Goal: Information Seeking & Learning: Learn about a topic

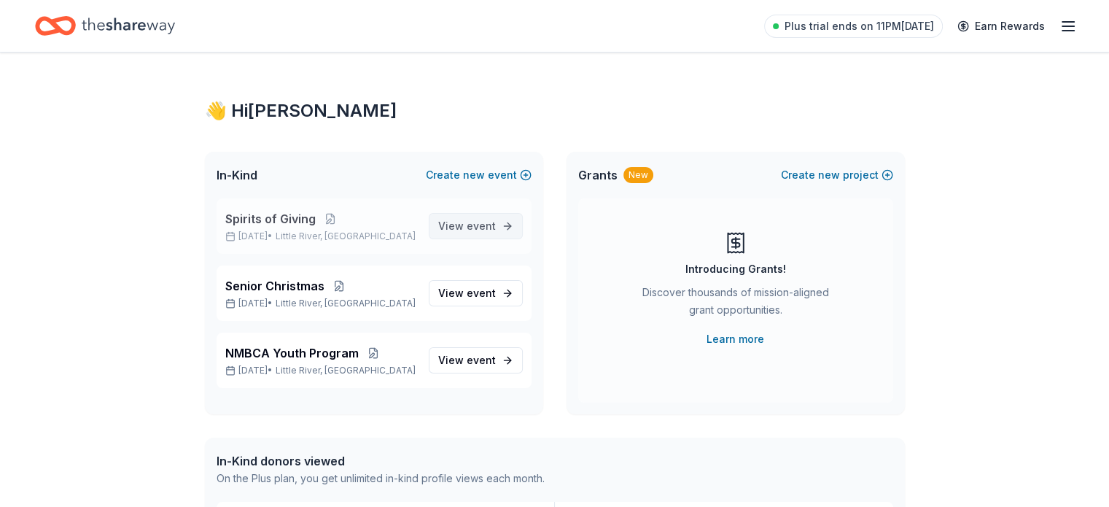
click at [493, 220] on span "event" at bounding box center [481, 225] width 29 height 12
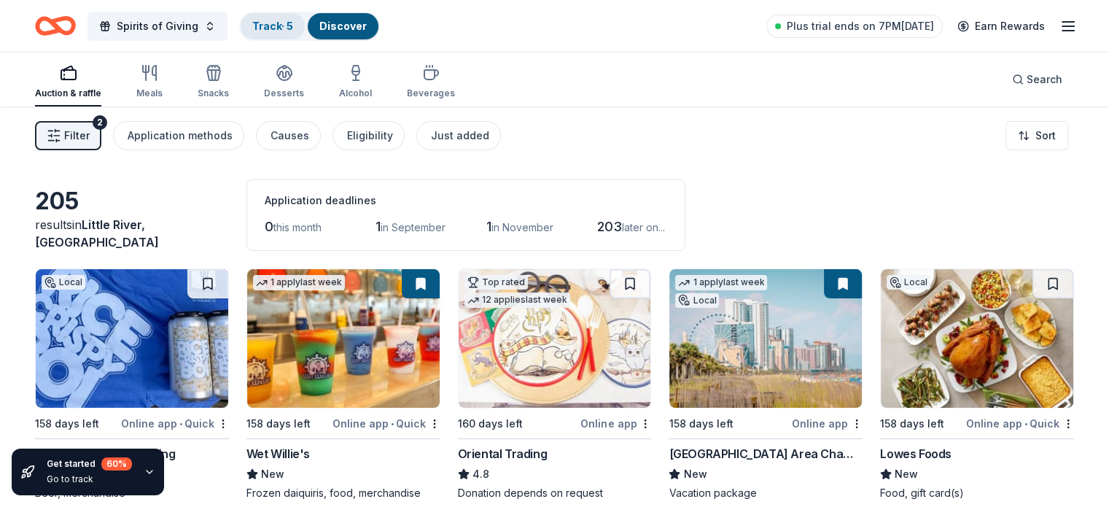
click at [284, 23] on link "Track · 5" at bounding box center [272, 26] width 41 height 12
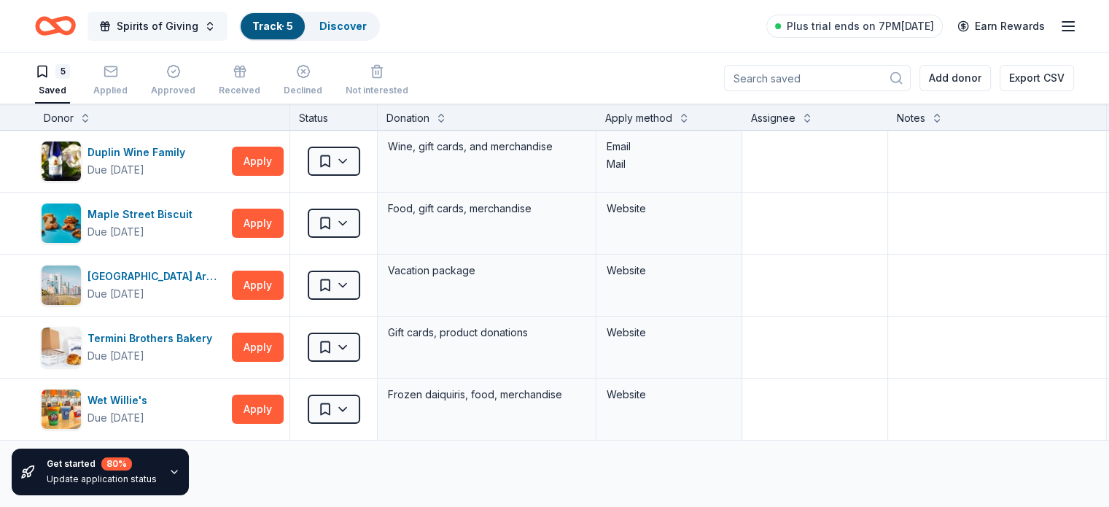
click at [179, 23] on span "Spirits of Giving" at bounding box center [158, 25] width 82 height 17
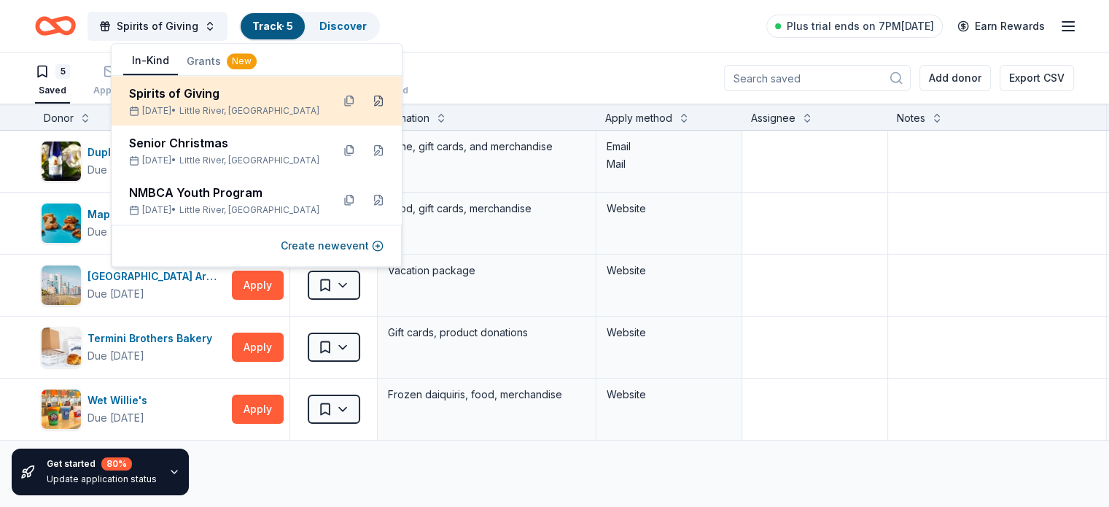
click at [378, 99] on button at bounding box center [378, 100] width 23 height 23
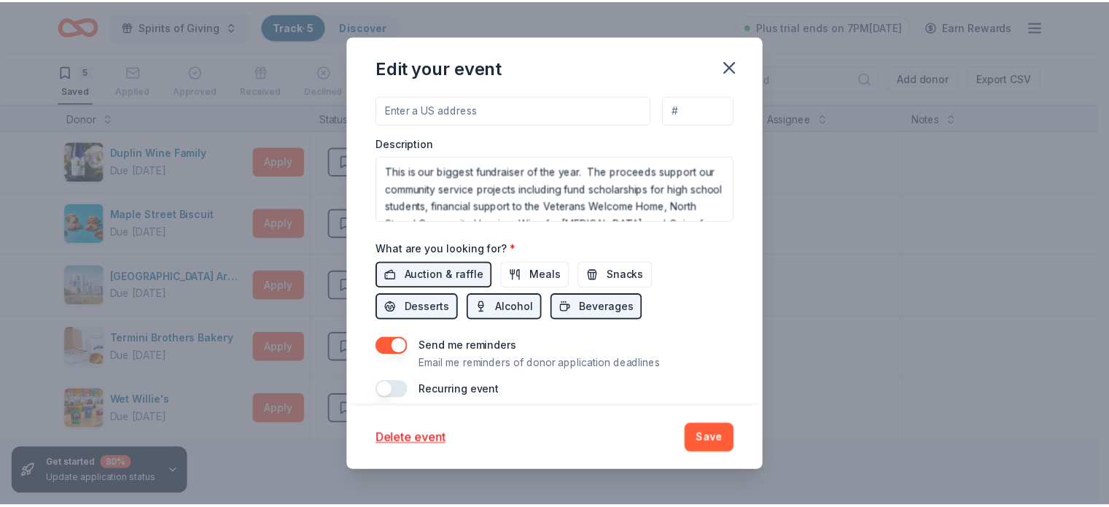
scroll to position [476, 0]
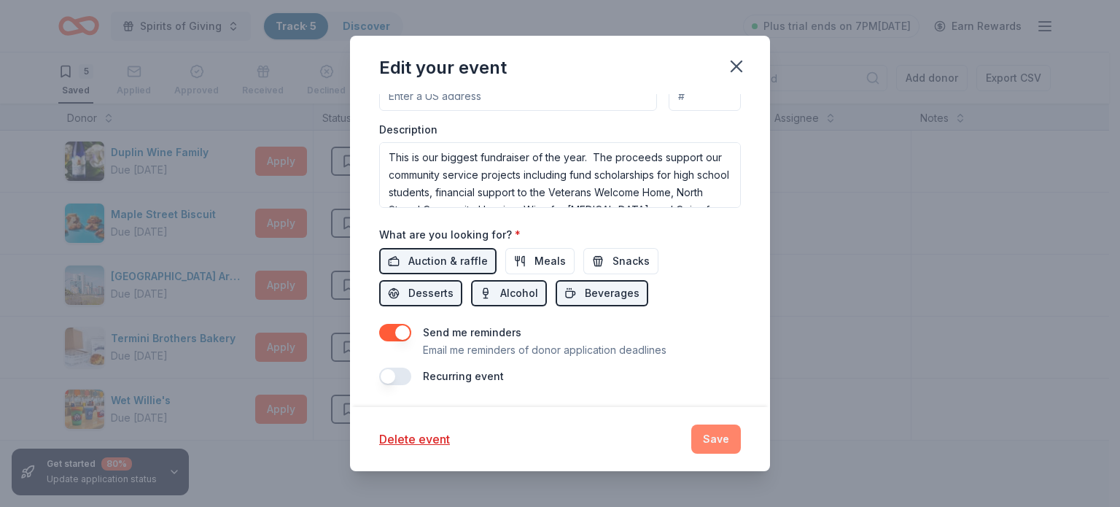
click at [710, 435] on button "Save" at bounding box center [716, 438] width 50 height 29
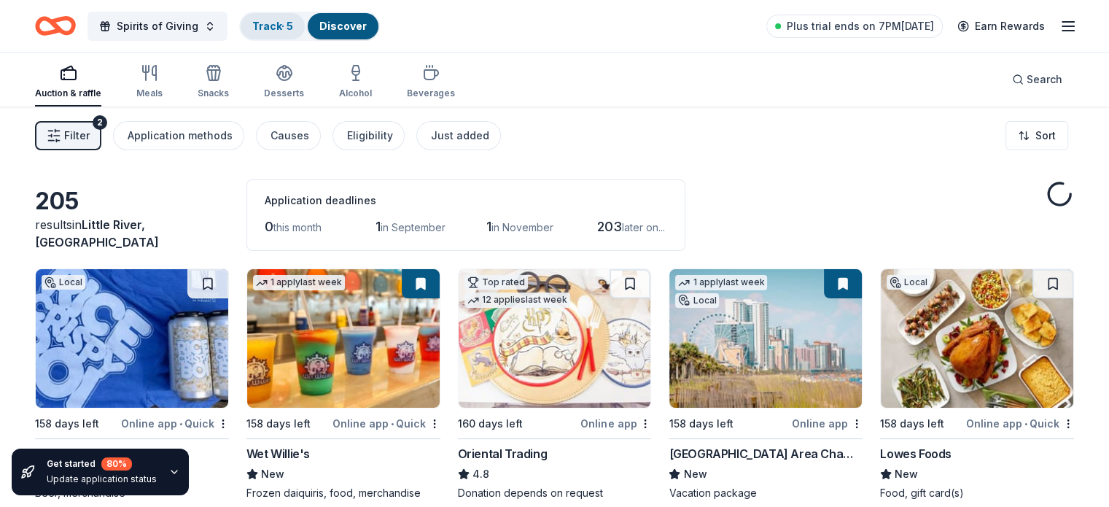
click at [296, 17] on div "Track · 5" at bounding box center [273, 26] width 64 height 26
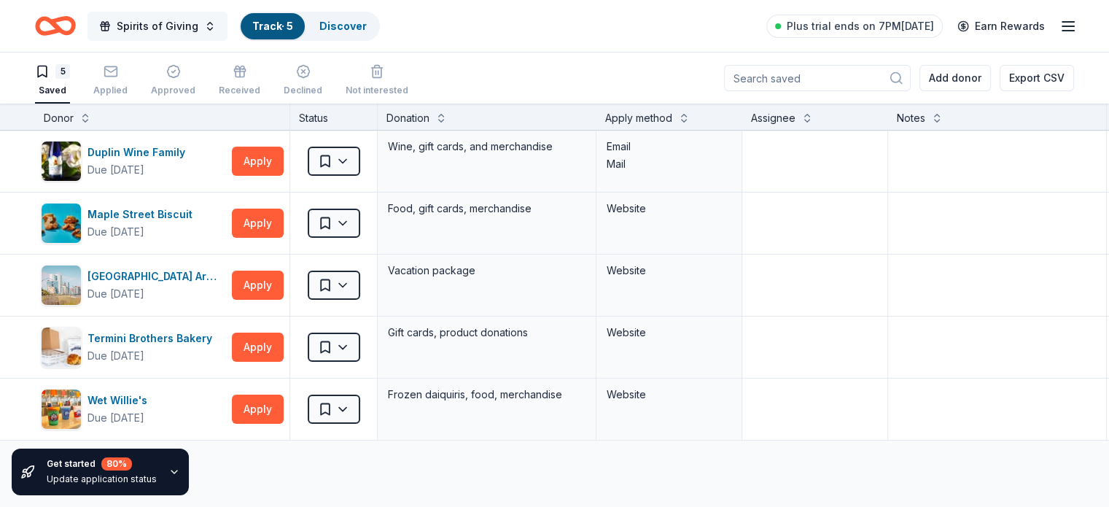
click at [186, 28] on span "Spirits of Giving" at bounding box center [158, 25] width 82 height 17
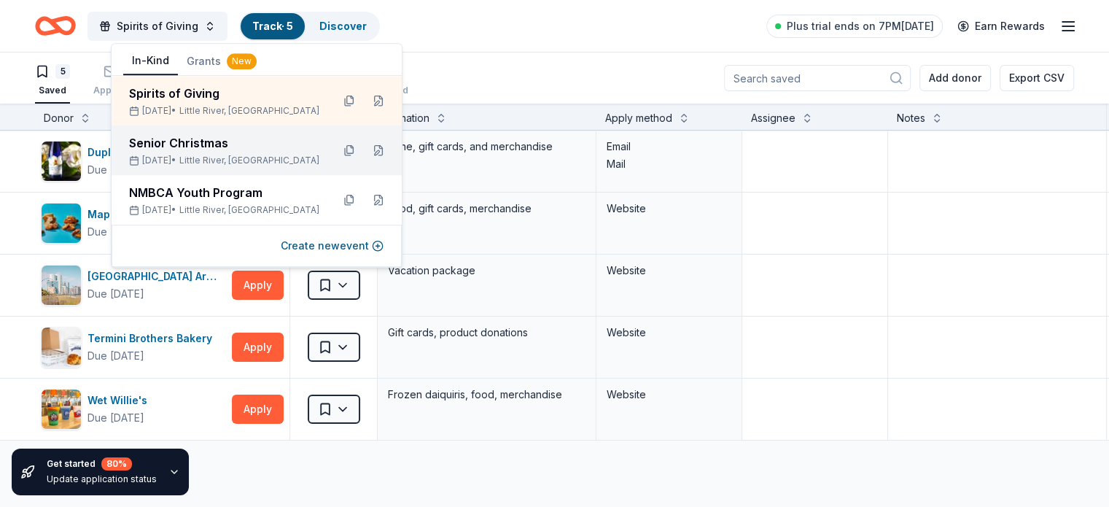
click at [227, 153] on div "Senior Christmas Dec 11, 2025 • Little River, SC" at bounding box center [224, 150] width 191 height 32
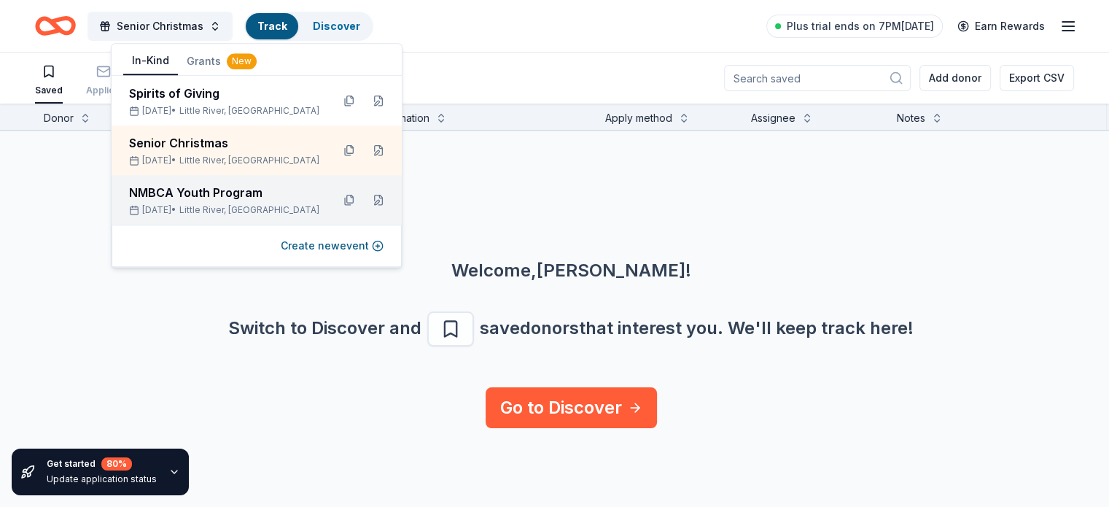
click at [211, 195] on div "NMBCA Youth Program" at bounding box center [224, 192] width 191 height 17
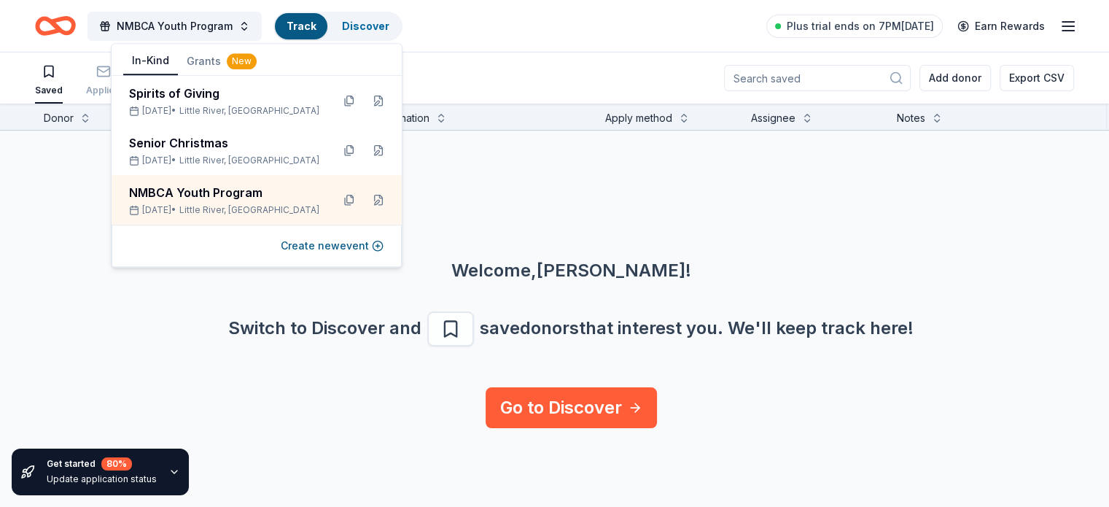
click at [510, 181] on div "Welcome, Charlene ! Switch to Discover and save donors that interest you. We ' …" at bounding box center [571, 258] width 1109 height 257
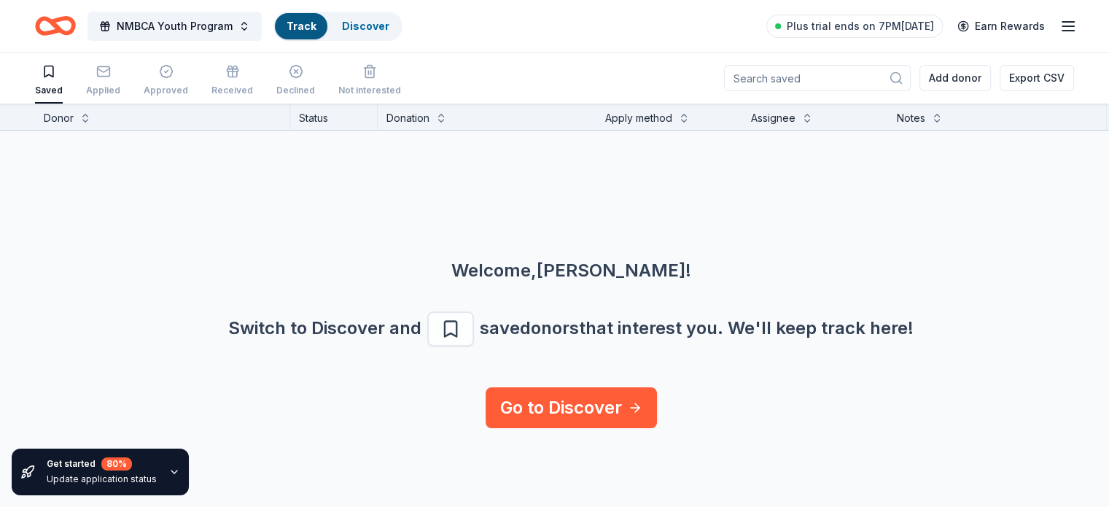
click at [311, 28] on link "Track" at bounding box center [300, 26] width 29 height 12
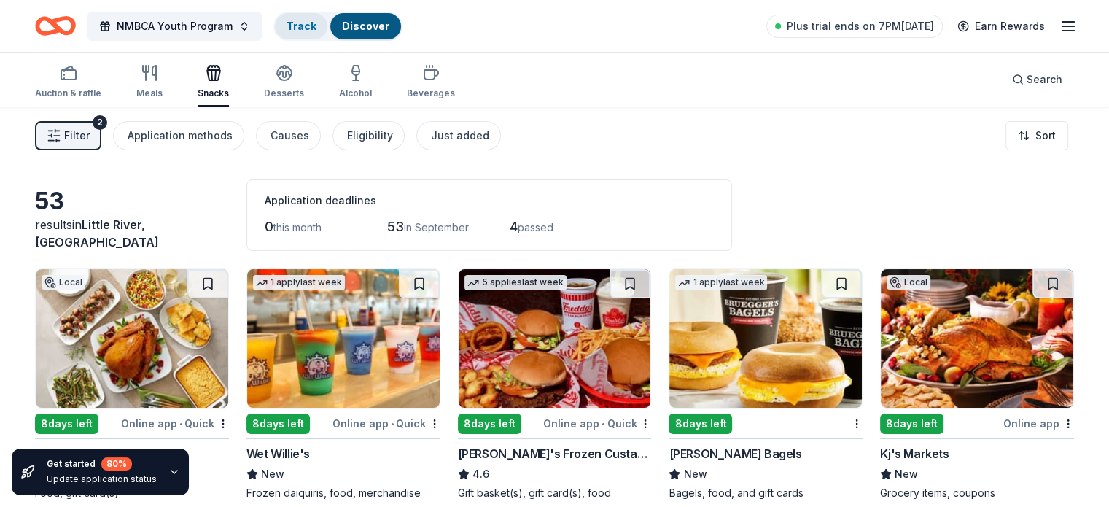
click at [327, 26] on div "Track" at bounding box center [301, 26] width 52 height 26
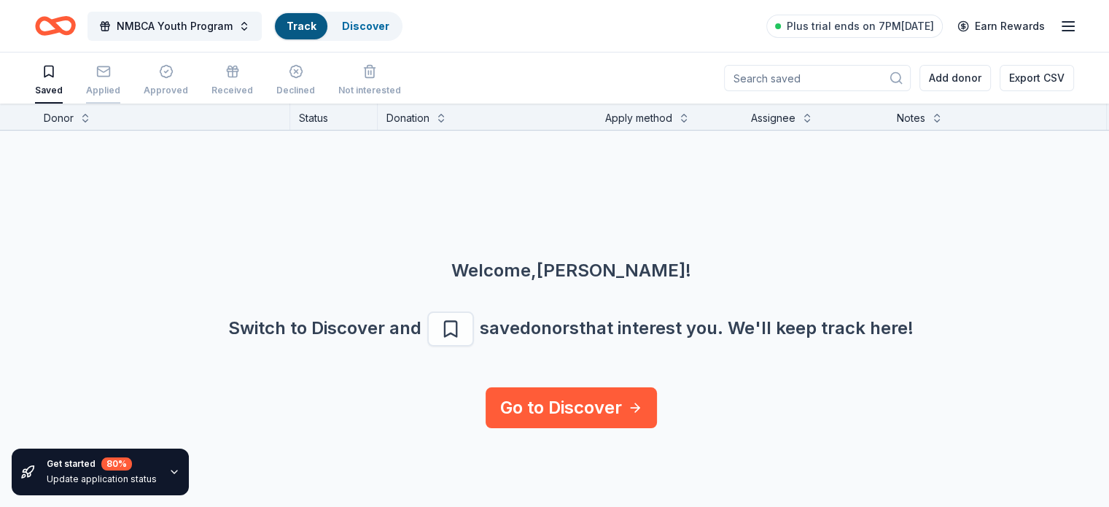
click at [109, 75] on rect "button" at bounding box center [103, 70] width 12 height 9
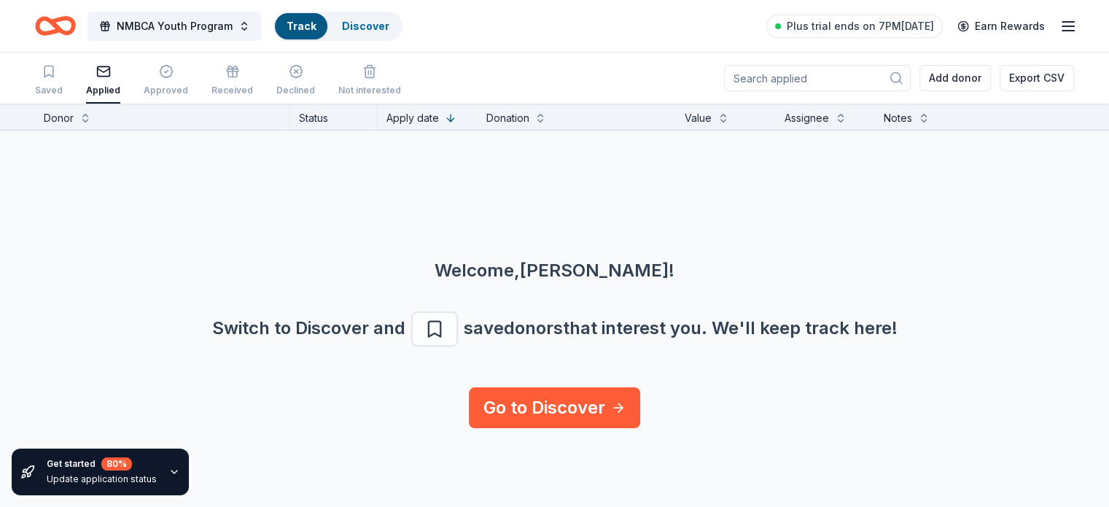
click at [175, 198] on div "Welcome, Charlene ! Switch to Discover and save donors that interest you. We ' …" at bounding box center [554, 258] width 1109 height 257
click at [152, 25] on span "NMBCA Youth Program" at bounding box center [175, 25] width 116 height 17
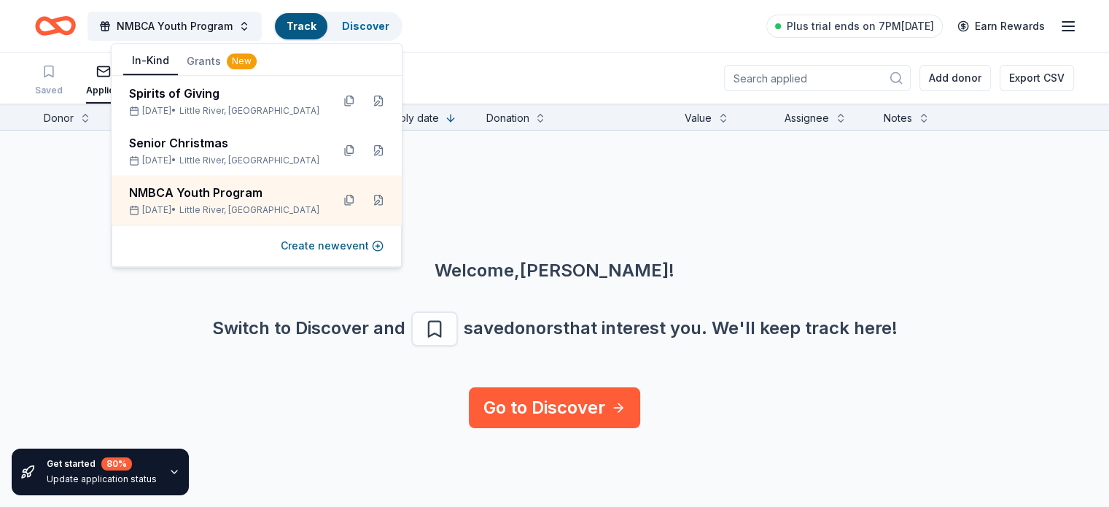
click at [99, 203] on div "Welcome, Charlene ! Switch to Discover and save donors that interest you. We ' …" at bounding box center [554, 258] width 1109 height 257
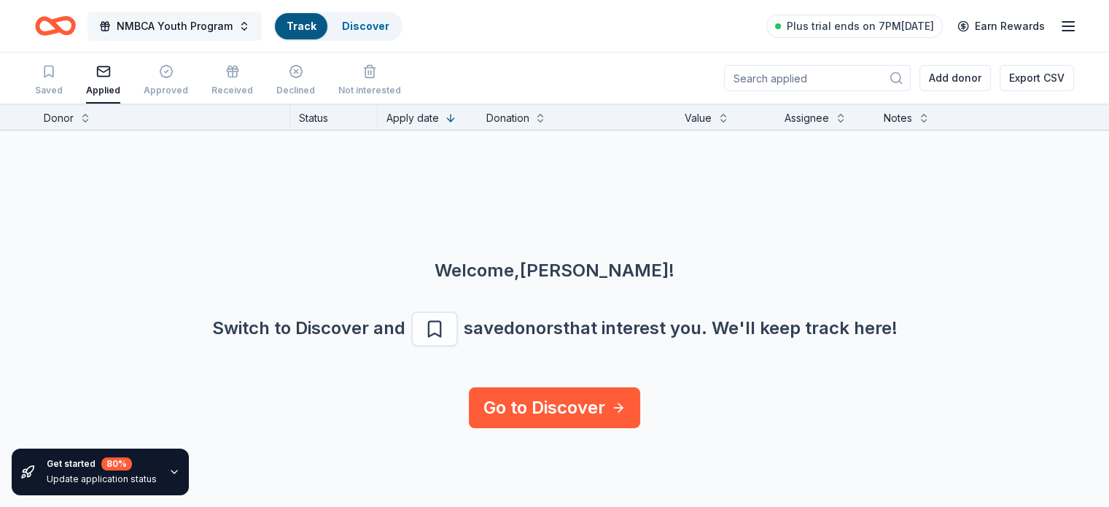
click at [202, 23] on span "NMBCA Youth Program" at bounding box center [175, 25] width 116 height 17
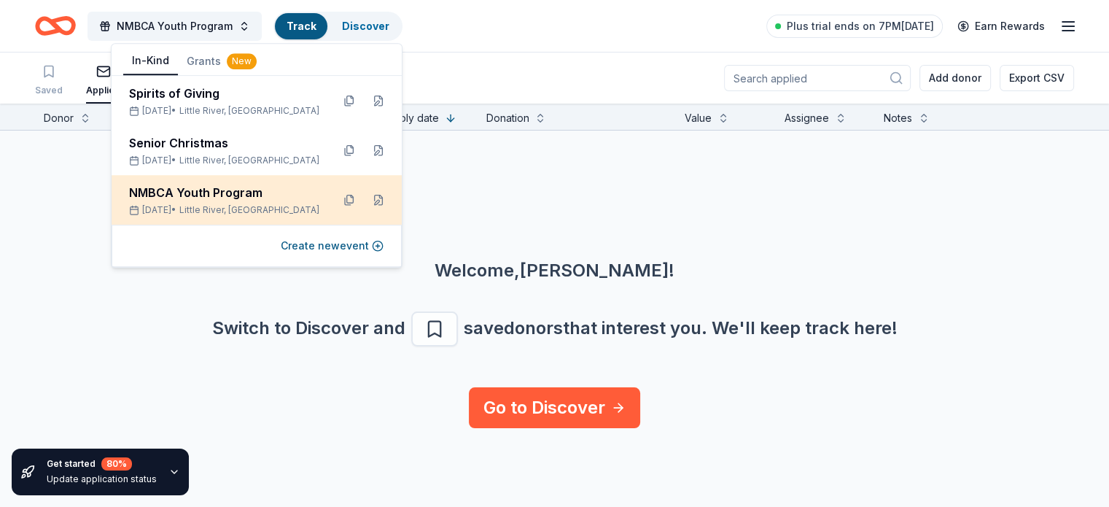
click at [239, 195] on div "NMBCA Youth Program" at bounding box center [224, 192] width 191 height 17
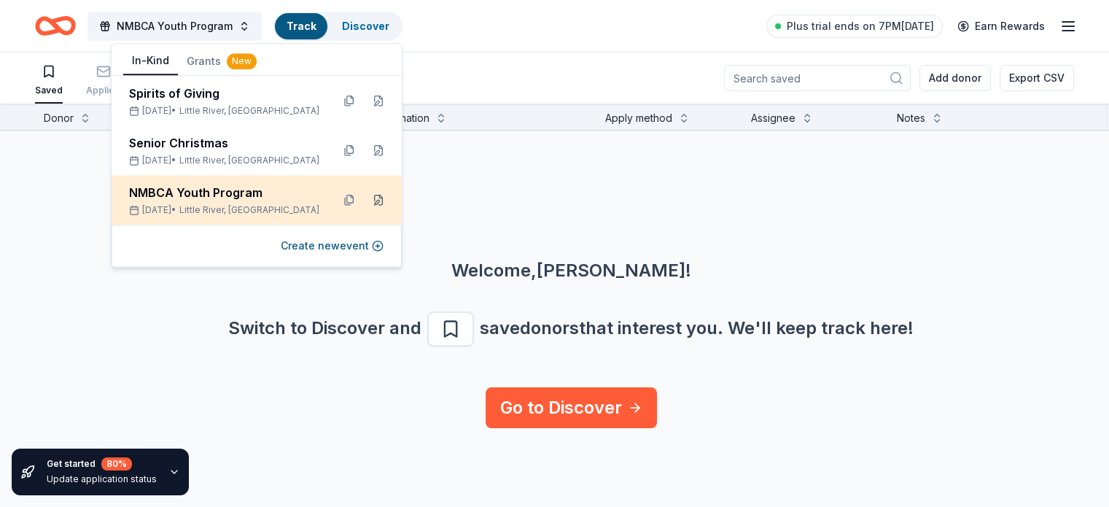
click at [375, 198] on button at bounding box center [378, 199] width 23 height 23
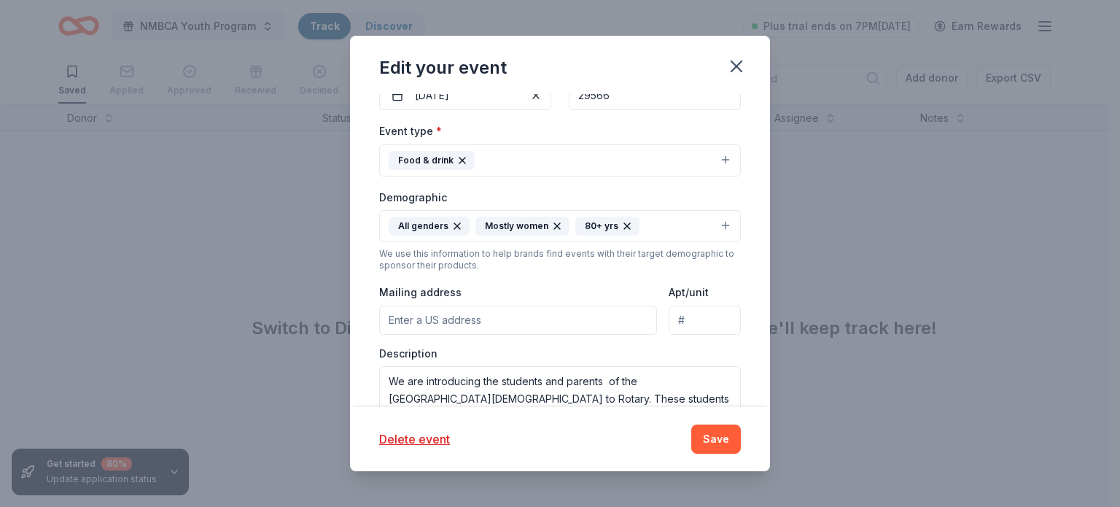
scroll to position [239, 0]
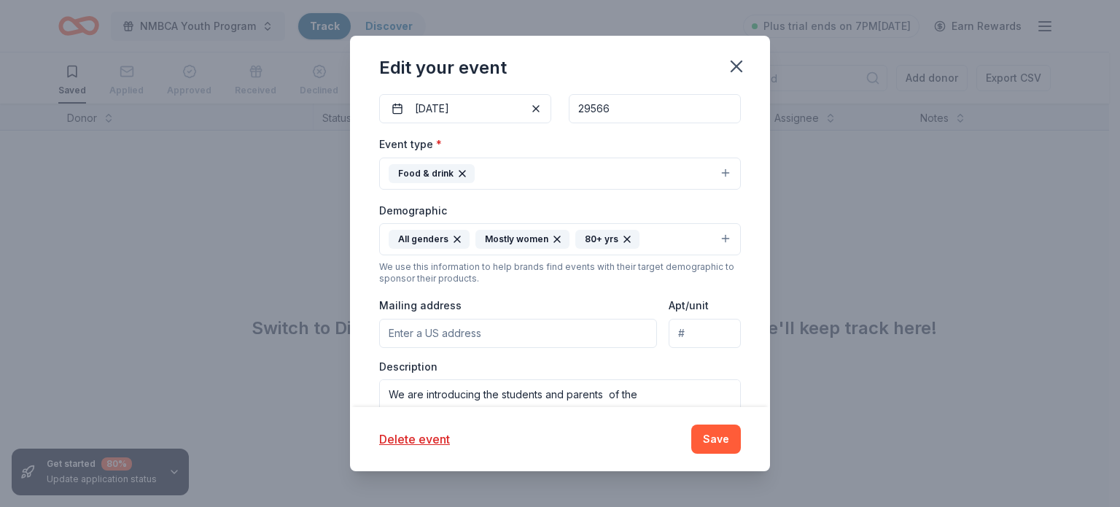
click at [554, 238] on icon "button" at bounding box center [557, 239] width 6 height 6
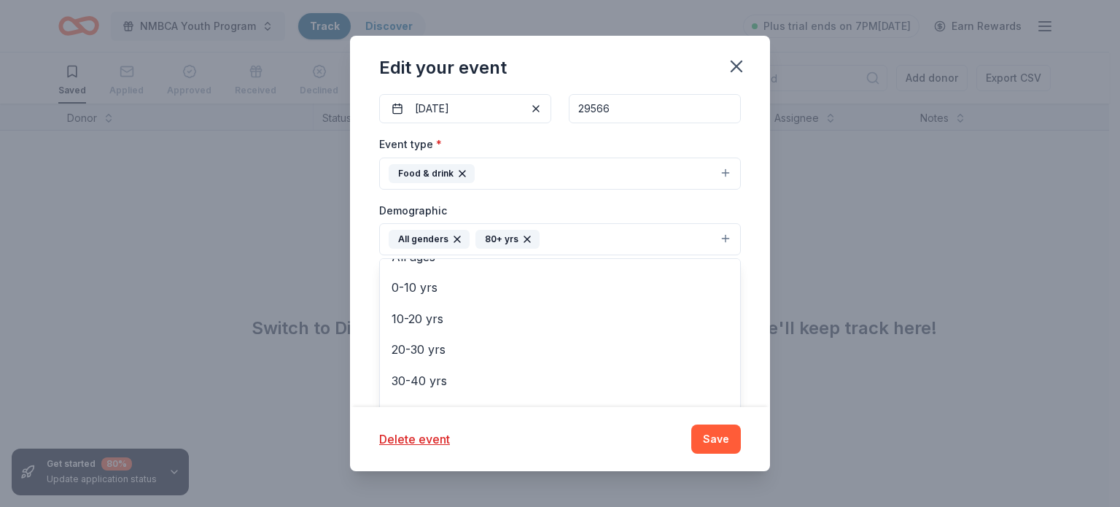
scroll to position [85, 0]
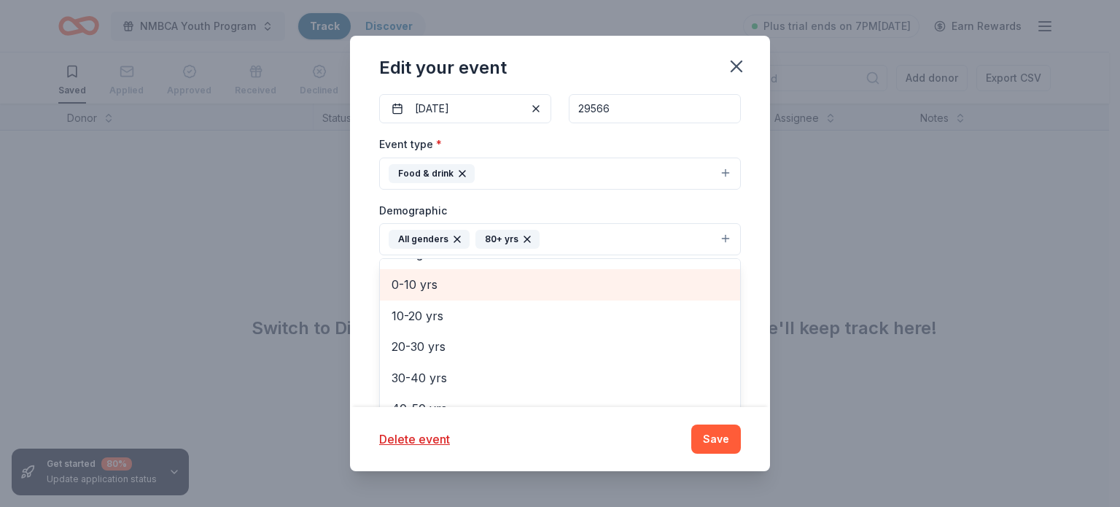
click at [405, 270] on div "0-10 yrs" at bounding box center [560, 284] width 360 height 31
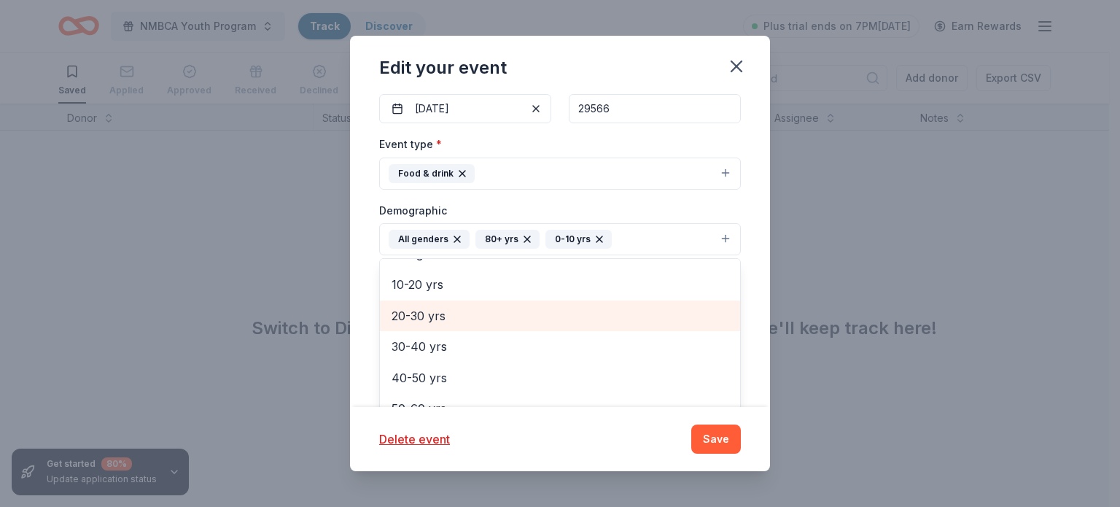
click at [418, 308] on span "20-30 yrs" at bounding box center [559, 315] width 337 height 19
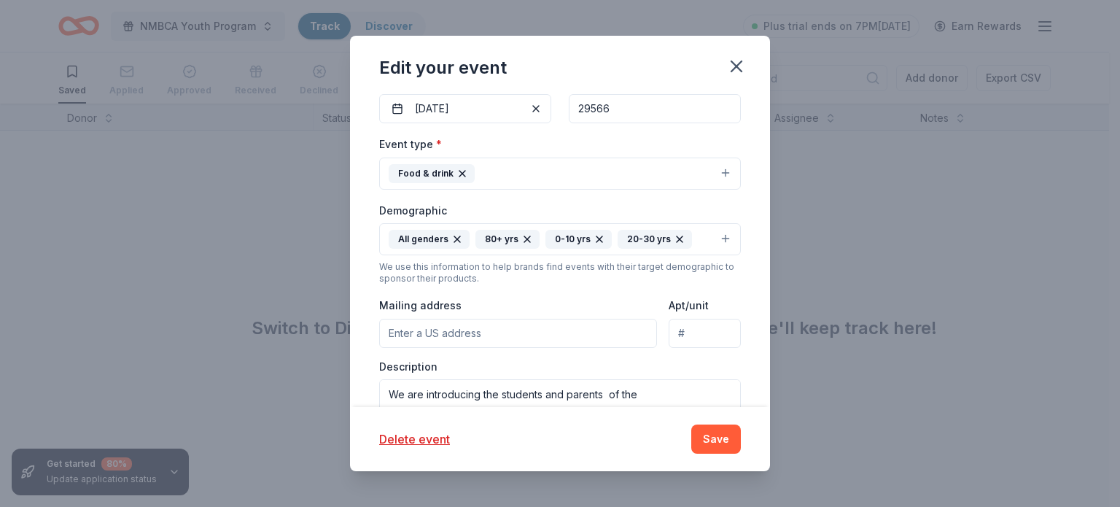
click at [521, 237] on icon "button" at bounding box center [527, 239] width 12 height 12
click at [496, 171] on button "Food & drink" at bounding box center [560, 173] width 362 height 32
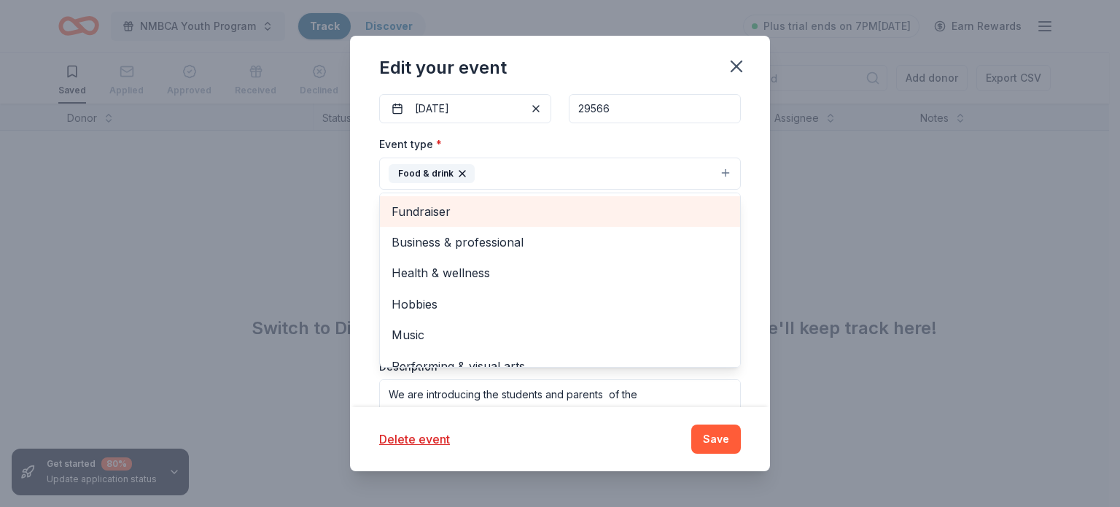
click at [437, 208] on span "Fundraiser" at bounding box center [559, 211] width 337 height 19
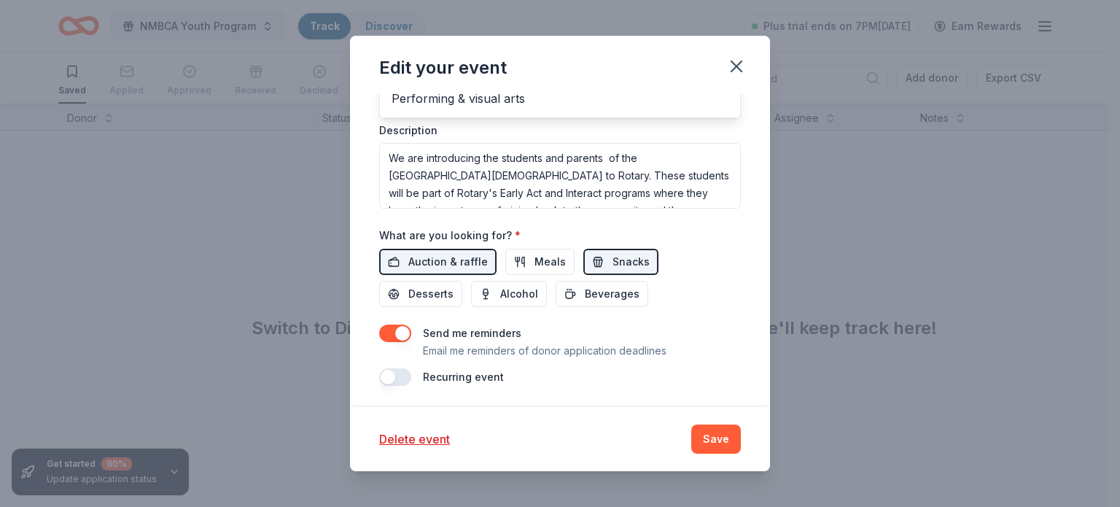
scroll to position [476, 0]
click at [714, 439] on div "Edit your event Update donors you've applied to Let donors know of any updates …" at bounding box center [560, 253] width 420 height 435
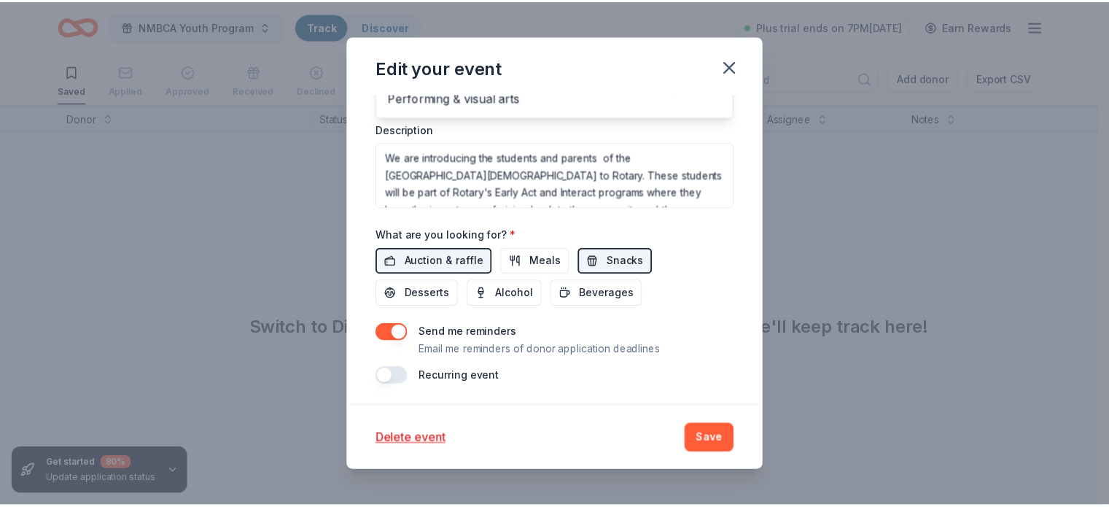
scroll to position [161, 0]
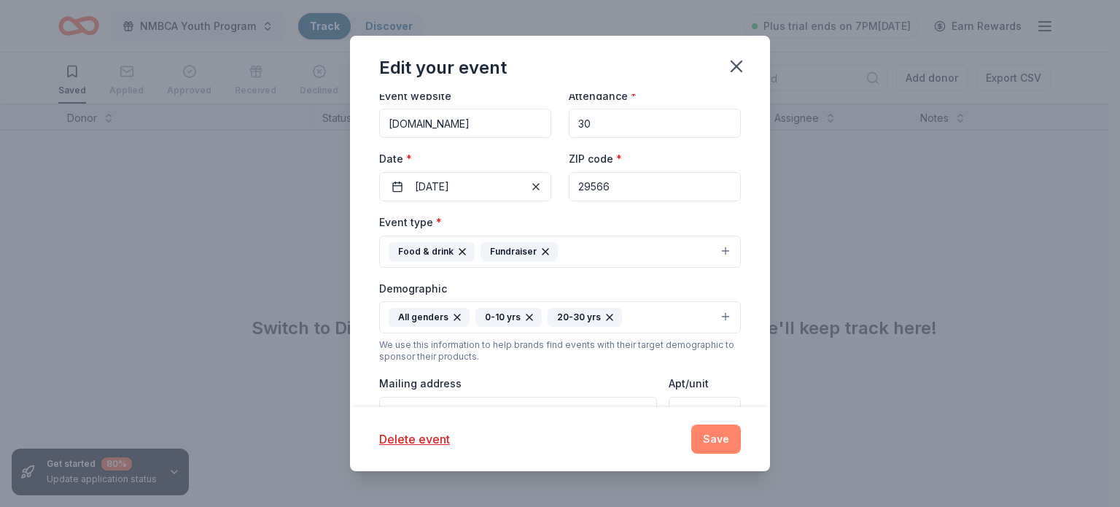
click at [714, 440] on button "Save" at bounding box center [716, 438] width 50 height 29
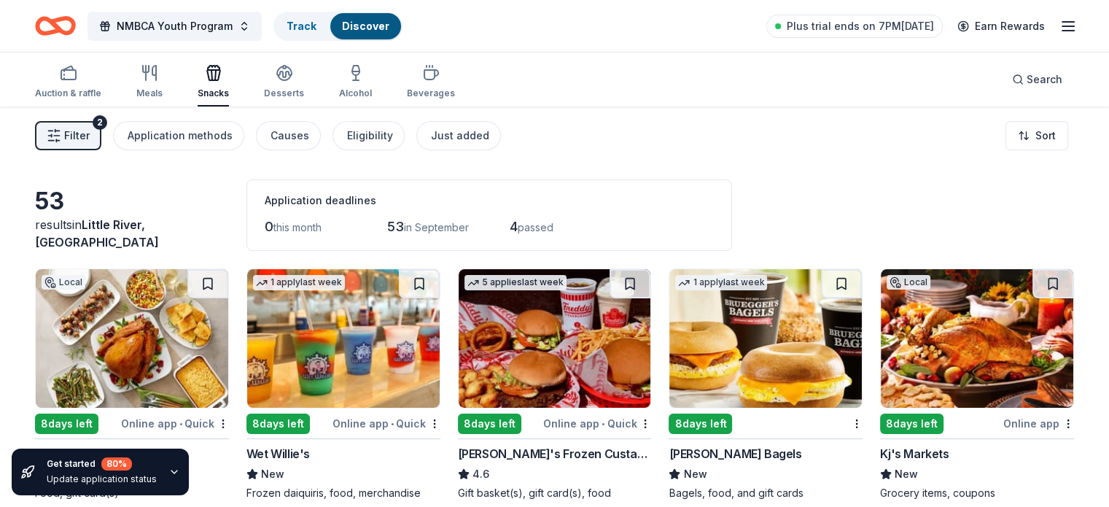
click at [1059, 23] on icon "button" at bounding box center [1067, 25] width 17 height 17
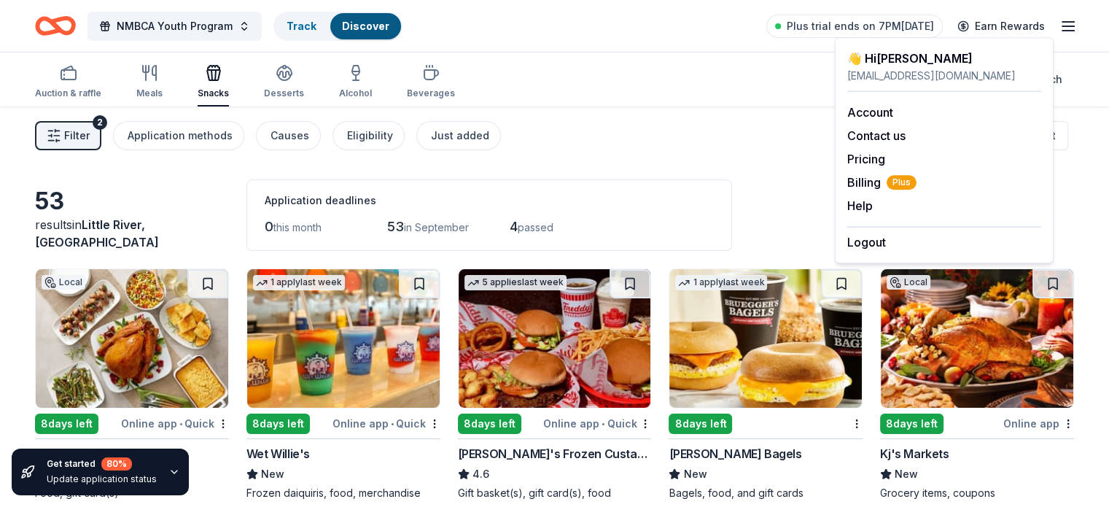
click at [710, 104] on div "Auction & raffle Meals Snacks Desserts Alcohol Beverages Search" at bounding box center [554, 79] width 1039 height 54
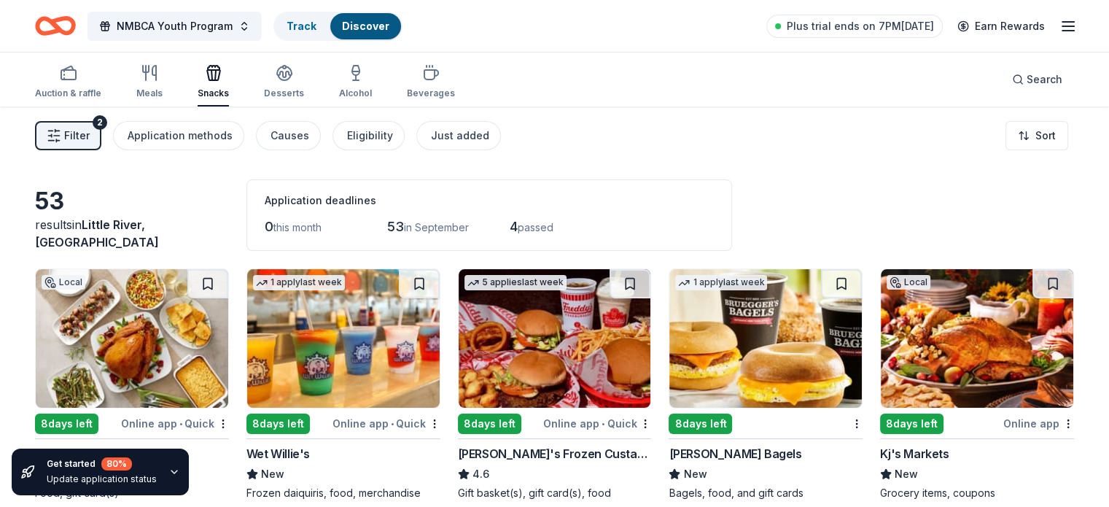
click at [90, 129] on span "Filter" at bounding box center [77, 135] width 26 height 17
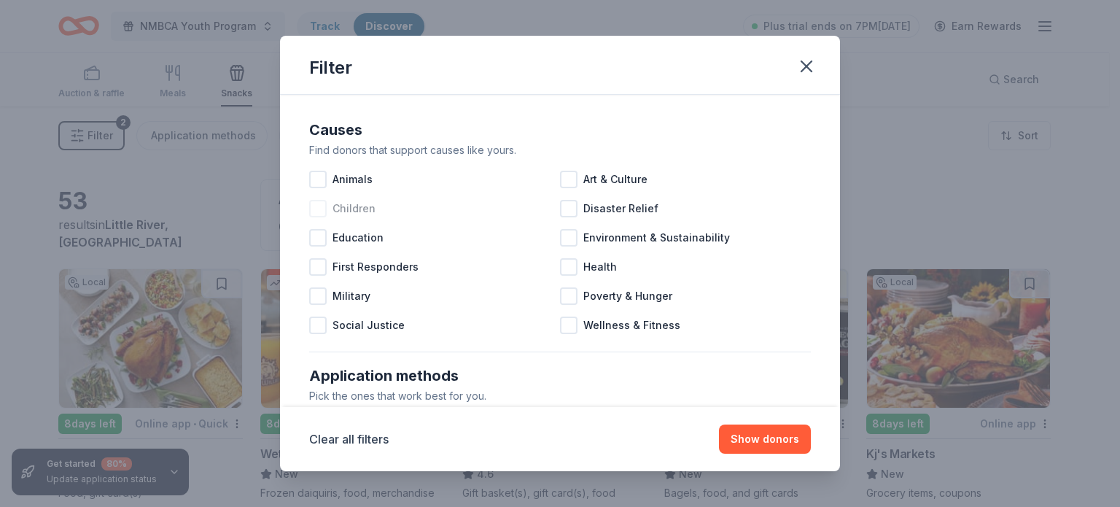
drag, startPoint x: 318, startPoint y: 208, endPoint x: 323, endPoint y: 216, distance: 9.5
click at [316, 208] on div at bounding box center [317, 208] width 17 height 17
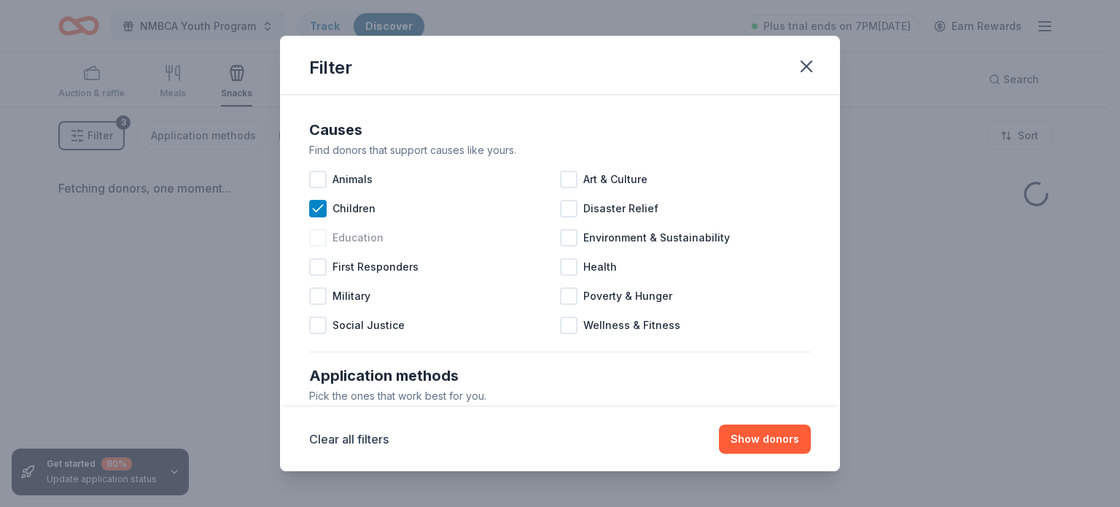
click at [324, 241] on div at bounding box center [317, 237] width 17 height 17
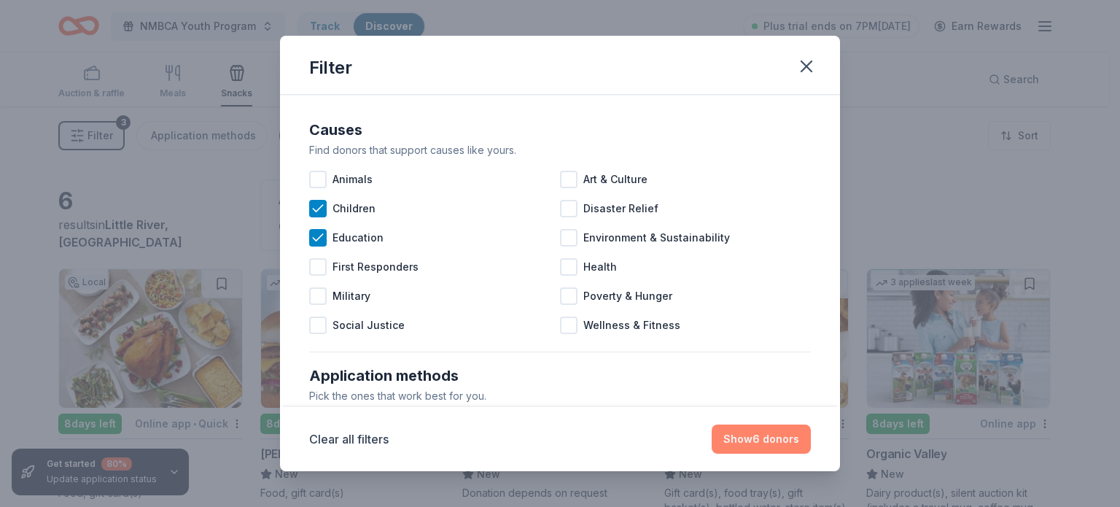
click at [764, 434] on button "Show 6 donors" at bounding box center [760, 438] width 99 height 29
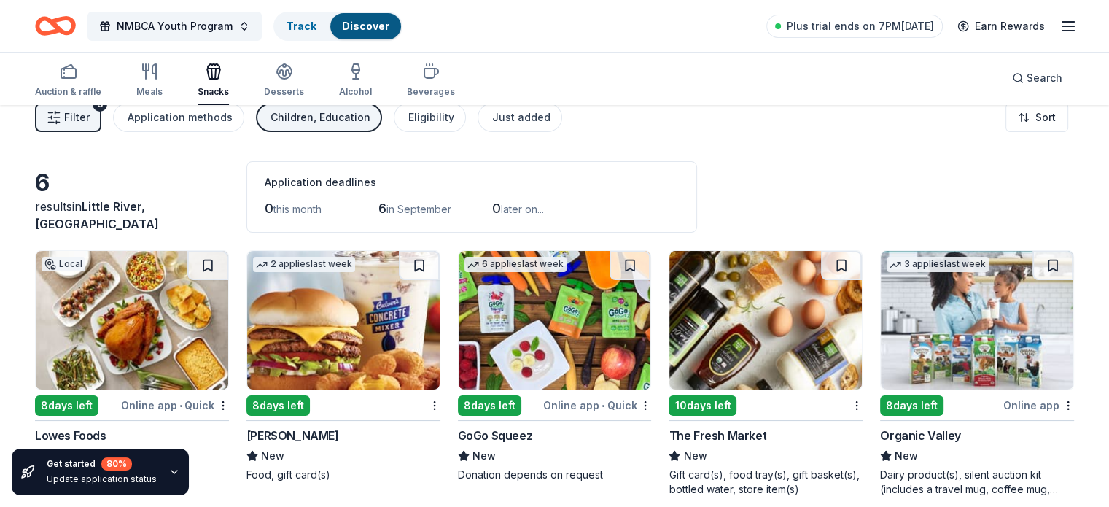
scroll to position [12, 0]
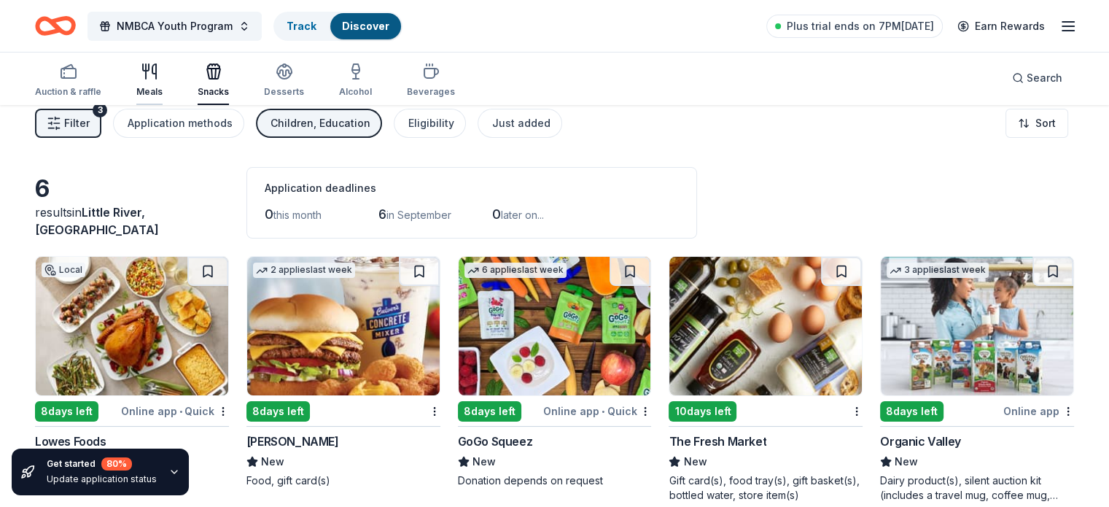
click at [163, 81] on div "Meals" at bounding box center [149, 80] width 26 height 35
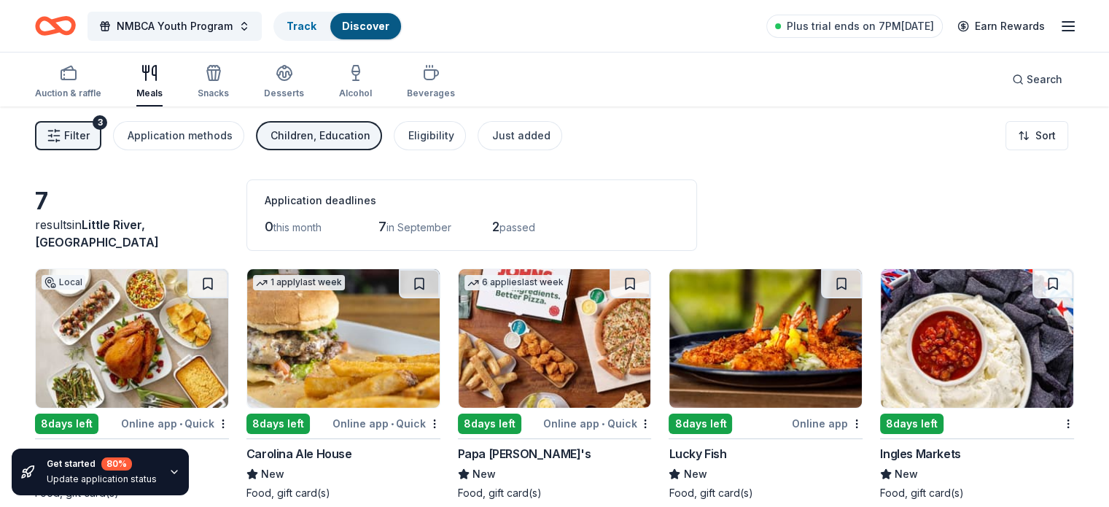
click at [90, 132] on span "Filter" at bounding box center [77, 135] width 26 height 17
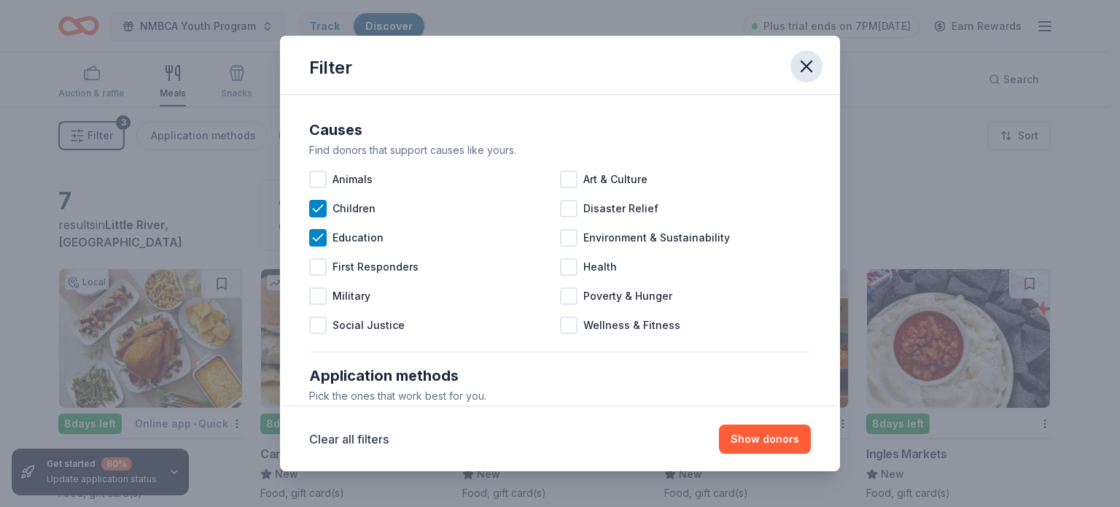
click at [814, 65] on icon "button" at bounding box center [806, 66] width 20 height 20
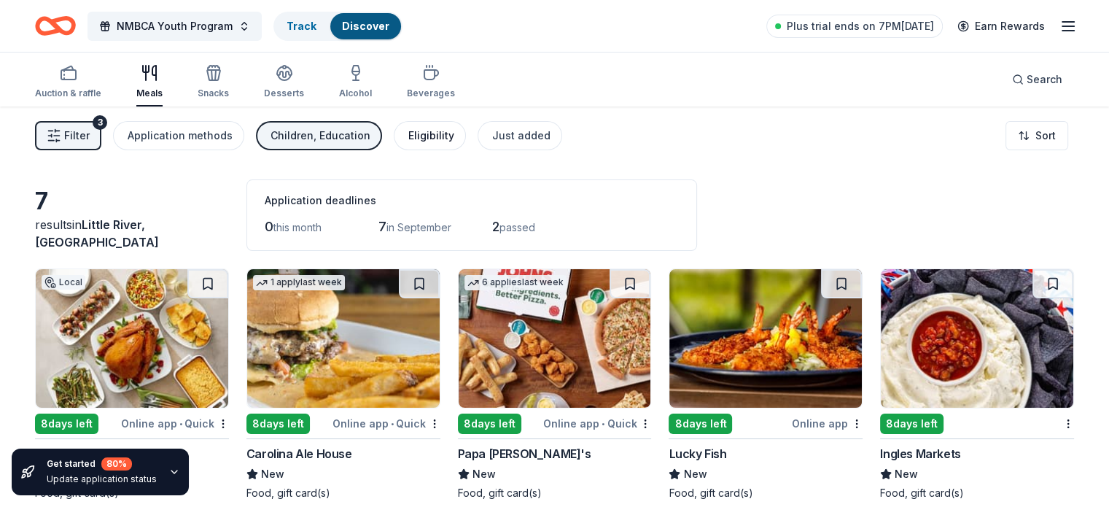
click at [452, 131] on div "Eligibility" at bounding box center [431, 135] width 46 height 17
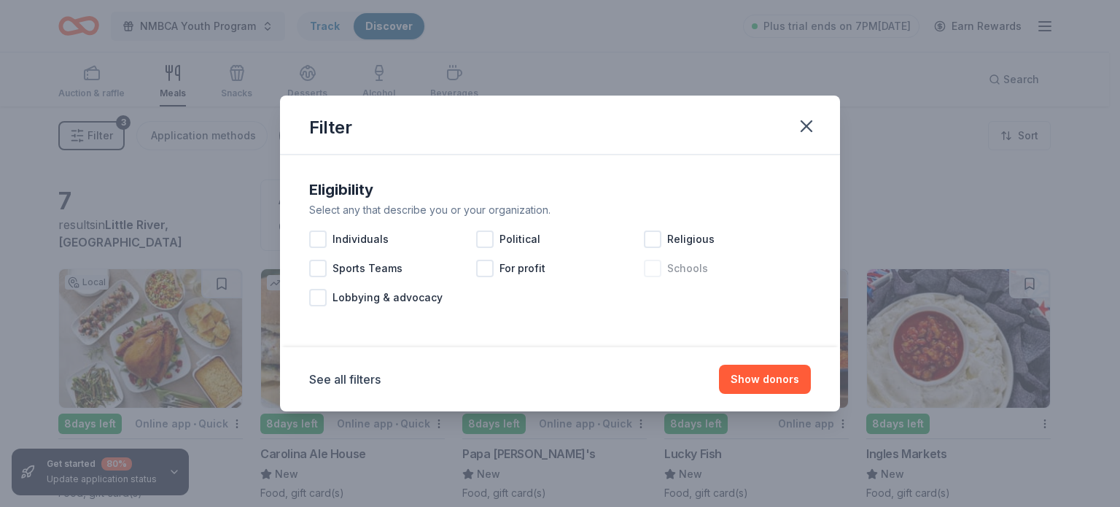
click at [651, 268] on div at bounding box center [652, 268] width 17 height 17
click at [774, 374] on button "Show 7 donors" at bounding box center [761, 378] width 98 height 29
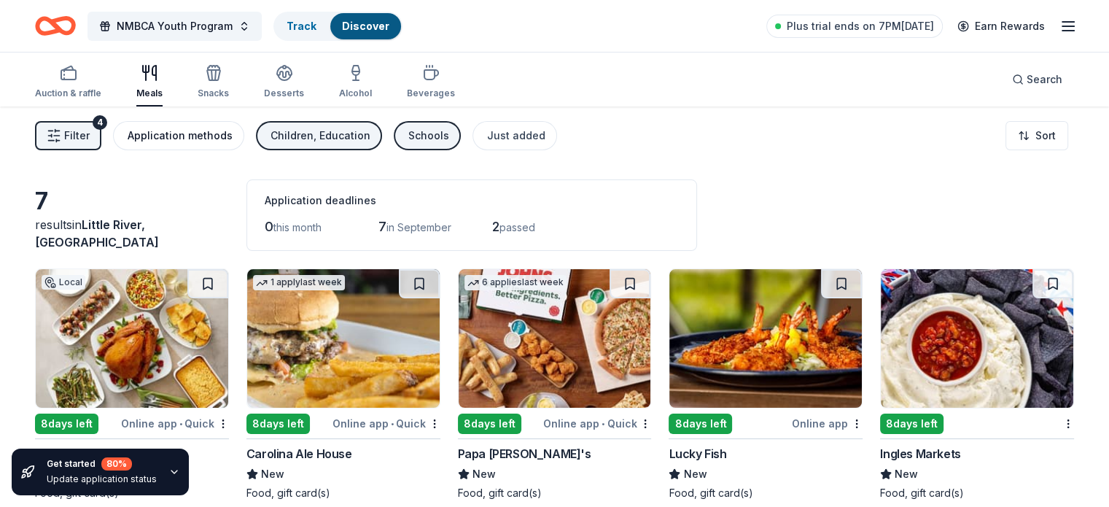
click at [187, 134] on div "Application methods" at bounding box center [180, 135] width 105 height 17
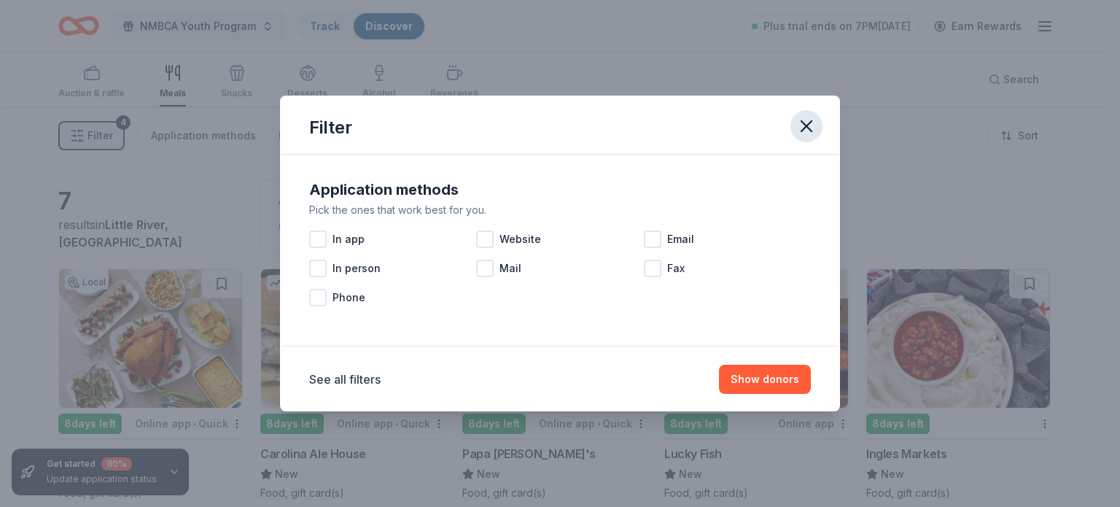
click at [815, 122] on icon "button" at bounding box center [806, 126] width 20 height 20
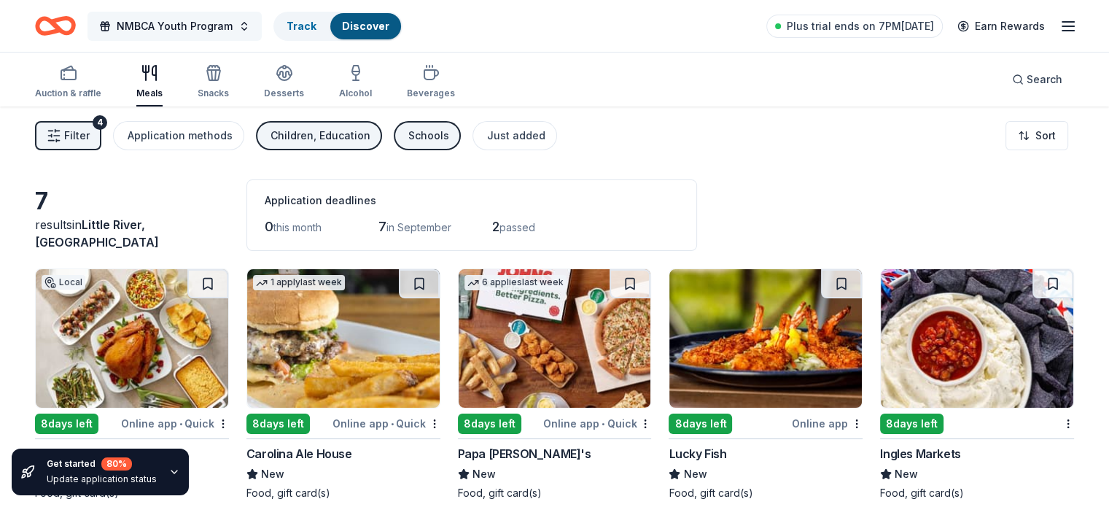
click at [262, 25] on button "NMBCA Youth Program" at bounding box center [174, 26] width 174 height 29
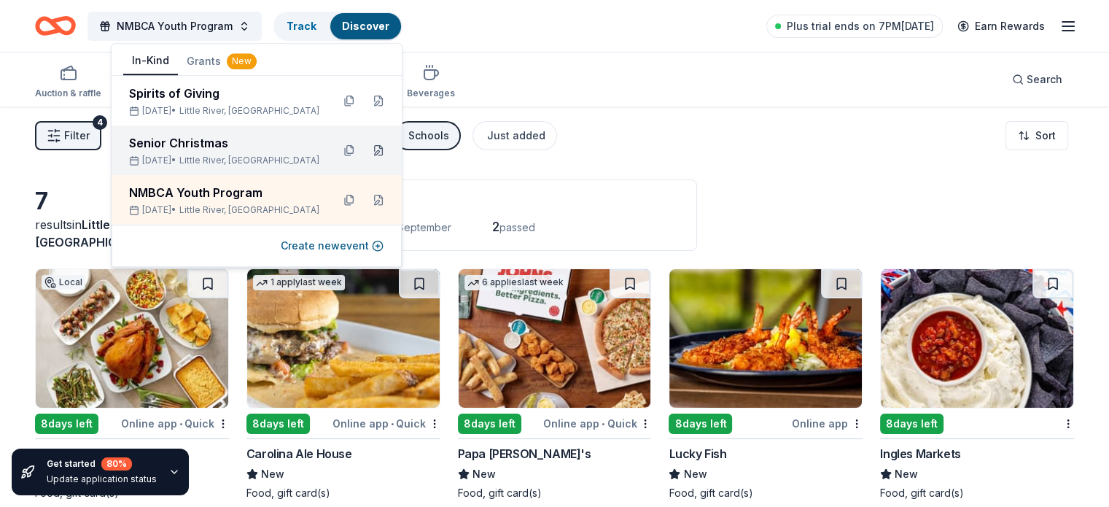
click at [372, 148] on button at bounding box center [378, 150] width 23 height 23
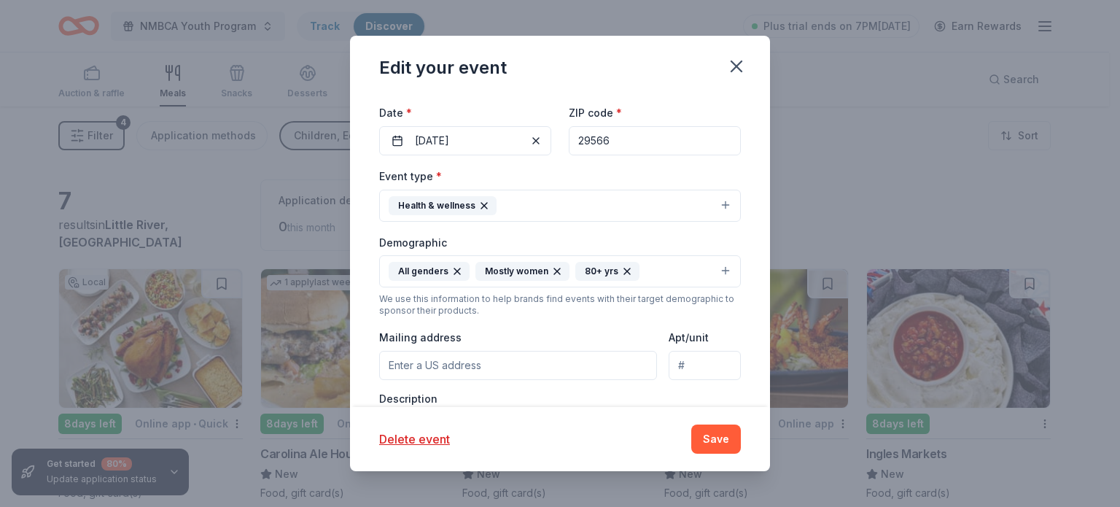
scroll to position [214, 0]
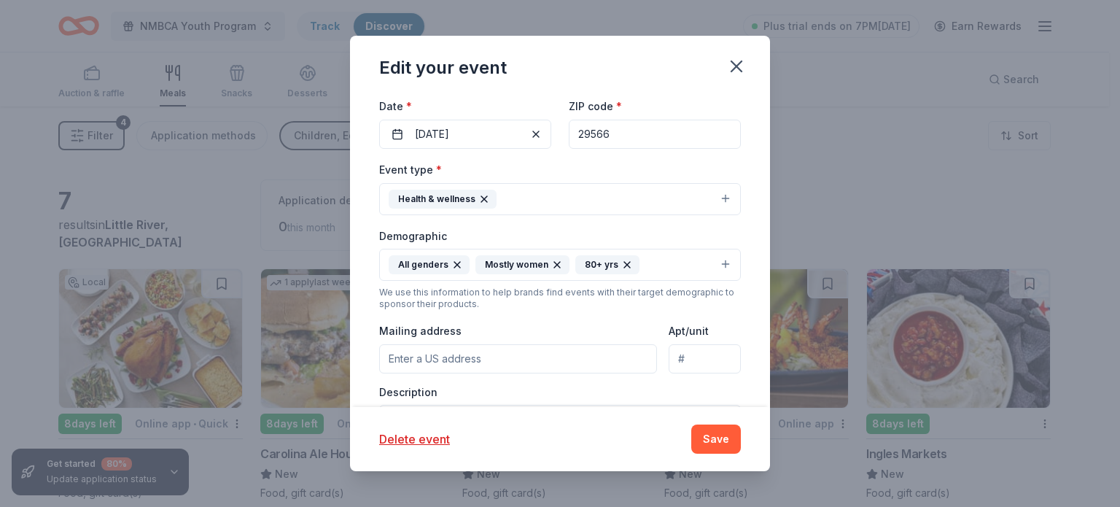
click at [481, 197] on icon "button" at bounding box center [484, 199] width 12 height 12
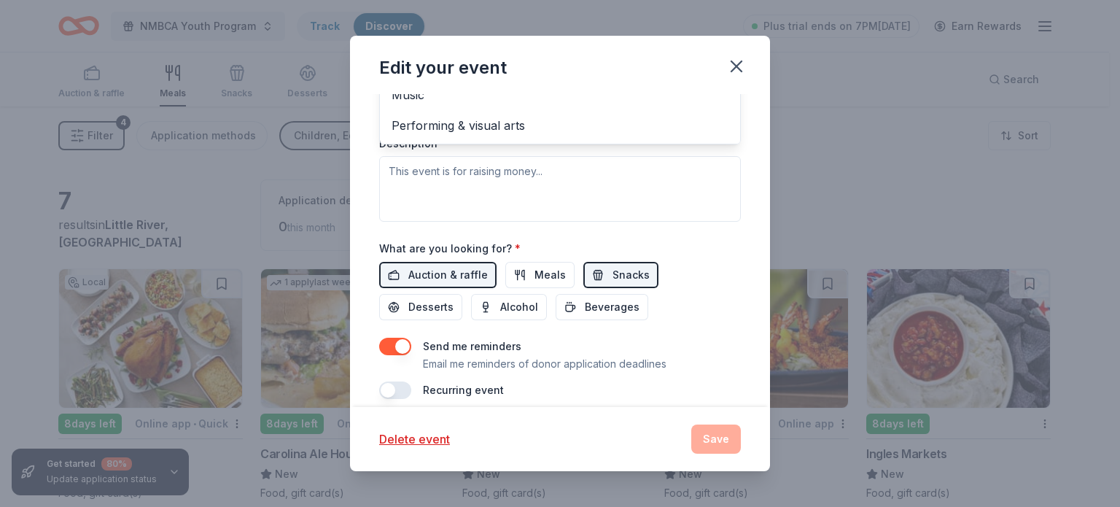
scroll to position [463, 0]
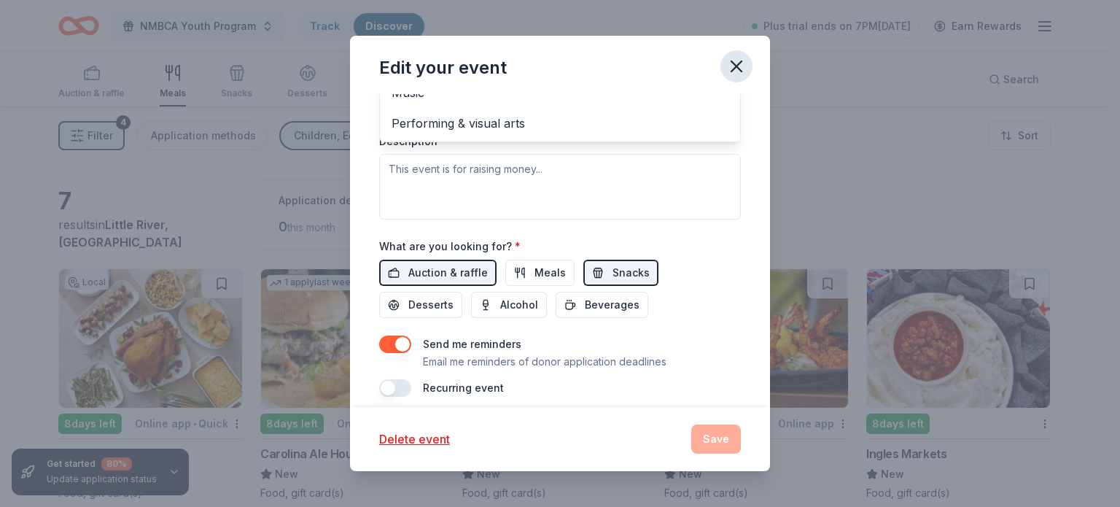
click at [739, 62] on div "Edit your event Update donors you've applied to Let donors know of any updates …" at bounding box center [560, 253] width 420 height 435
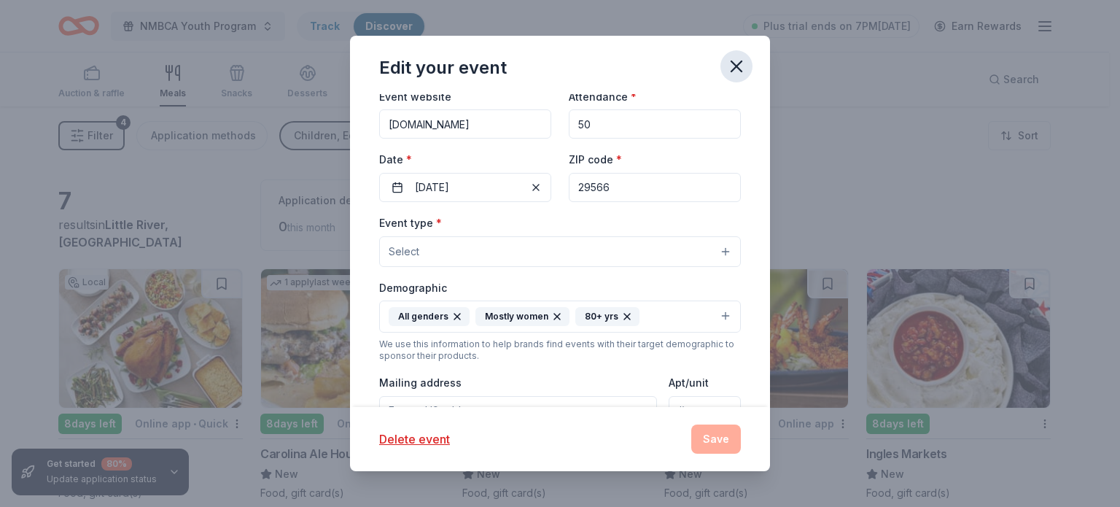
click at [736, 67] on icon "button" at bounding box center [736, 66] width 10 height 10
drag, startPoint x: 722, startPoint y: 434, endPoint x: 706, endPoint y: 355, distance: 80.3
click at [722, 433] on div "Delete event Save" at bounding box center [560, 438] width 362 height 29
click at [735, 69] on icon "button" at bounding box center [736, 66] width 10 height 10
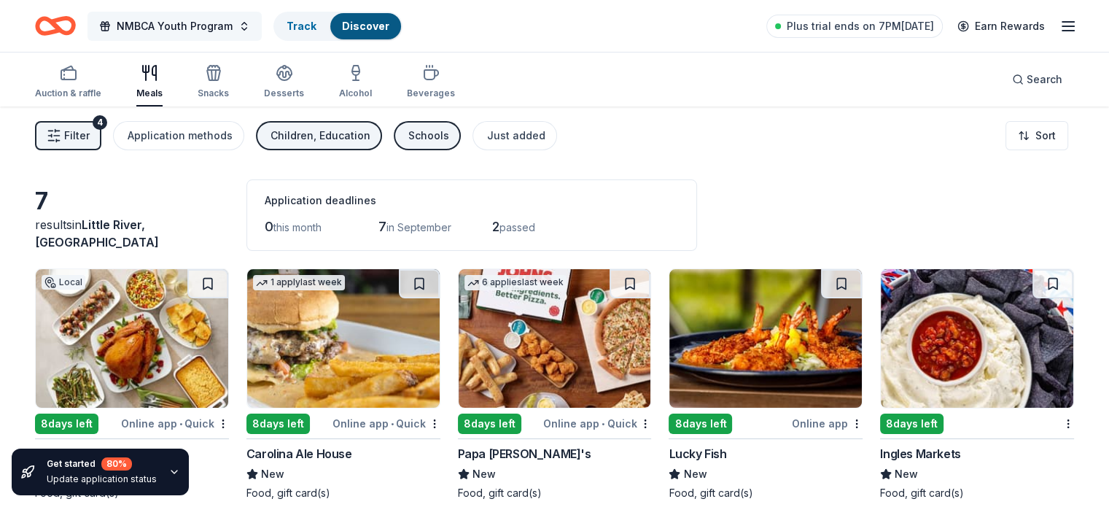
click at [261, 22] on button "NMBCA Youth Program" at bounding box center [174, 26] width 174 height 29
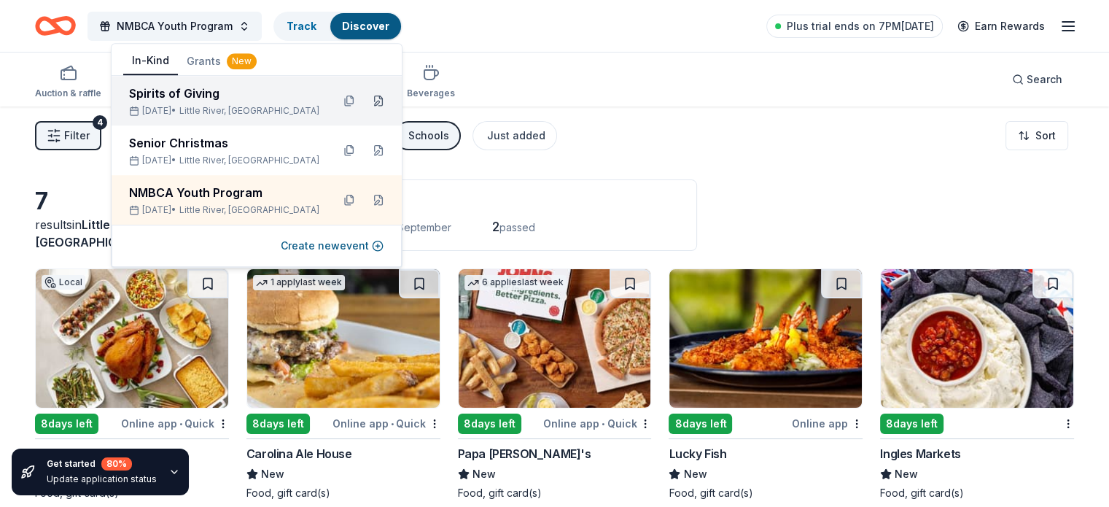
click at [380, 95] on button at bounding box center [378, 100] width 23 height 23
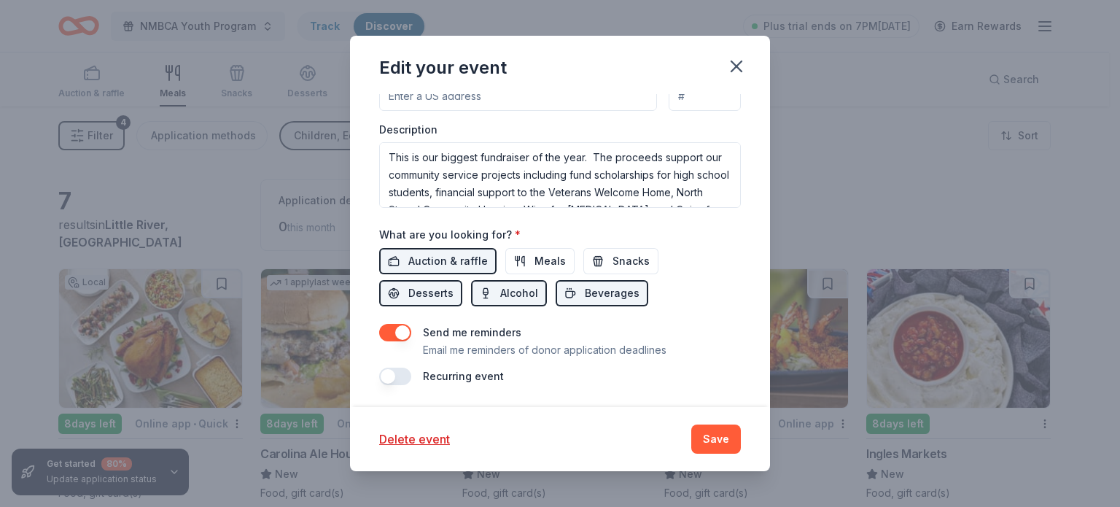
scroll to position [475, 0]
click at [719, 431] on button "Save" at bounding box center [716, 438] width 50 height 29
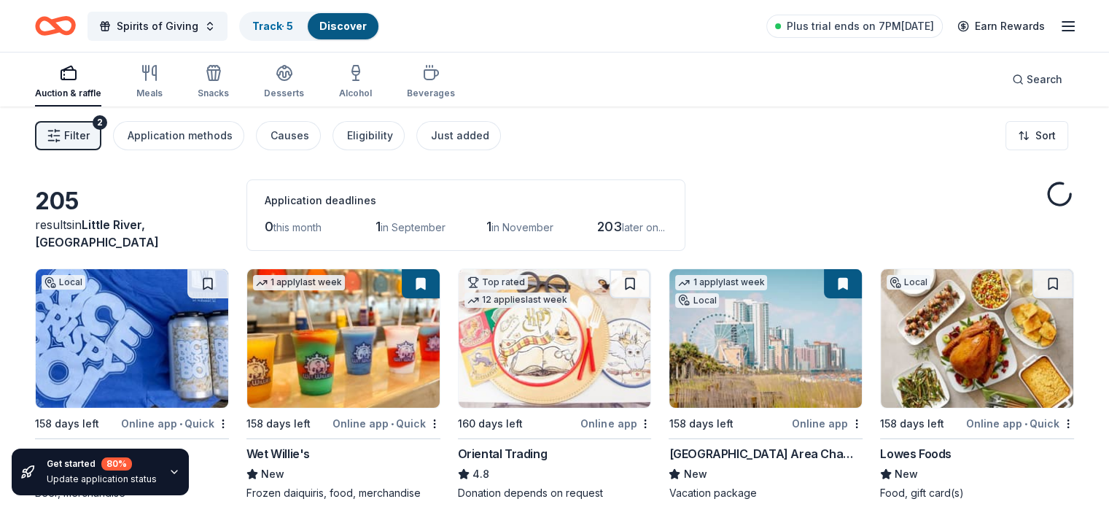
click at [101, 133] on button "Filter 2" at bounding box center [68, 135] width 66 height 29
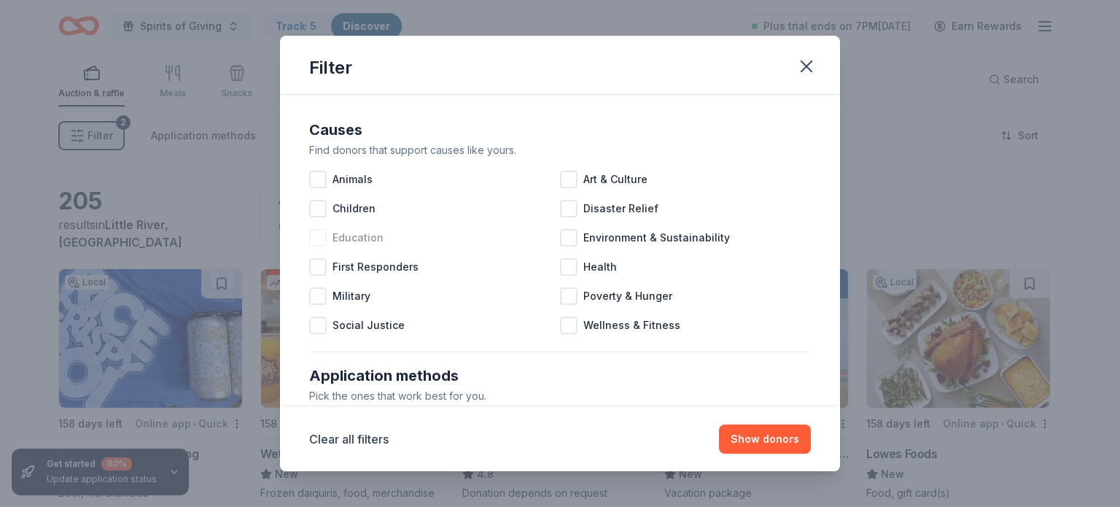
click at [313, 235] on div at bounding box center [317, 237] width 17 height 17
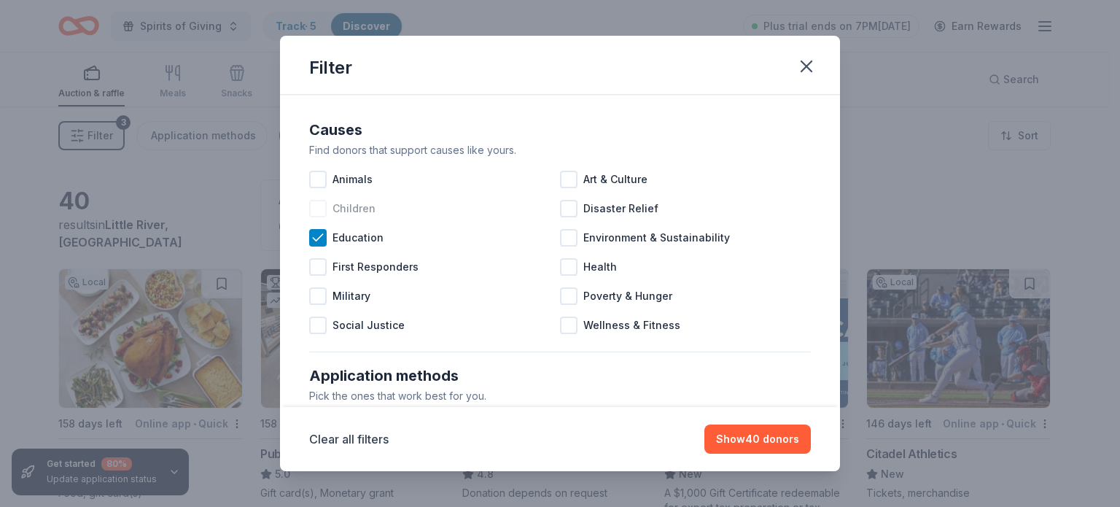
click at [318, 205] on div at bounding box center [317, 208] width 17 height 17
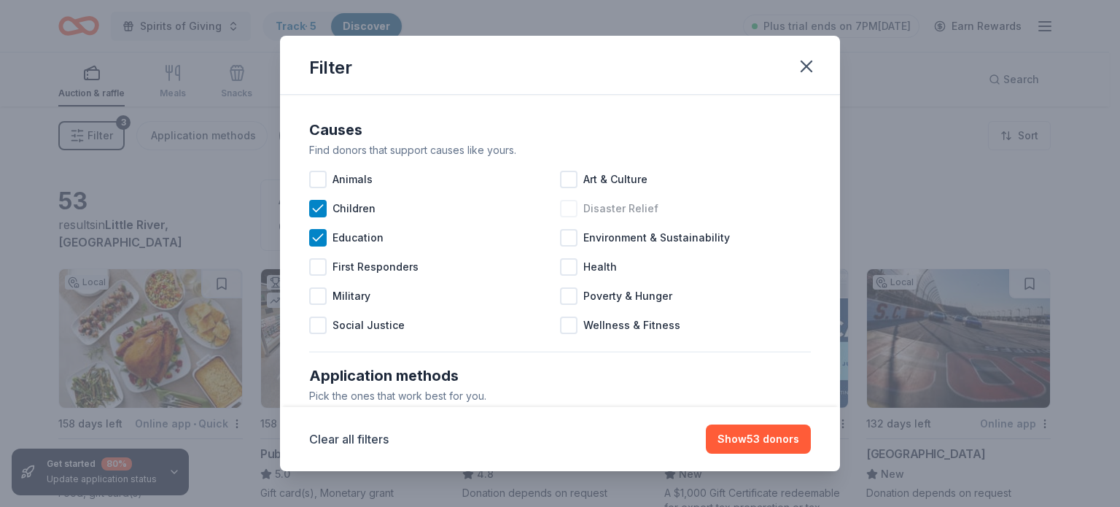
click at [566, 206] on div at bounding box center [568, 208] width 17 height 17
click at [560, 295] on div at bounding box center [568, 295] width 17 height 17
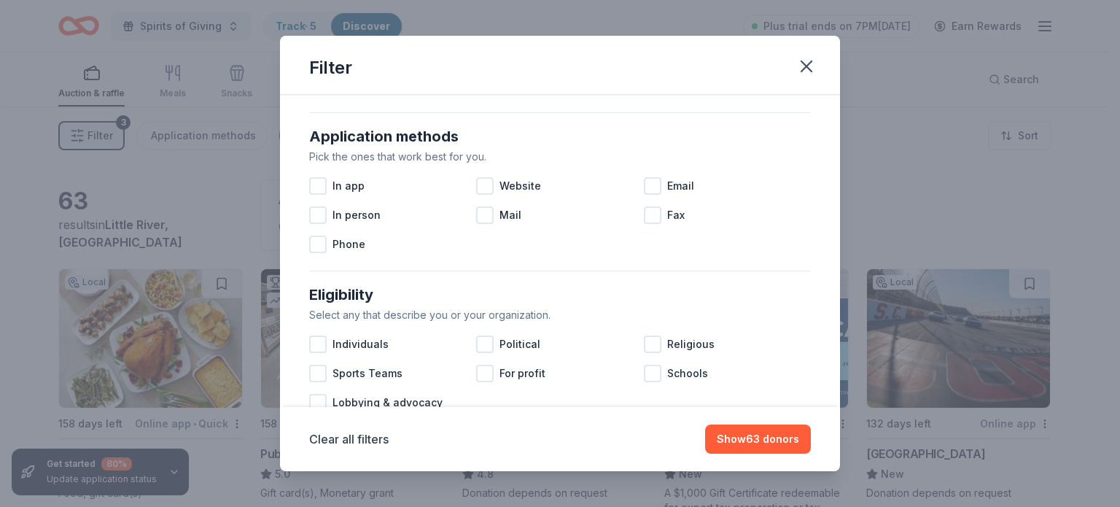
scroll to position [241, 0]
click at [483, 182] on div at bounding box center [484, 184] width 17 height 17
click at [644, 183] on div at bounding box center [652, 184] width 17 height 17
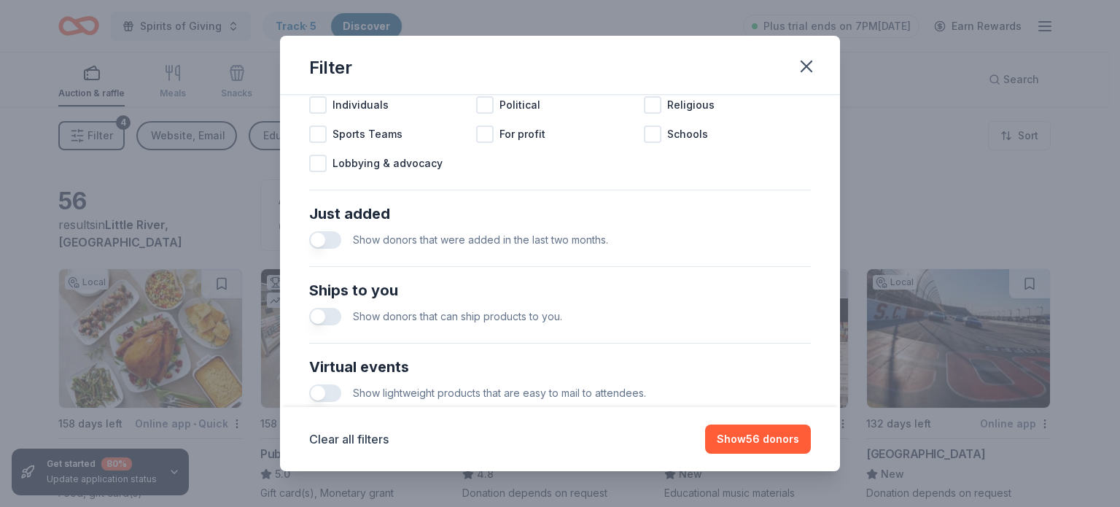
scroll to position [486, 0]
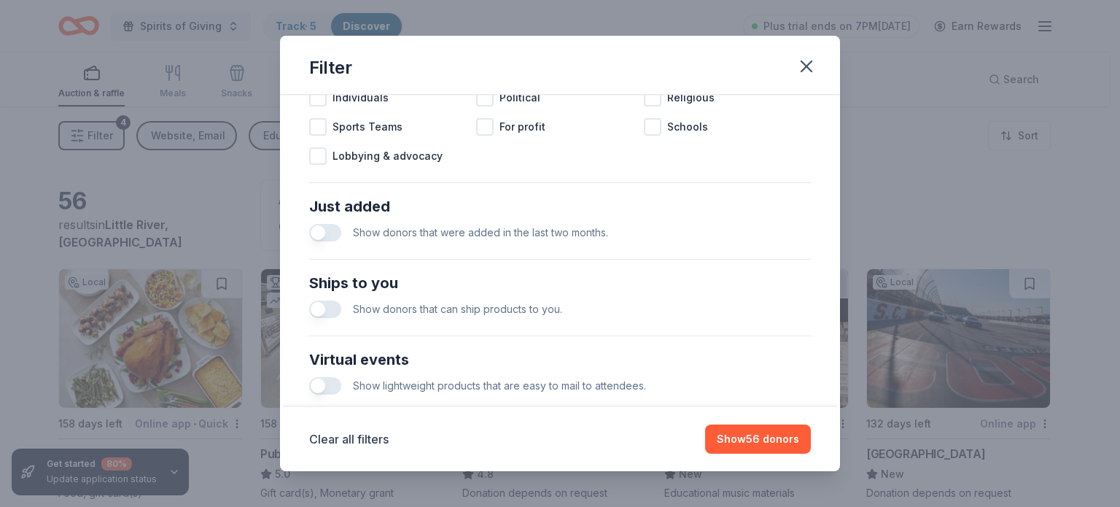
click at [329, 230] on button "button" at bounding box center [325, 232] width 32 height 17
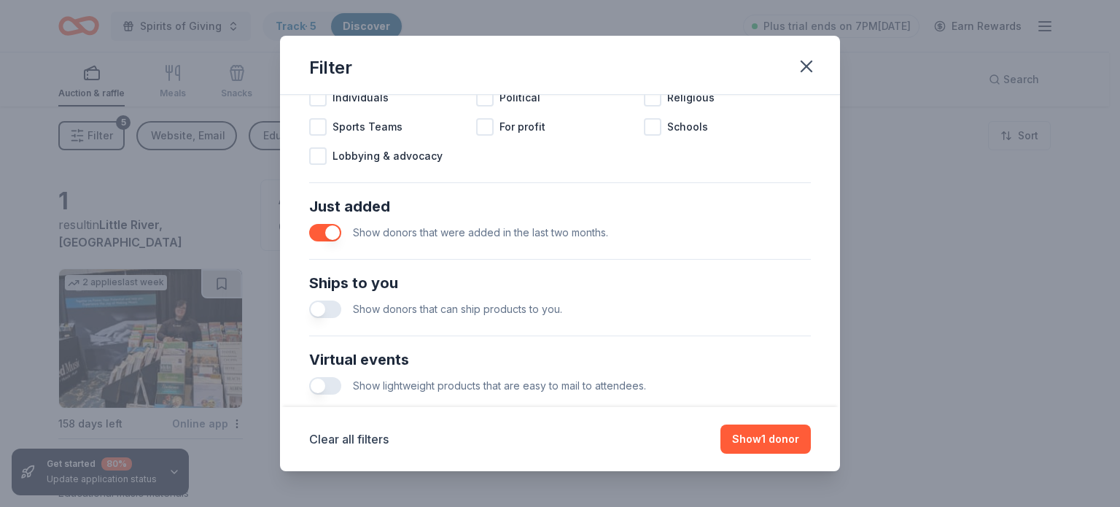
click at [330, 305] on button "button" at bounding box center [325, 308] width 32 height 17
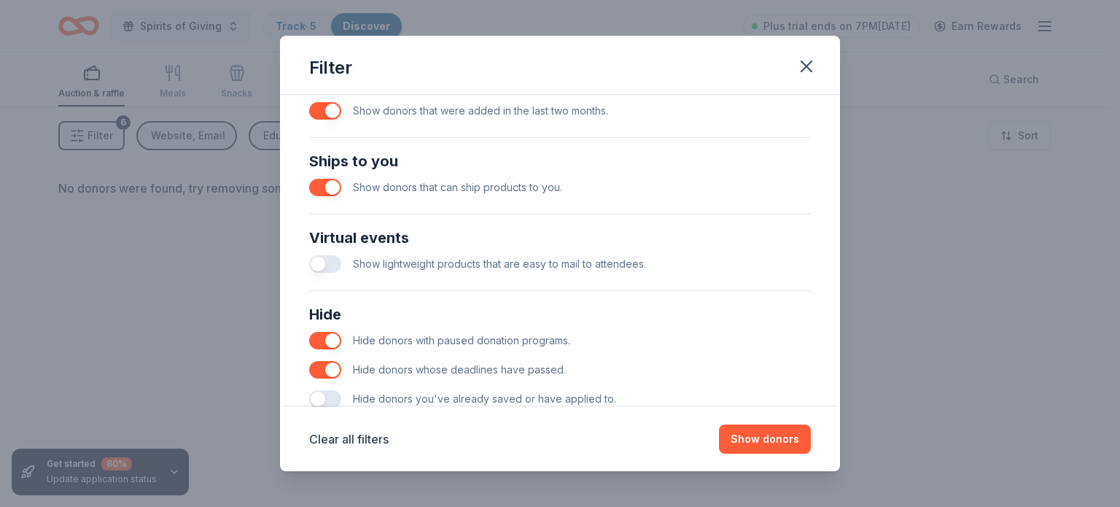
scroll to position [647, 0]
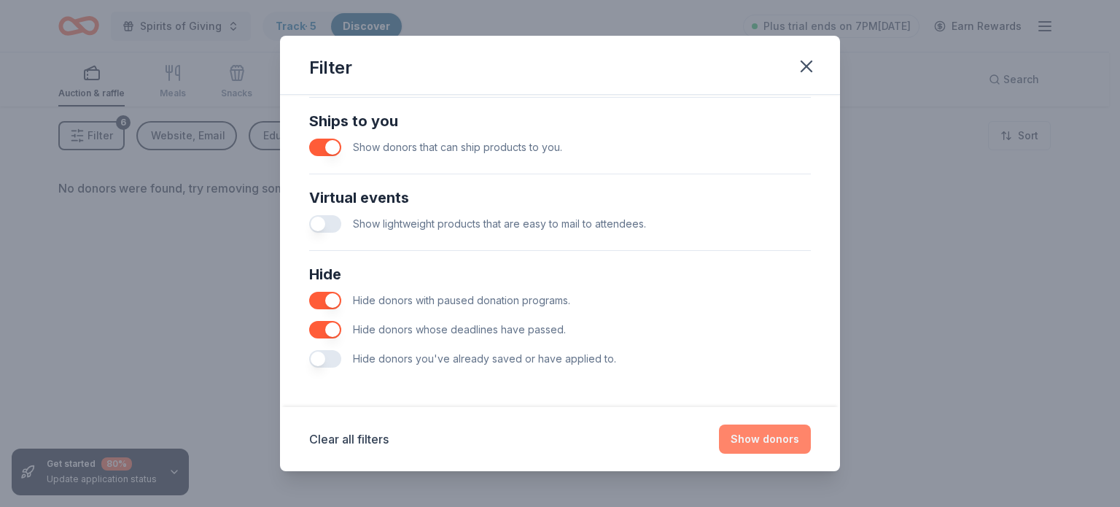
click at [767, 439] on button "Show donors" at bounding box center [765, 438] width 92 height 29
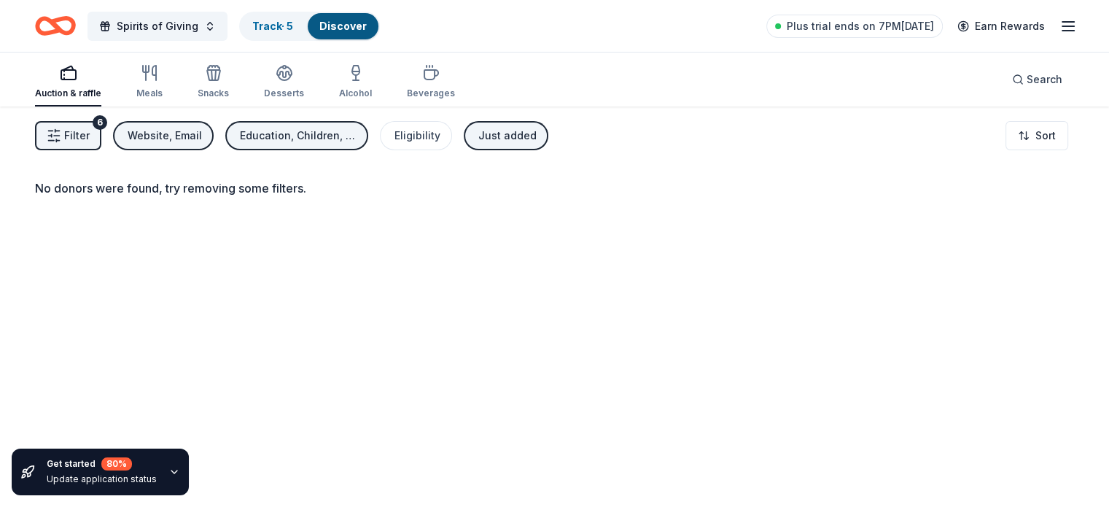
click at [90, 130] on span "Filter" at bounding box center [77, 135] width 26 height 17
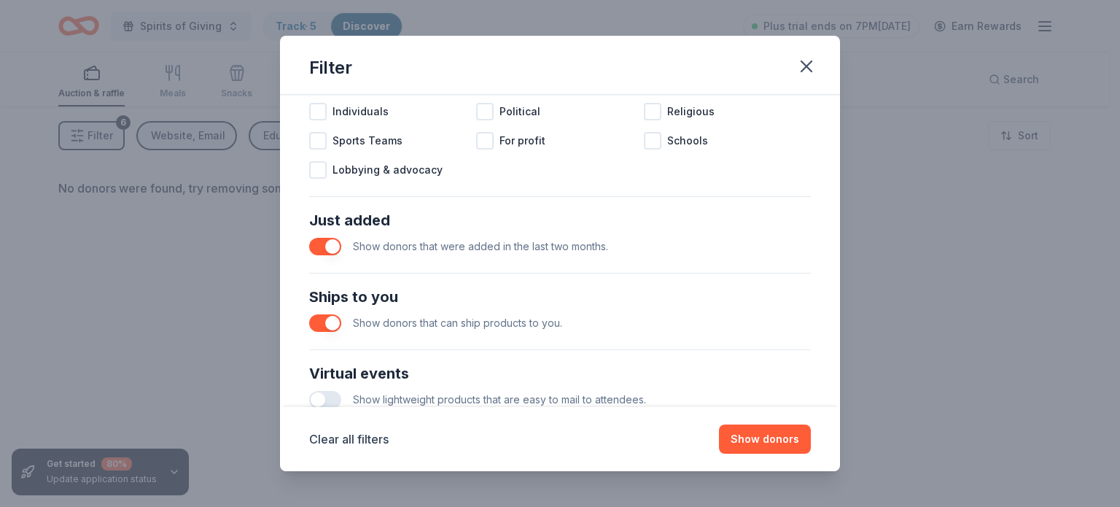
scroll to position [475, 0]
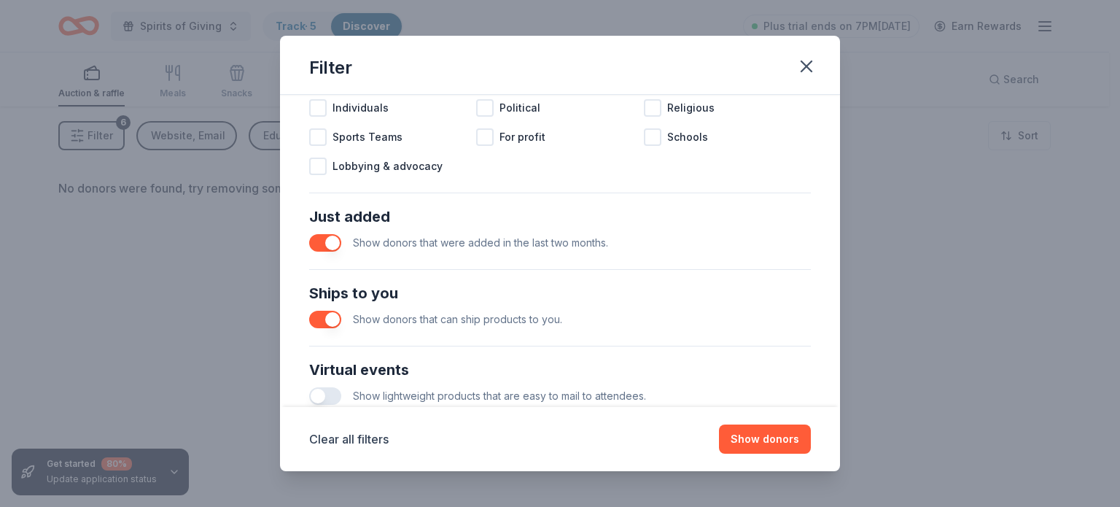
click at [315, 241] on button "button" at bounding box center [325, 242] width 32 height 17
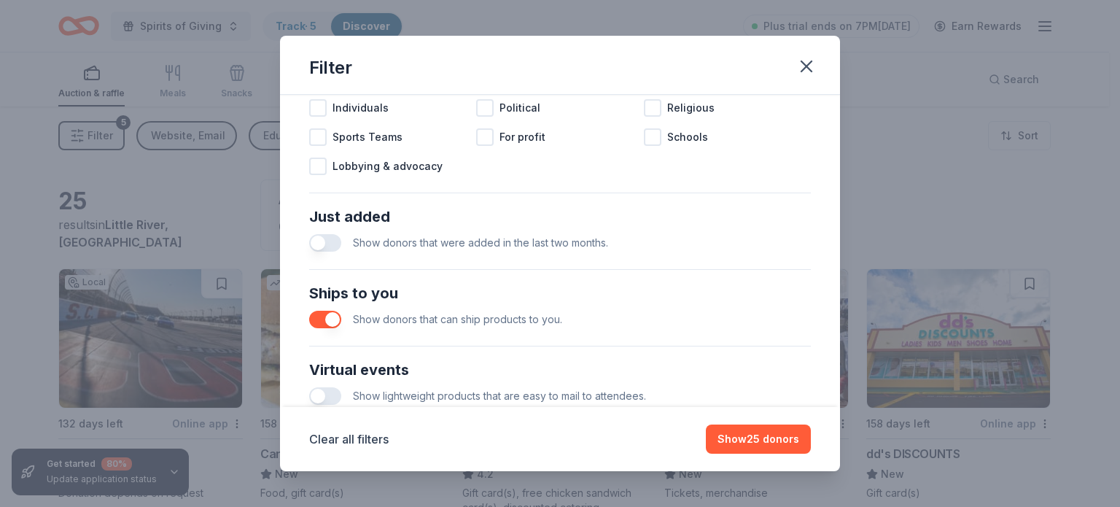
drag, startPoint x: 332, startPoint y: 323, endPoint x: 309, endPoint y: 321, distance: 22.6
click at [309, 321] on button "button" at bounding box center [325, 319] width 32 height 17
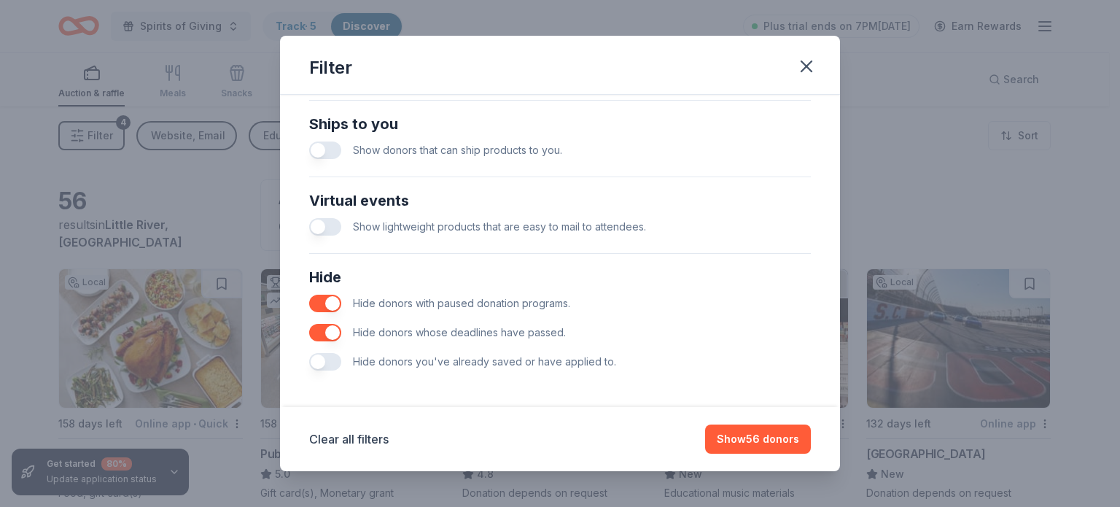
scroll to position [647, 0]
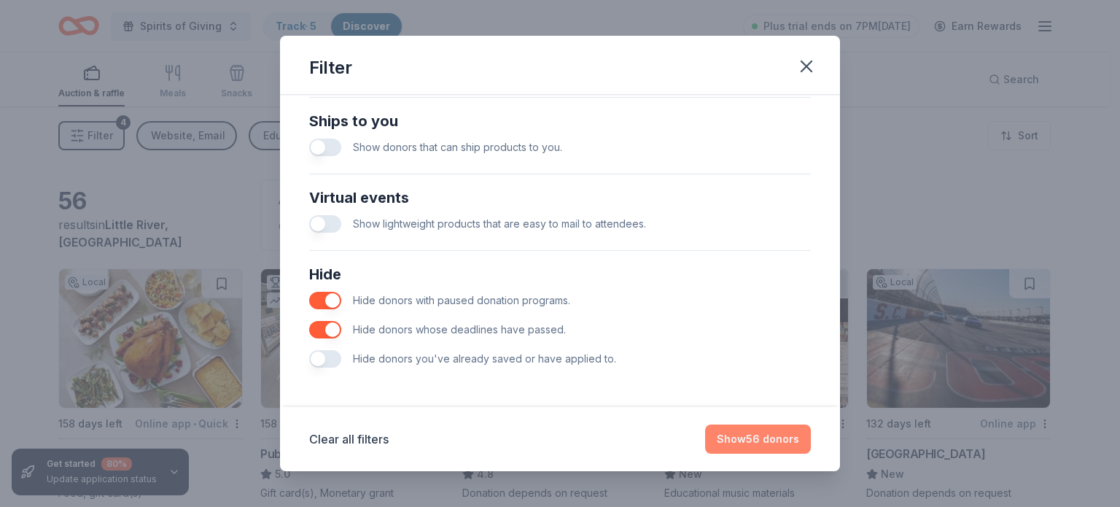
click at [759, 437] on button "Show 56 donors" at bounding box center [758, 438] width 106 height 29
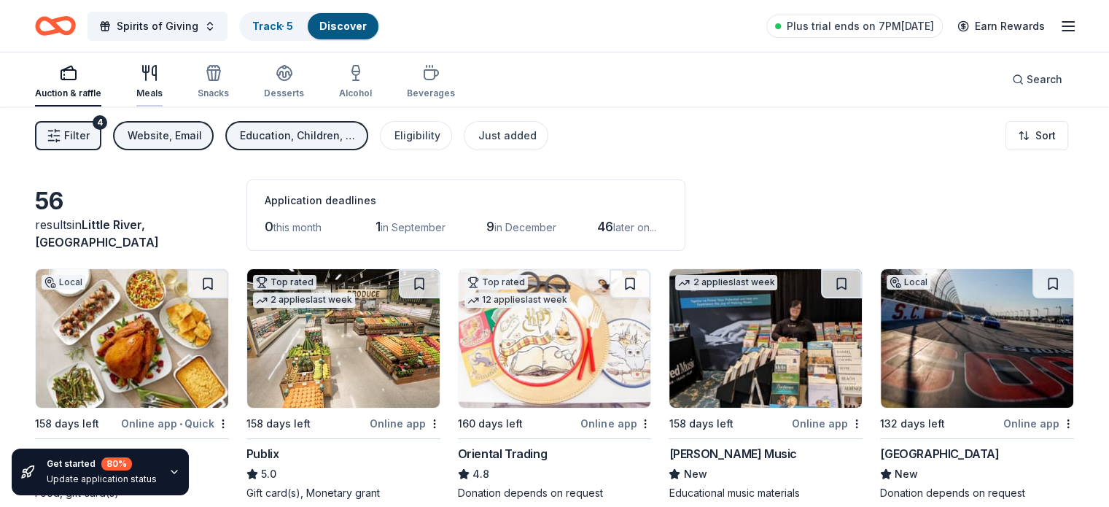
click at [158, 77] on icon "button" at bounding box center [149, 72] width 17 height 17
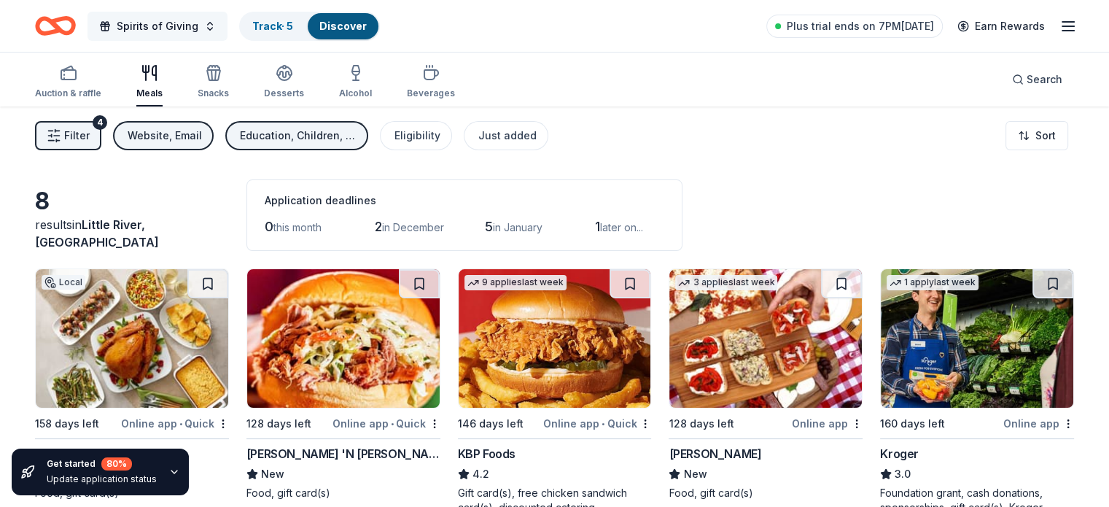
click at [223, 28] on button "Spirits of Giving" at bounding box center [157, 26] width 140 height 29
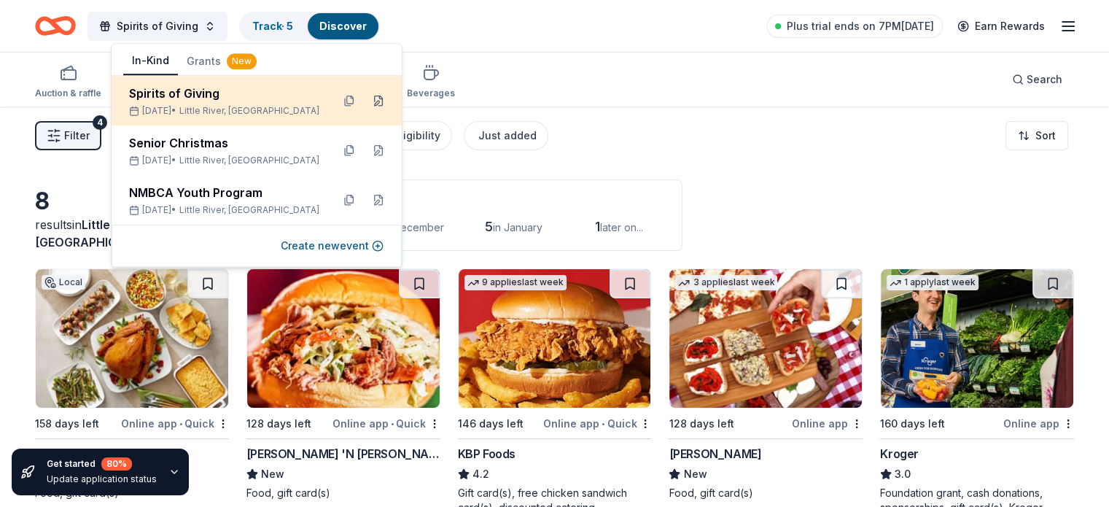
click at [379, 98] on button at bounding box center [378, 100] width 23 height 23
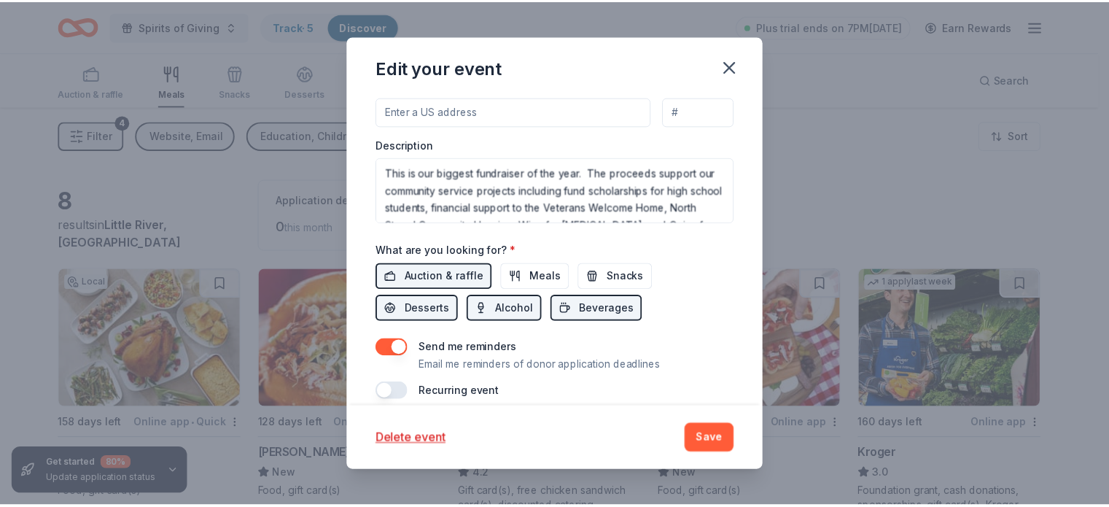
scroll to position [476, 0]
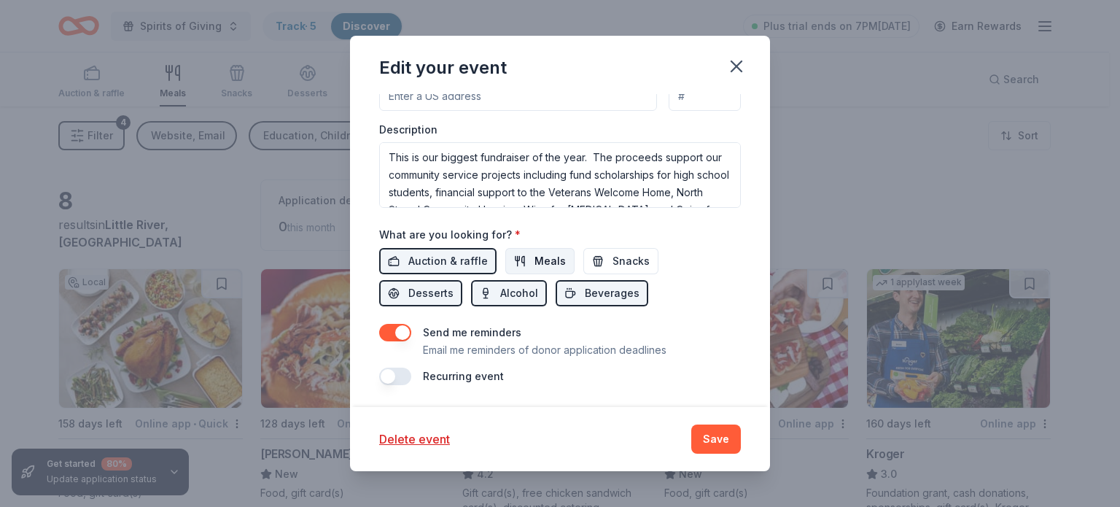
click at [537, 253] on span "Meals" at bounding box center [549, 260] width 31 height 17
click at [717, 438] on button "Save" at bounding box center [716, 438] width 50 height 29
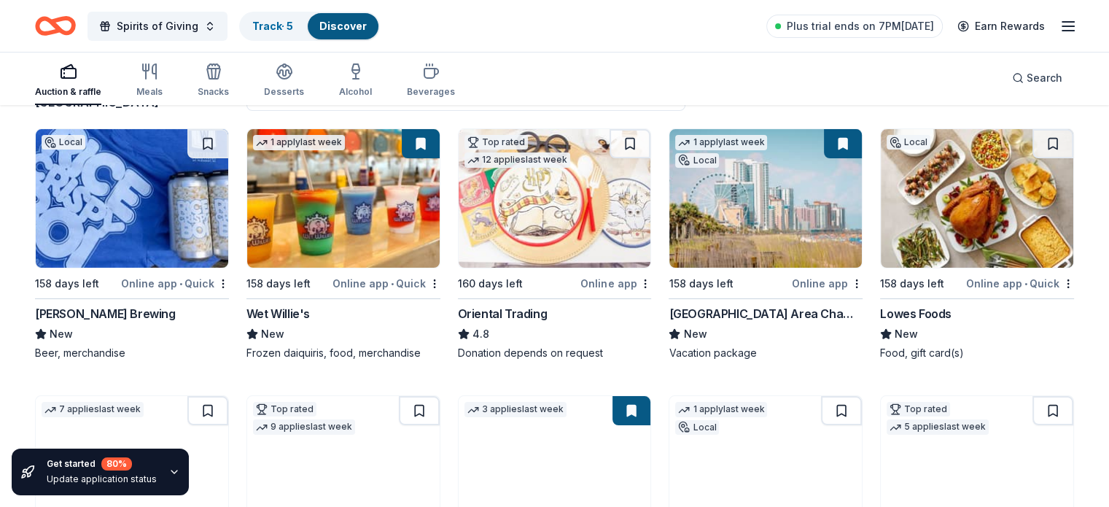
scroll to position [142, 0]
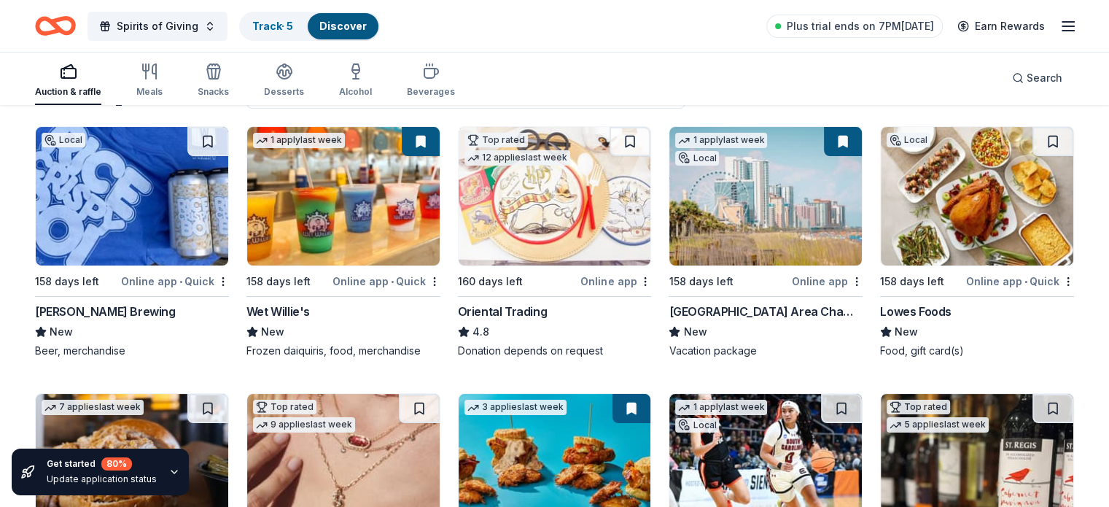
click at [806, 278] on div "Online app" at bounding box center [827, 281] width 71 height 18
click at [426, 142] on button at bounding box center [421, 141] width 38 height 29
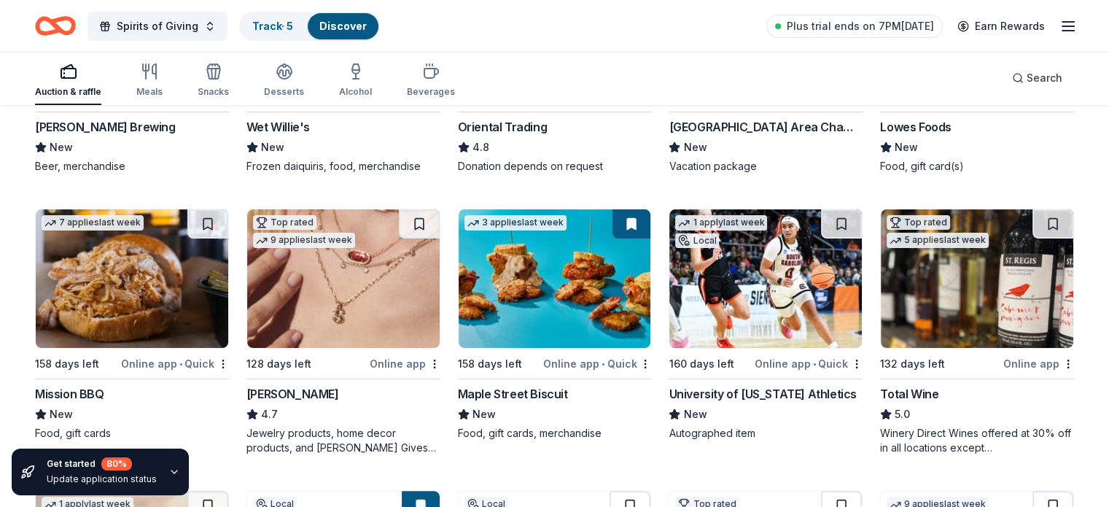
scroll to position [330, 0]
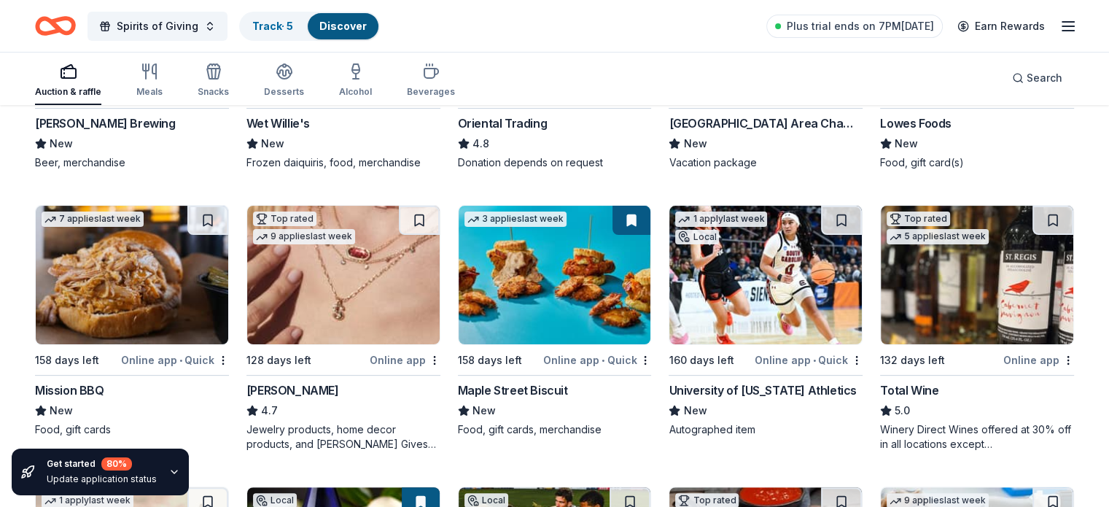
click at [921, 305] on img at bounding box center [977, 275] width 192 height 139
click at [418, 210] on button at bounding box center [419, 220] width 41 height 29
click at [222, 214] on button at bounding box center [207, 220] width 41 height 29
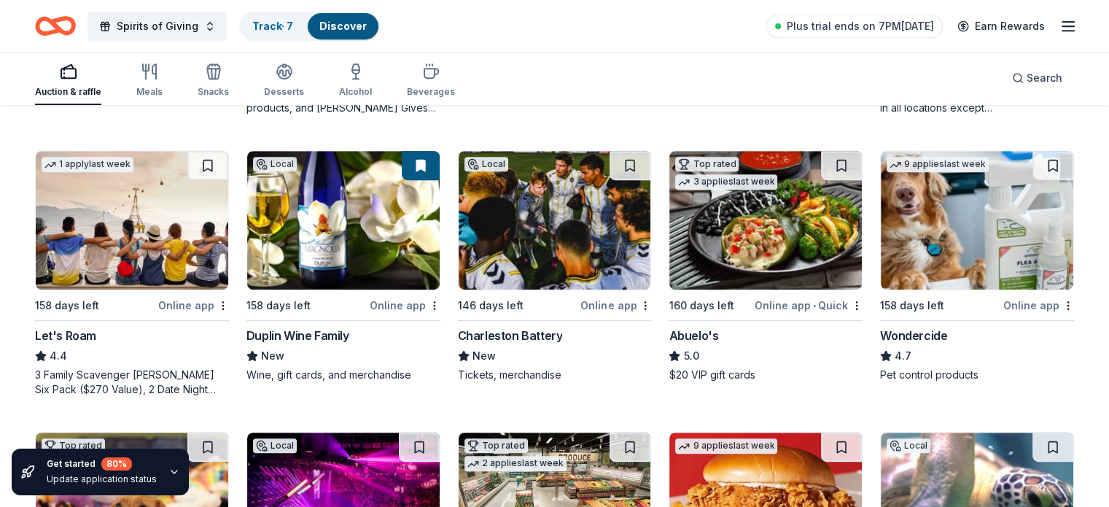
scroll to position [671, 0]
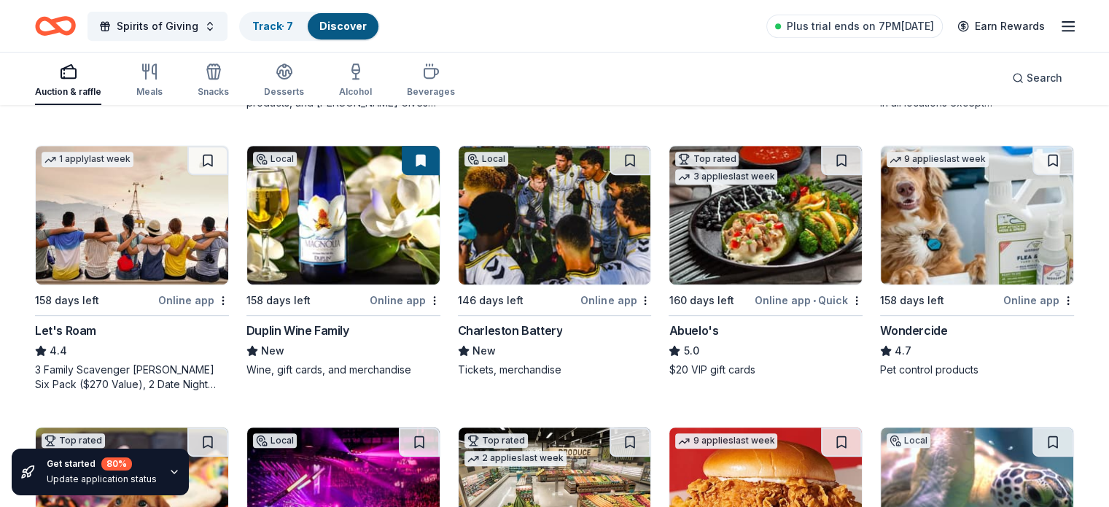
click at [430, 156] on button at bounding box center [421, 160] width 38 height 29
click at [822, 156] on button at bounding box center [841, 160] width 41 height 29
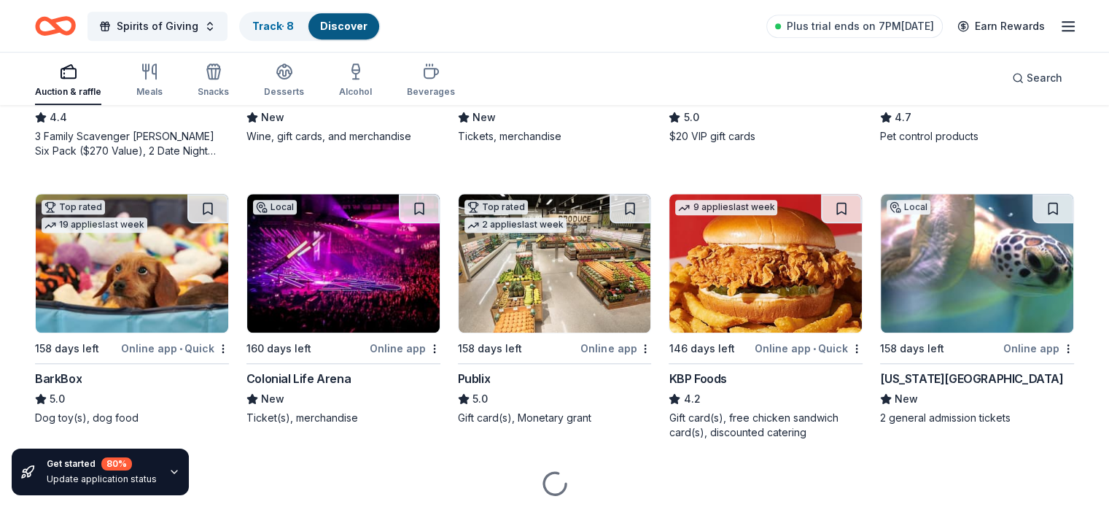
scroll to position [921, 0]
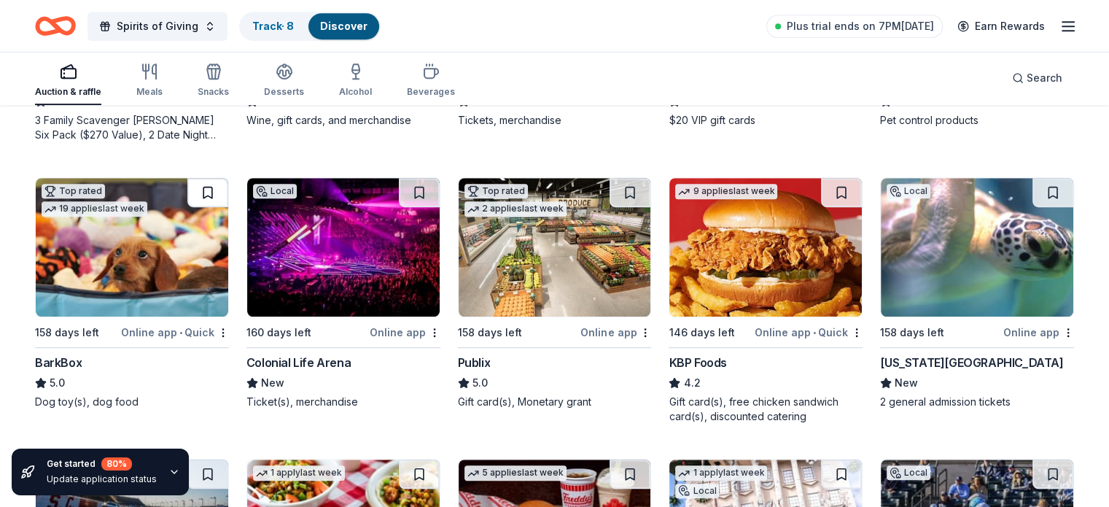
click at [222, 187] on button at bounding box center [207, 192] width 41 height 29
click at [318, 354] on div "Colonial Life Arena" at bounding box center [298, 362] width 104 height 17
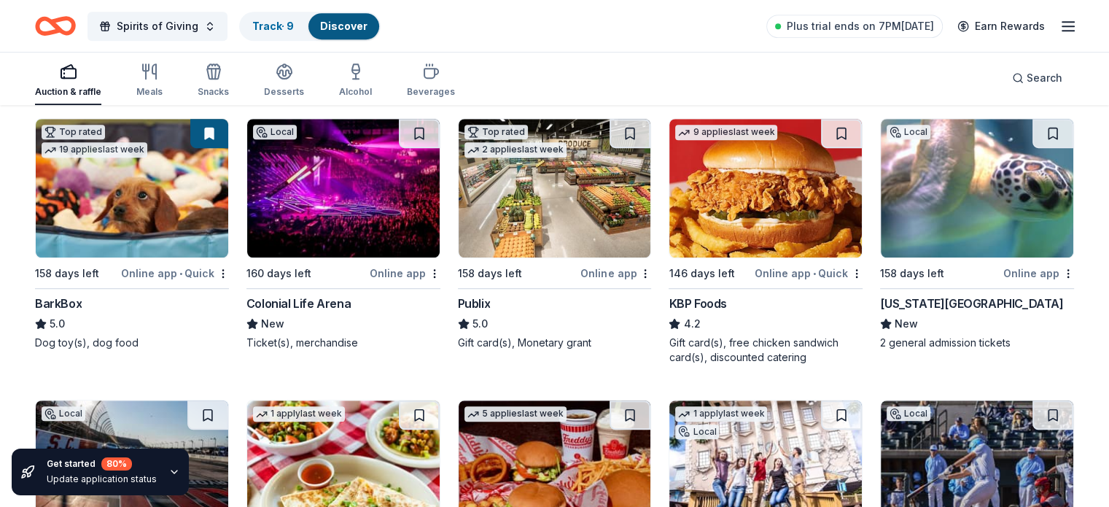
scroll to position [967, 0]
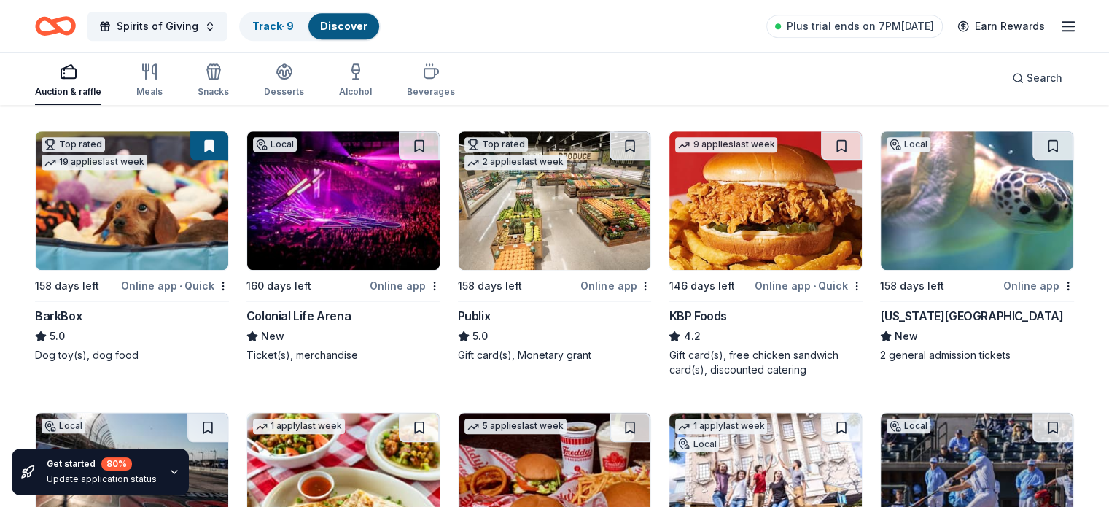
click at [941, 316] on div "South Carolina Aquarium" at bounding box center [971, 315] width 183 height 17
click at [171, 27] on span "Spirits of Giving" at bounding box center [158, 25] width 82 height 17
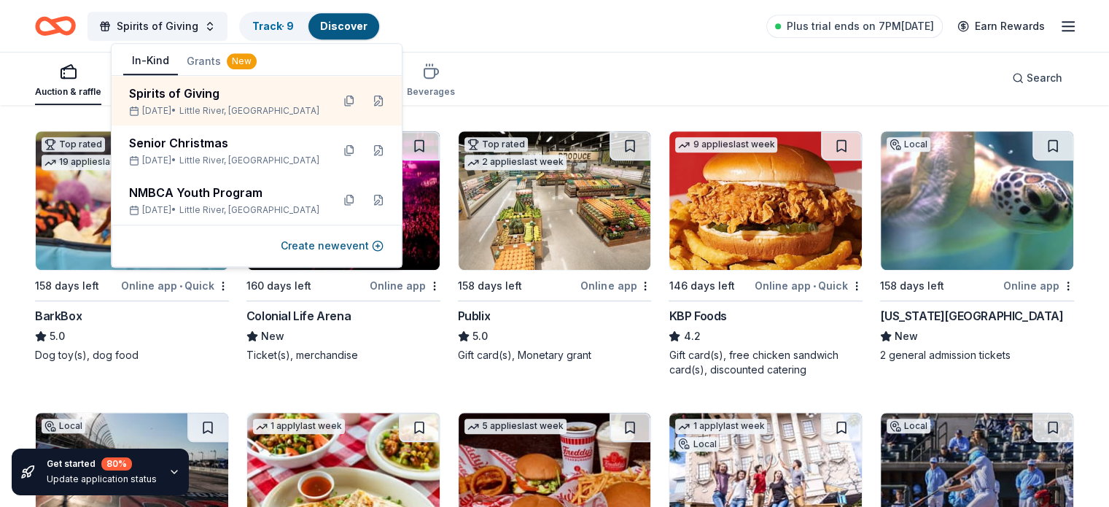
click at [586, 55] on div "Auction & raffle Meals Snacks Desserts Alcohol Beverages Search" at bounding box center [554, 78] width 1039 height 54
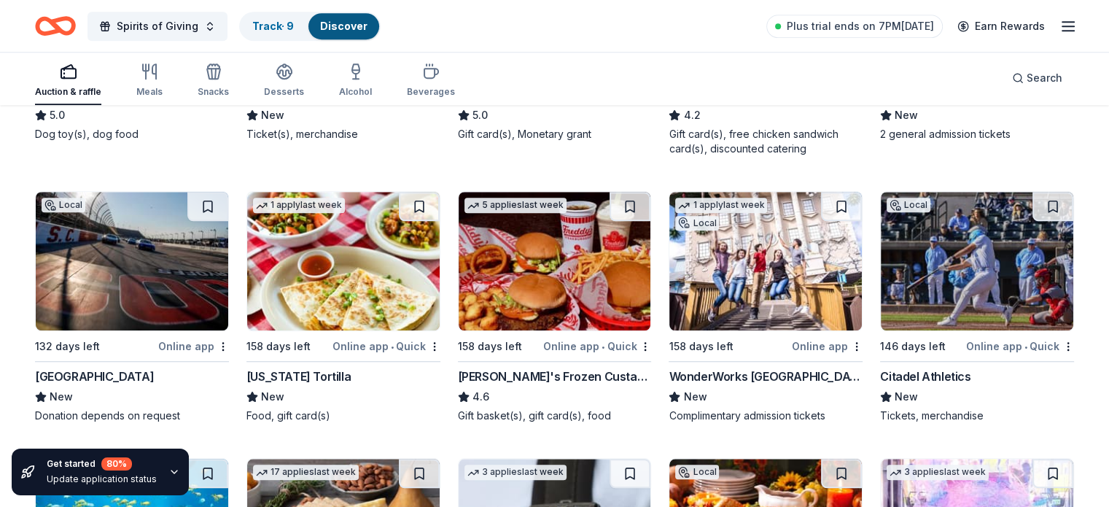
scroll to position [1198, 0]
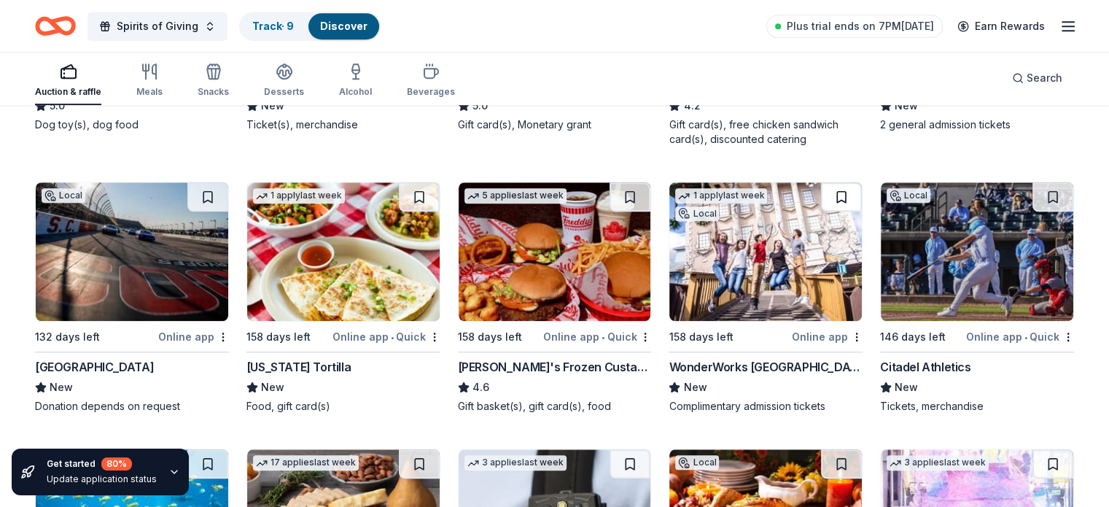
click at [828, 191] on button at bounding box center [841, 196] width 41 height 29
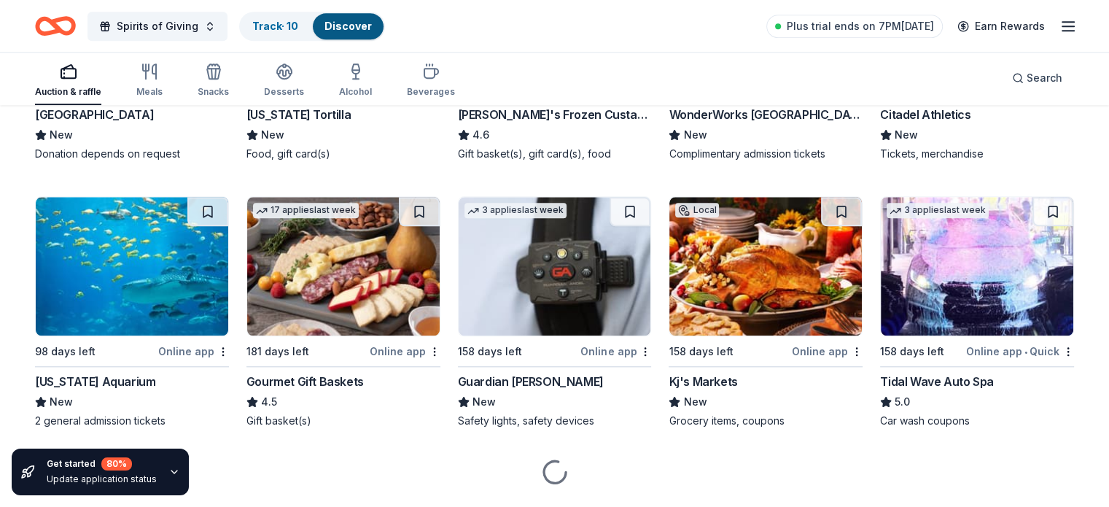
scroll to position [1452, 0]
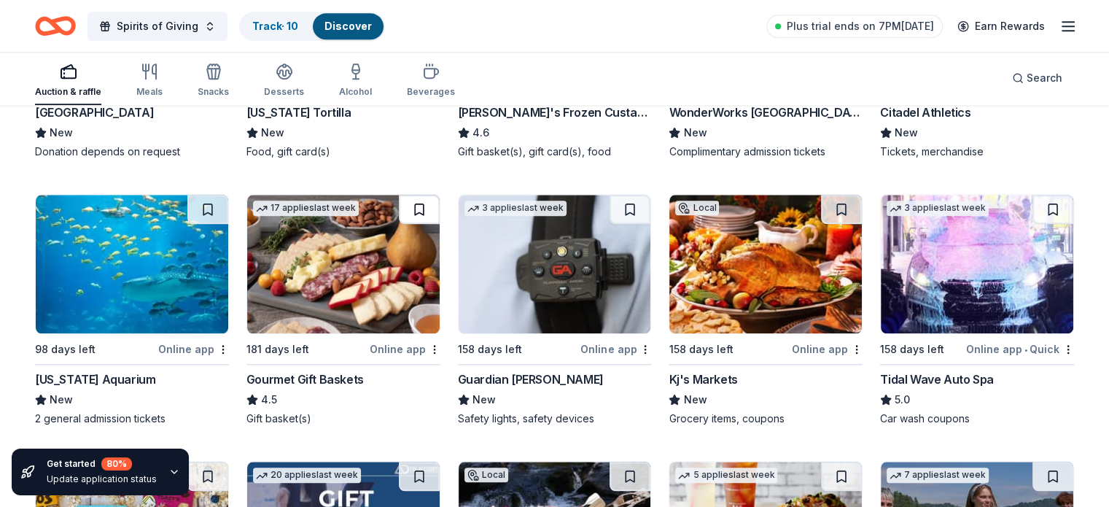
click at [425, 206] on button at bounding box center [419, 209] width 41 height 29
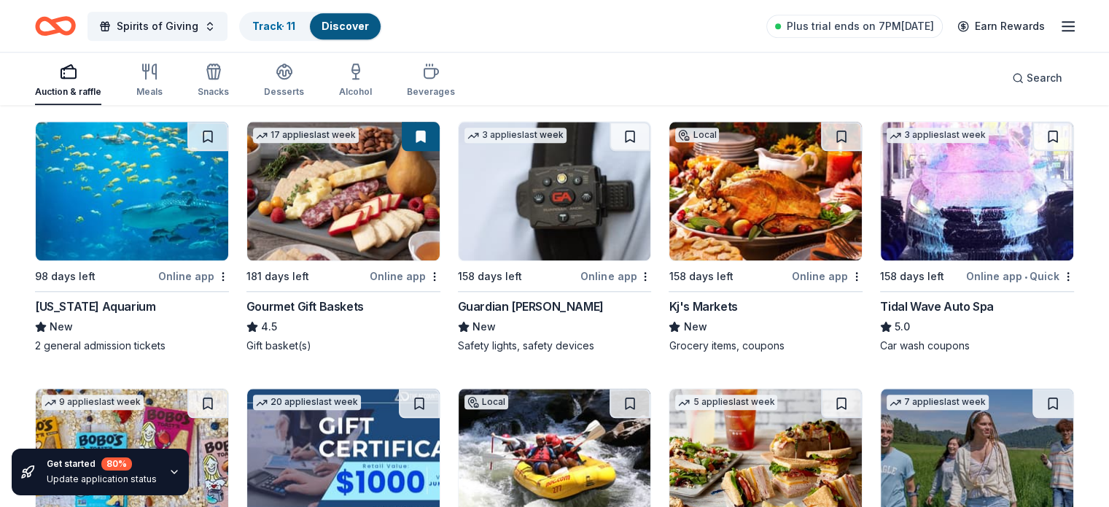
scroll to position [1528, 0]
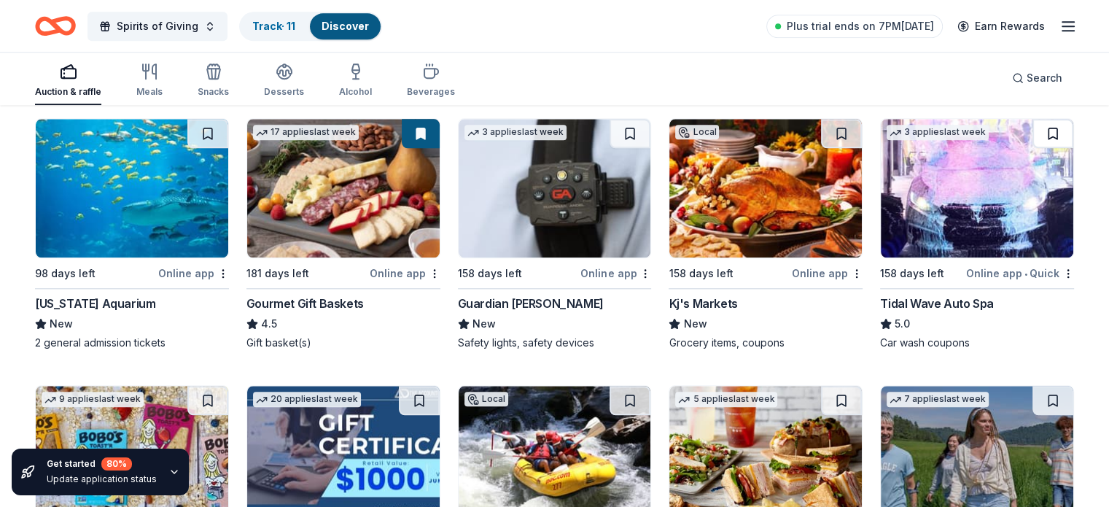
click at [1035, 130] on button at bounding box center [1052, 133] width 41 height 29
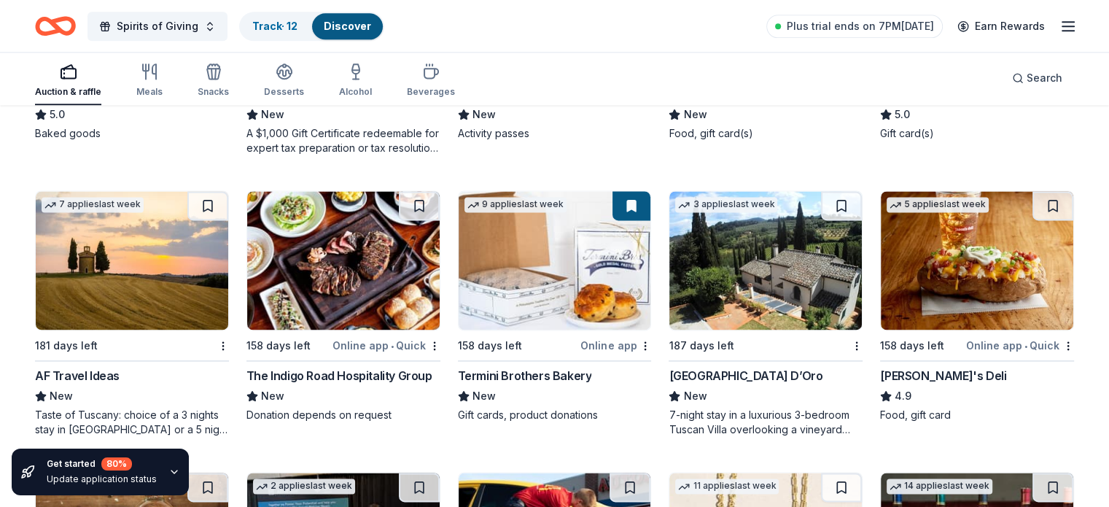
scroll to position [2012, 0]
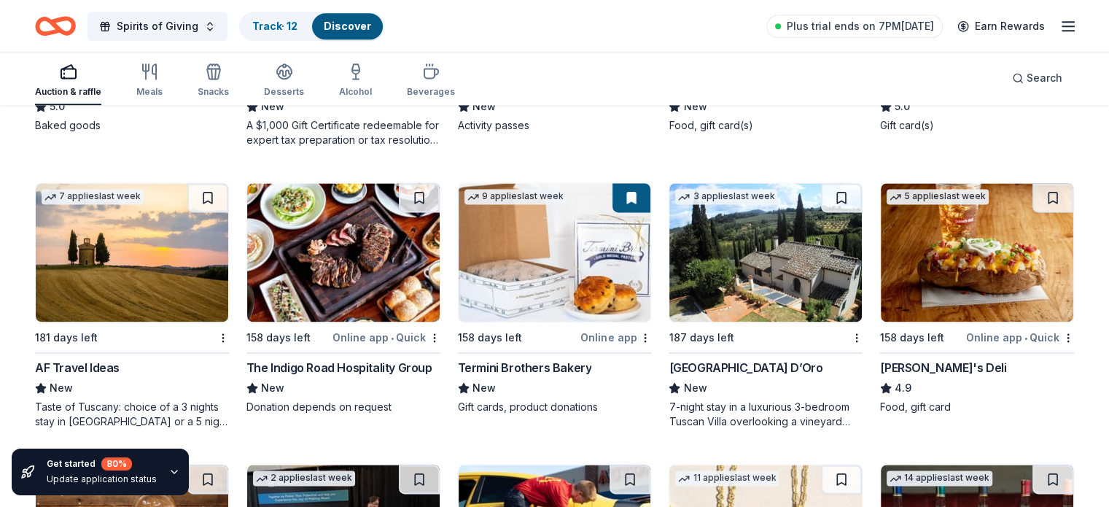
click at [104, 367] on div "AF Travel Ideas" at bounding box center [77, 367] width 85 height 17
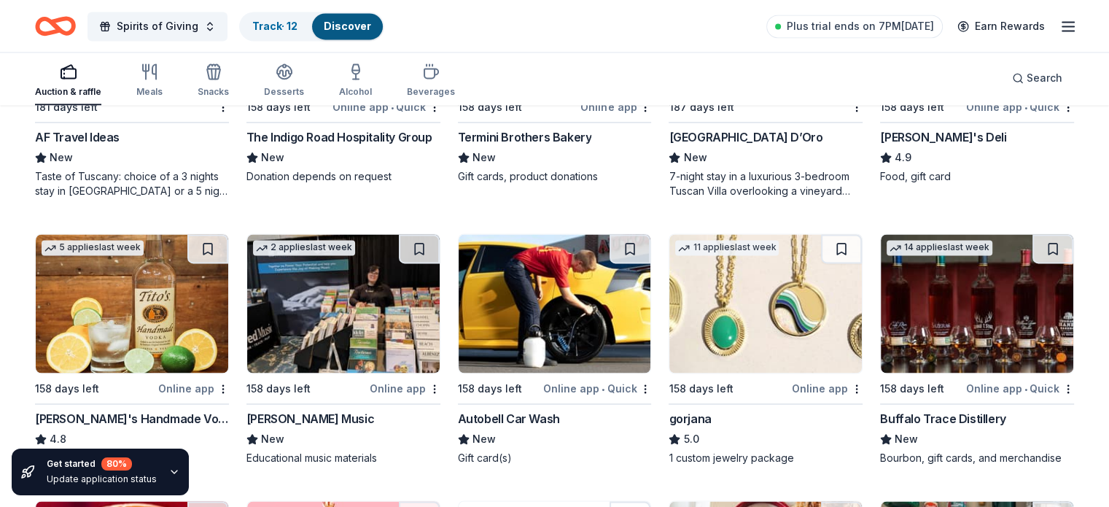
scroll to position [2254, 0]
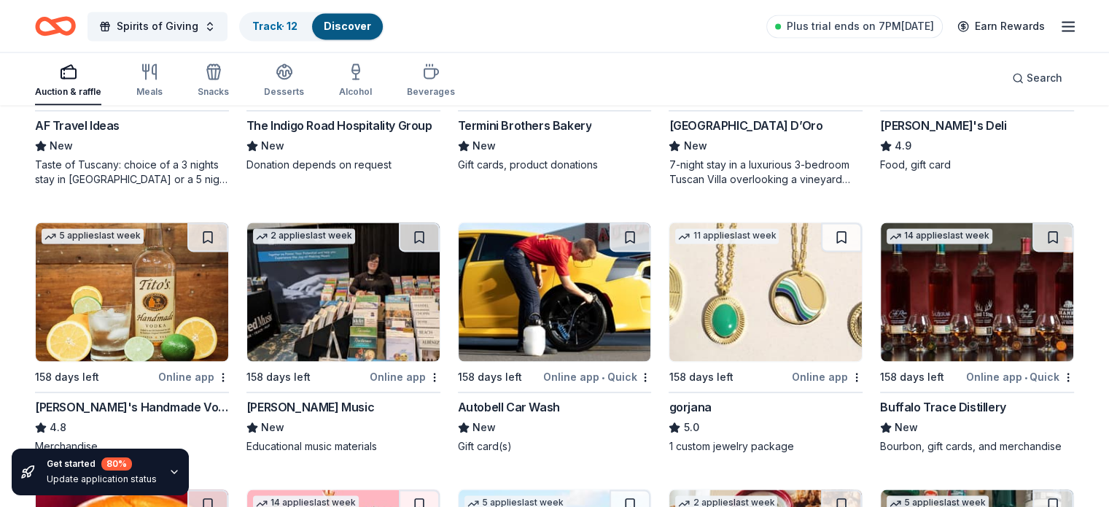
click at [143, 288] on img at bounding box center [132, 291] width 192 height 139
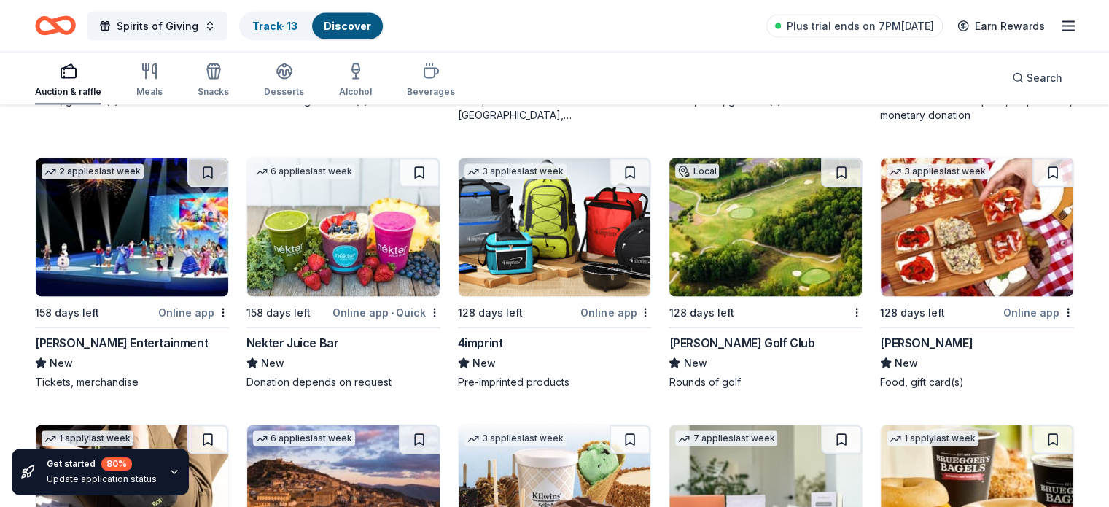
scroll to position [2876, 0]
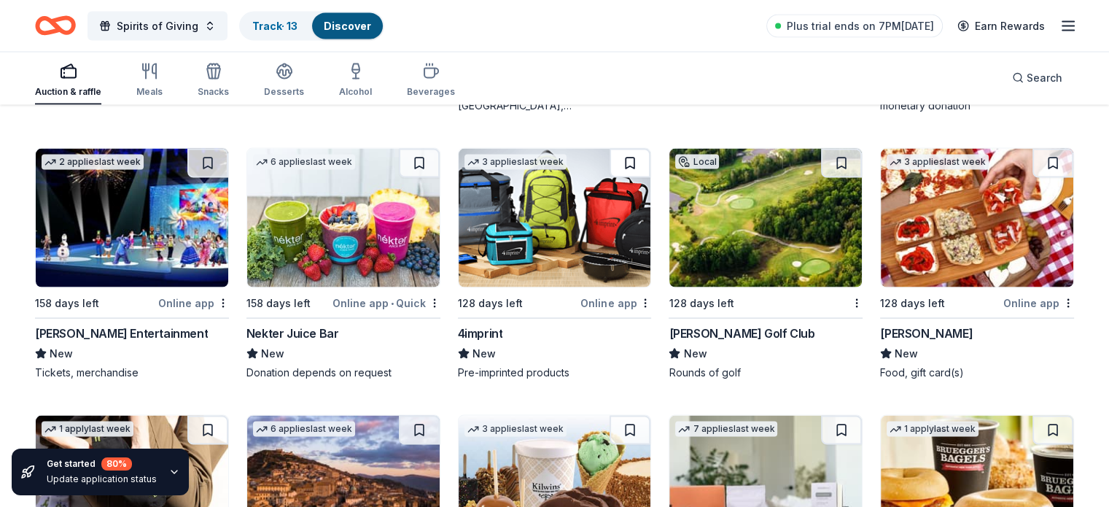
click at [623, 164] on button at bounding box center [629, 163] width 41 height 29
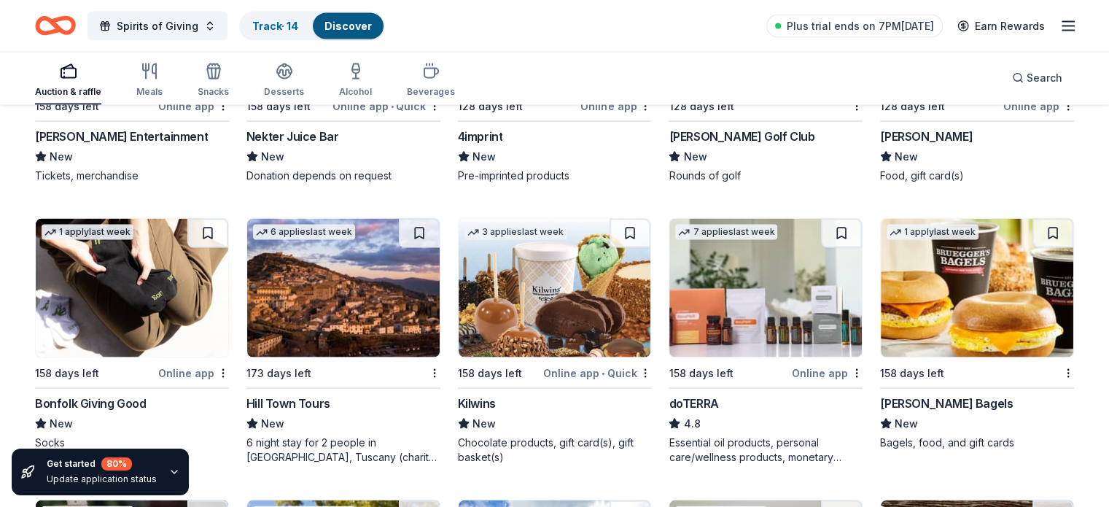
scroll to position [3078, 0]
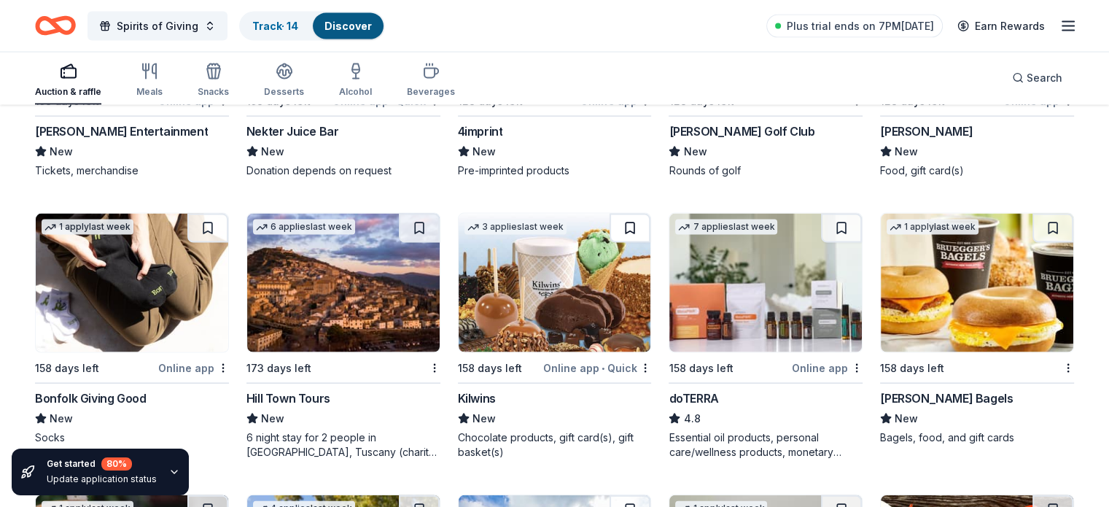
click at [633, 223] on button at bounding box center [629, 228] width 41 height 29
click at [311, 394] on div "Hill Town Tours" at bounding box center [288, 397] width 84 height 17
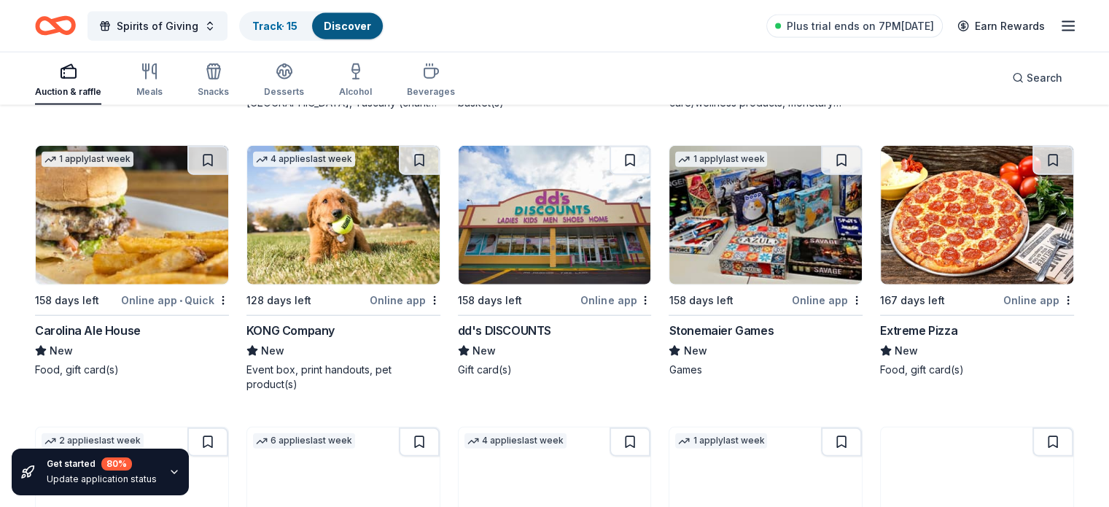
scroll to position [3442, 0]
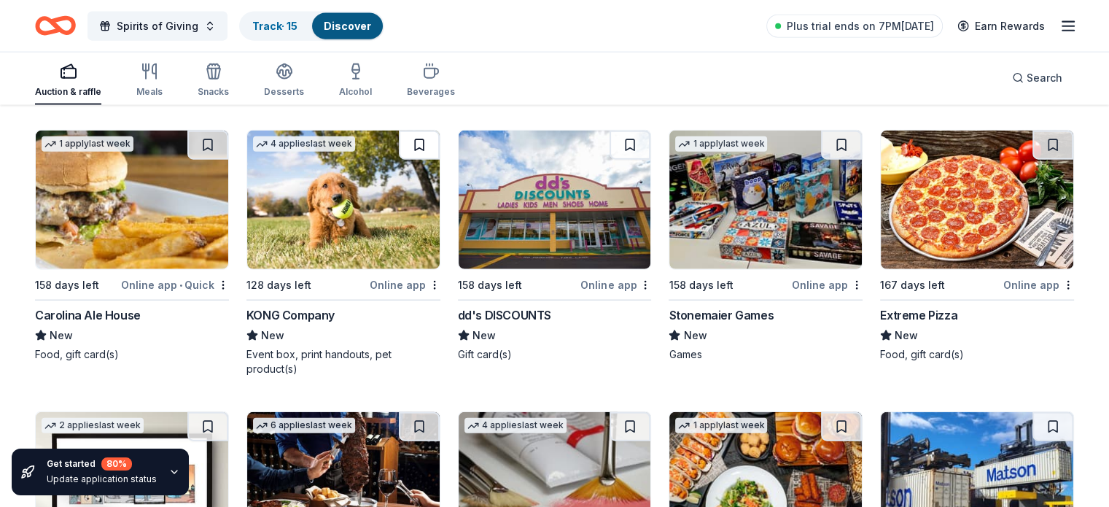
click at [424, 144] on button at bounding box center [419, 144] width 41 height 29
click at [225, 145] on button at bounding box center [207, 144] width 41 height 29
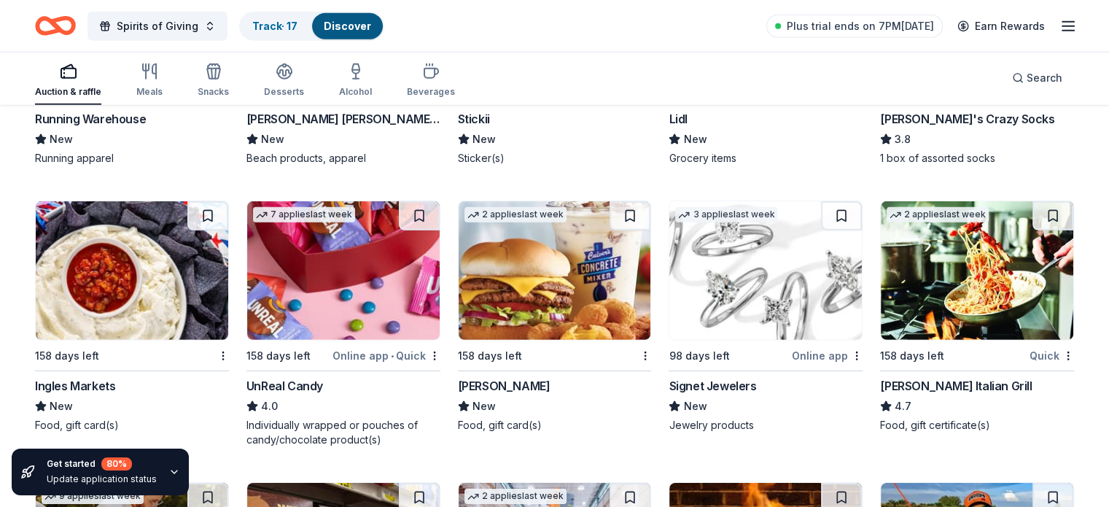
scroll to position [4496, 0]
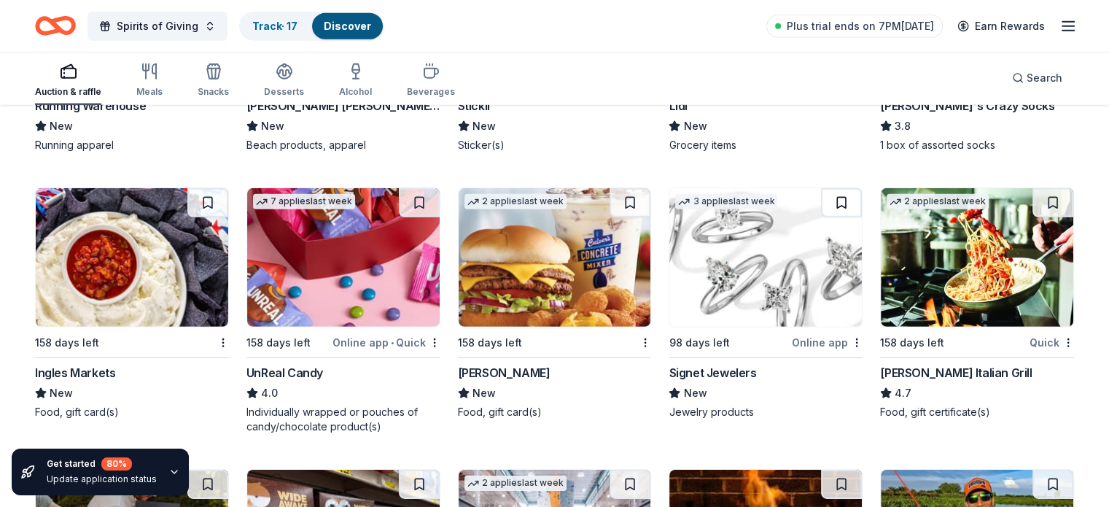
click at [828, 195] on button at bounding box center [841, 202] width 41 height 29
click at [1032, 200] on button at bounding box center [1052, 202] width 41 height 29
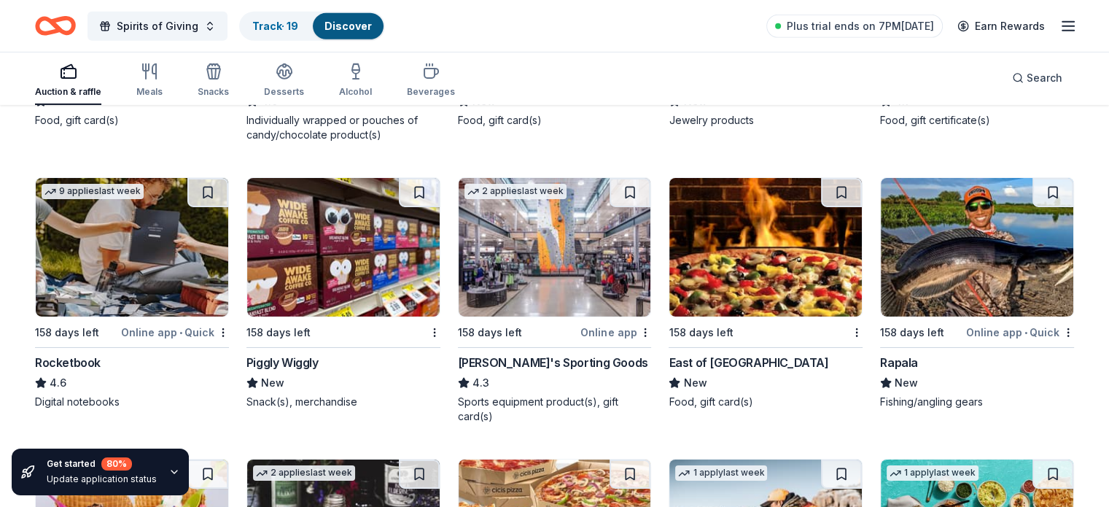
scroll to position [4794, 0]
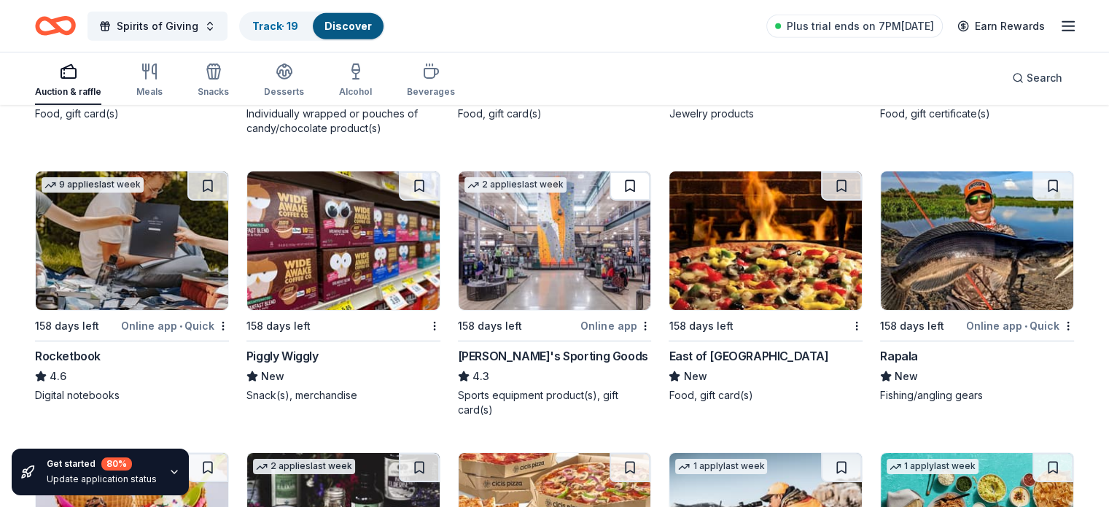
click at [624, 181] on button at bounding box center [629, 185] width 41 height 29
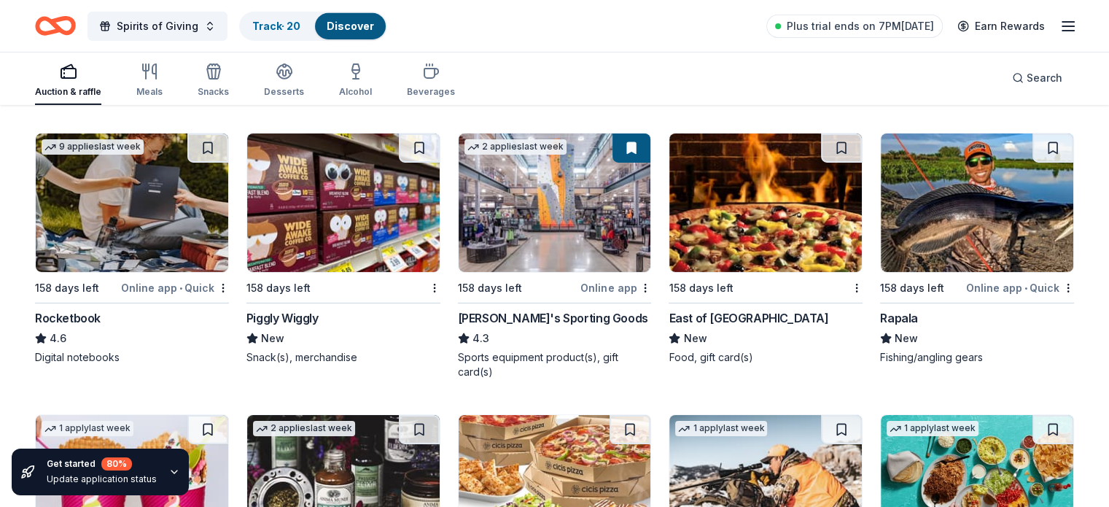
scroll to position [4824, 0]
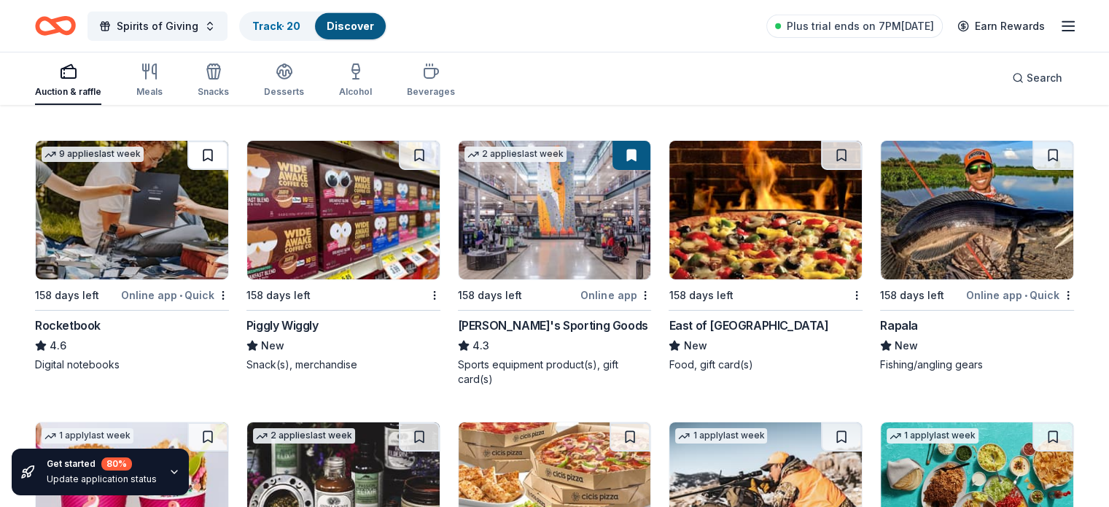
click at [213, 150] on button at bounding box center [207, 155] width 41 height 29
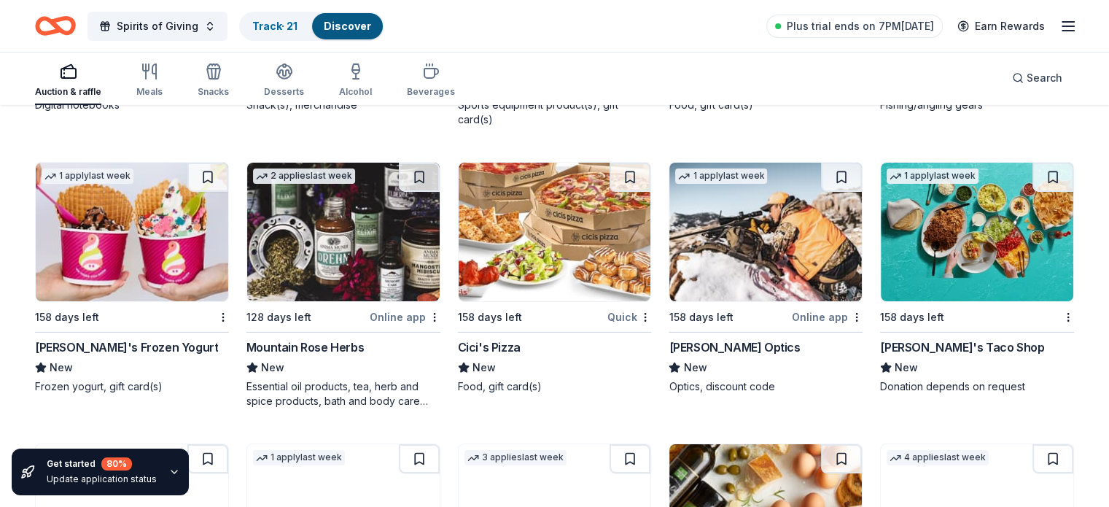
scroll to position [5091, 0]
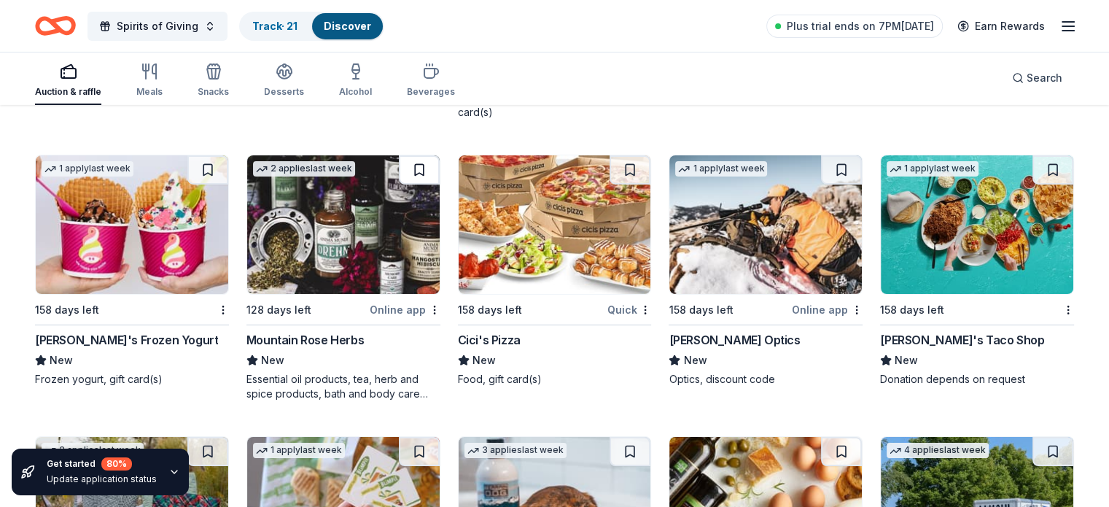
click at [423, 160] on button at bounding box center [419, 169] width 41 height 29
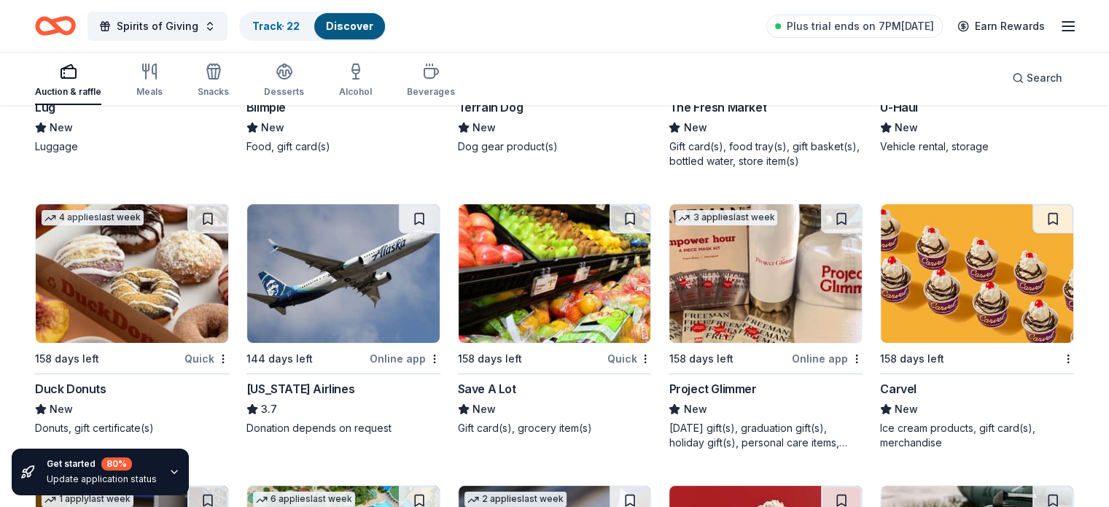
scroll to position [5653, 0]
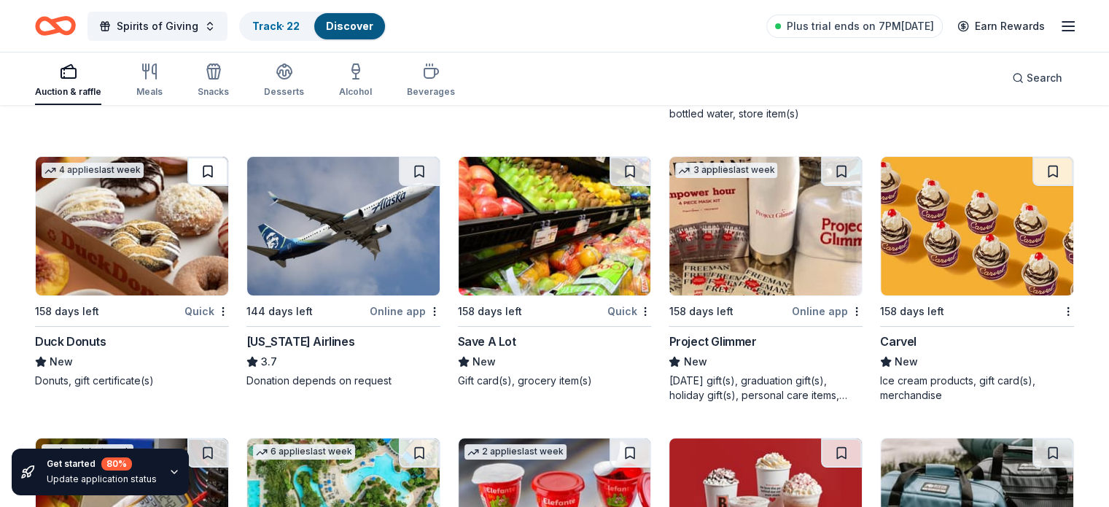
click at [214, 160] on button at bounding box center [207, 171] width 41 height 29
click at [1032, 166] on button at bounding box center [1052, 171] width 41 height 29
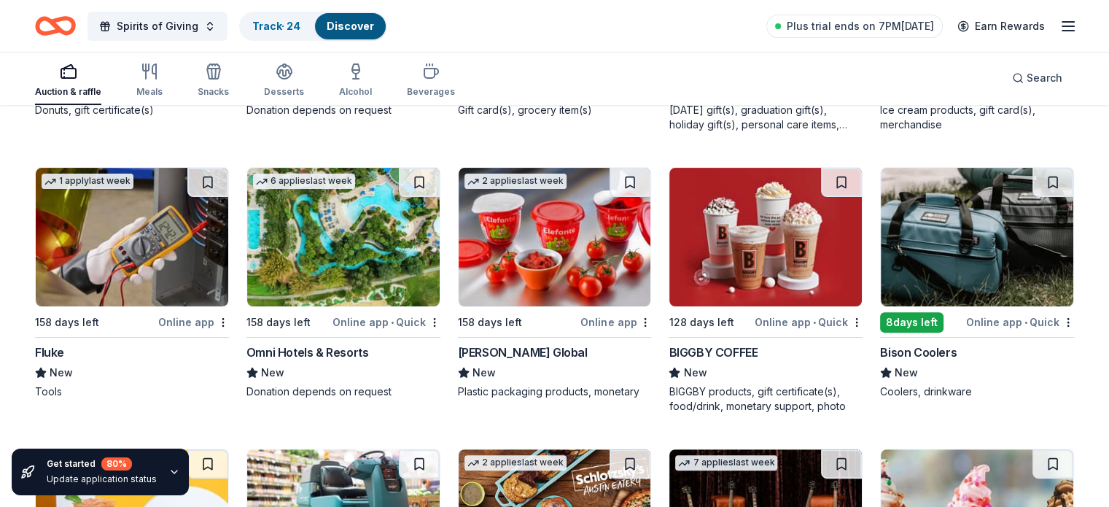
scroll to position [5966, 0]
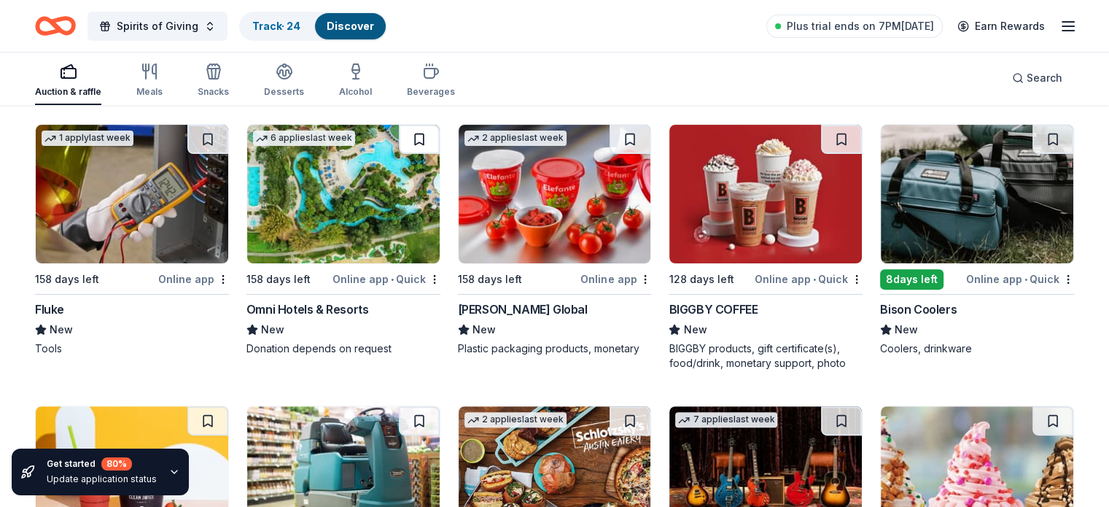
click at [417, 133] on button at bounding box center [419, 139] width 41 height 29
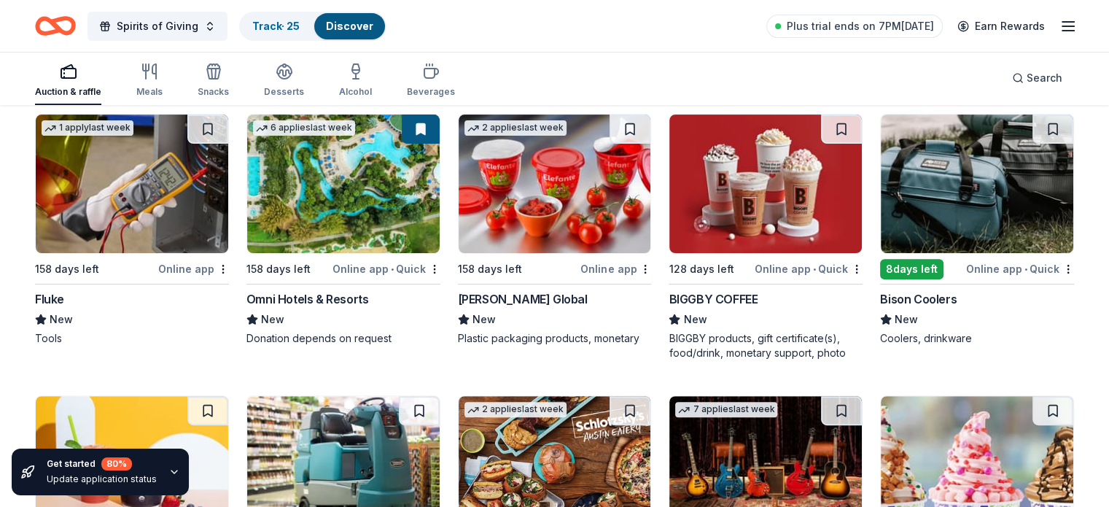
scroll to position [5951, 0]
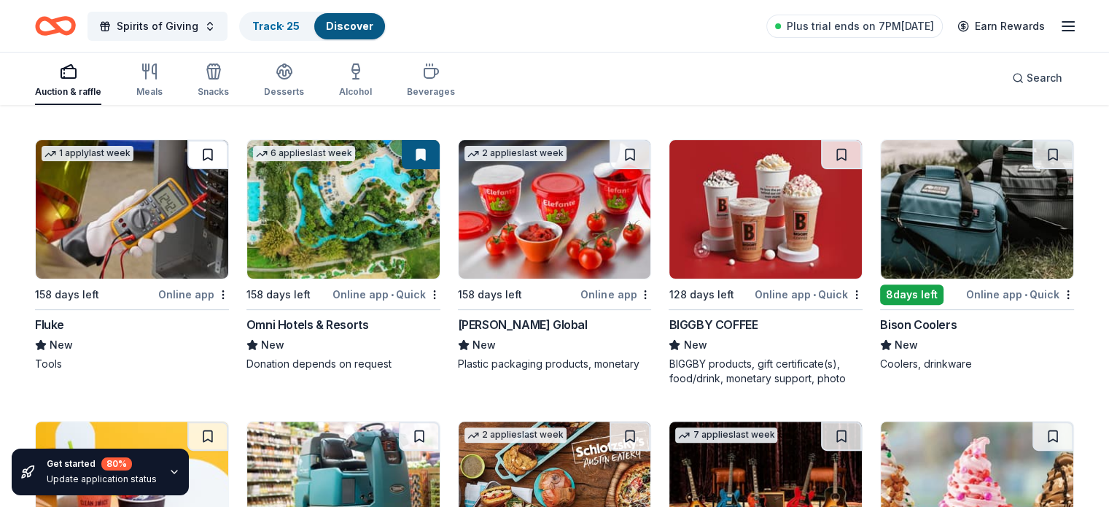
click at [214, 152] on button at bounding box center [207, 154] width 41 height 29
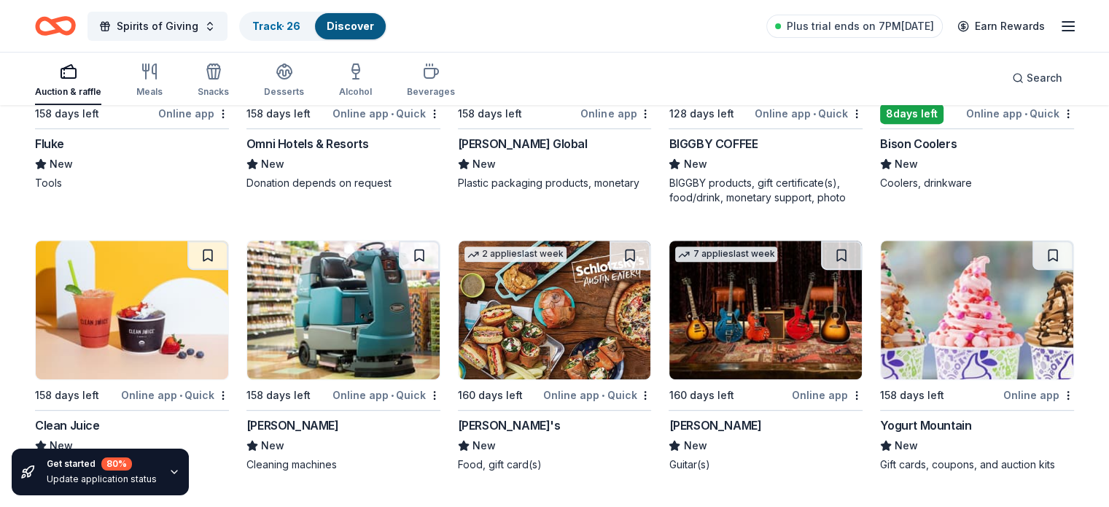
scroll to position [6174, 0]
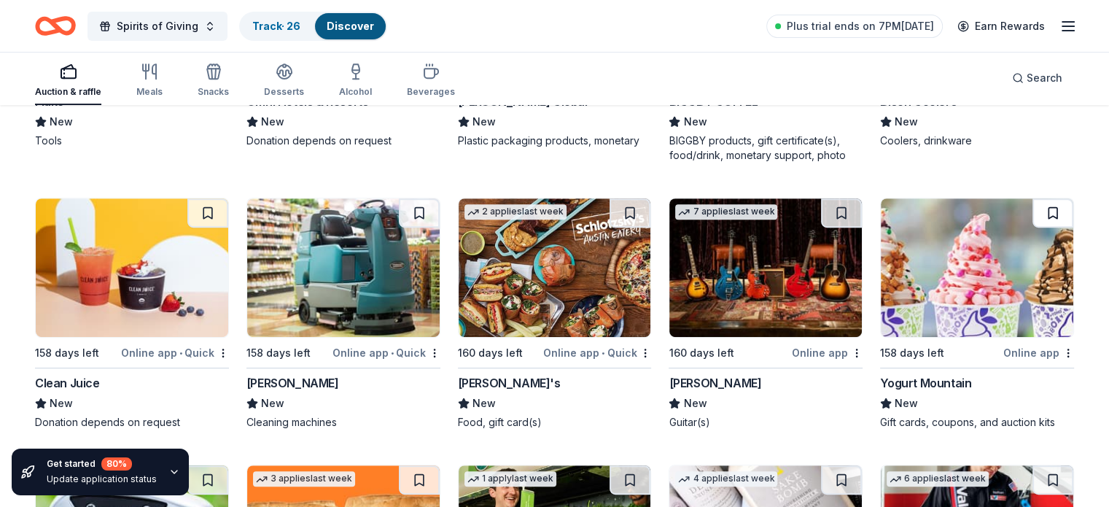
click at [1032, 211] on button at bounding box center [1052, 212] width 41 height 29
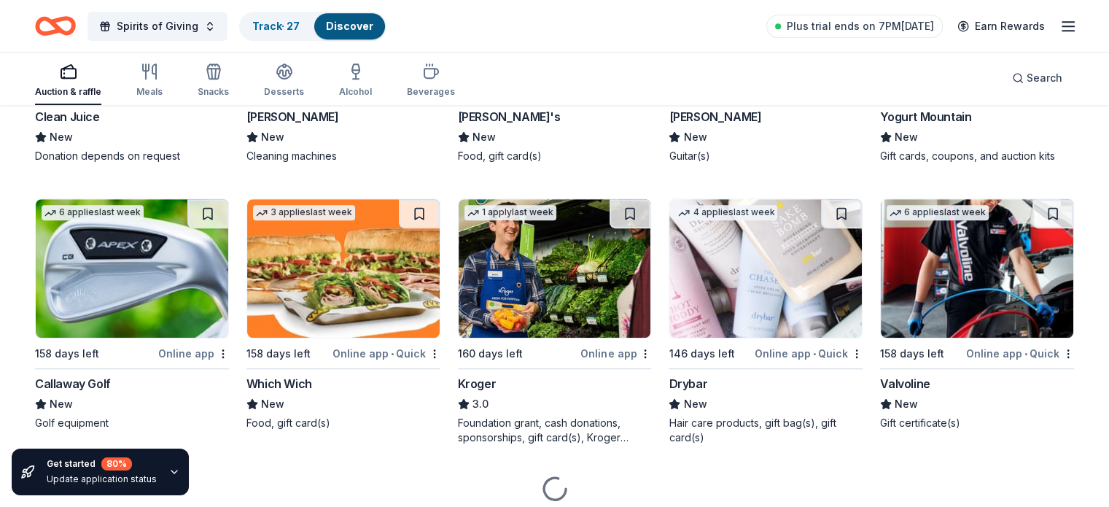
scroll to position [6457, 0]
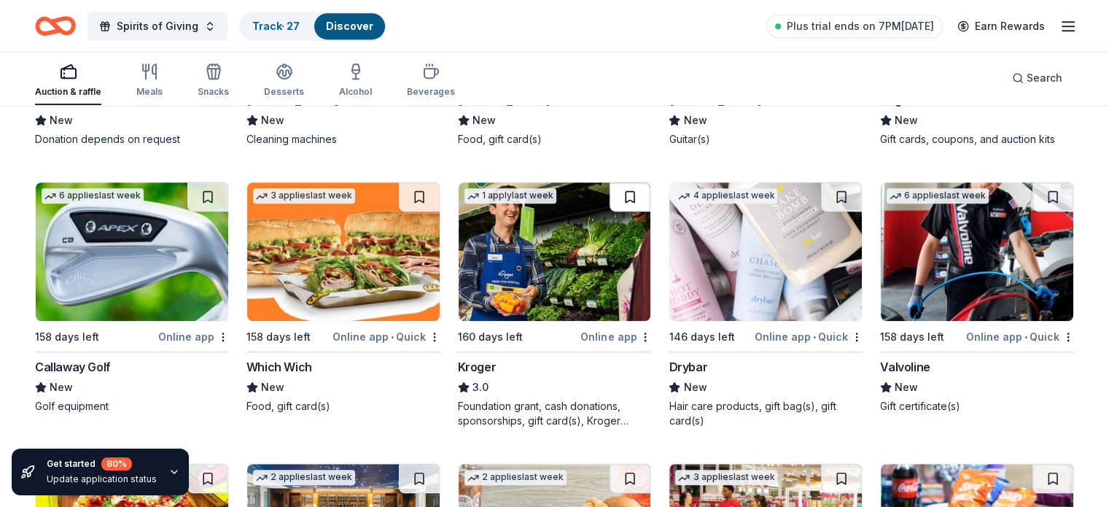
click at [633, 190] on button at bounding box center [629, 196] width 41 height 29
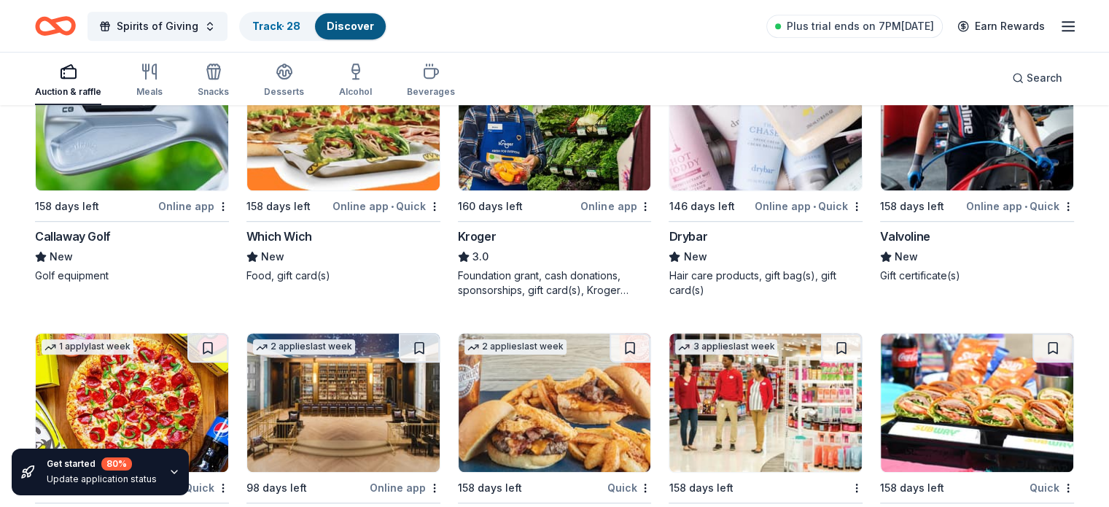
scroll to position [6707, 0]
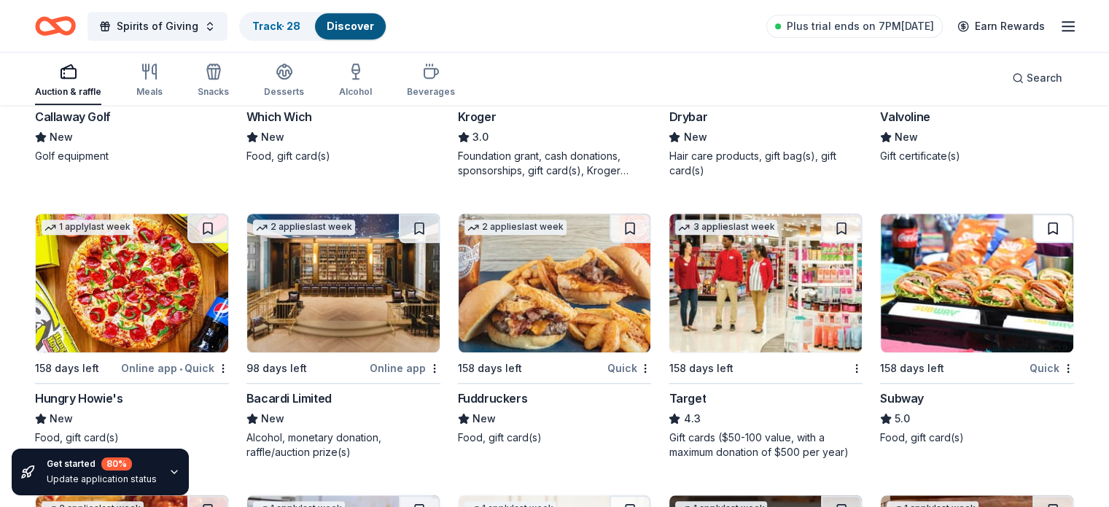
click at [1032, 219] on button at bounding box center [1052, 228] width 41 height 29
click at [824, 219] on button at bounding box center [841, 228] width 41 height 29
click at [220, 219] on button at bounding box center [207, 228] width 41 height 29
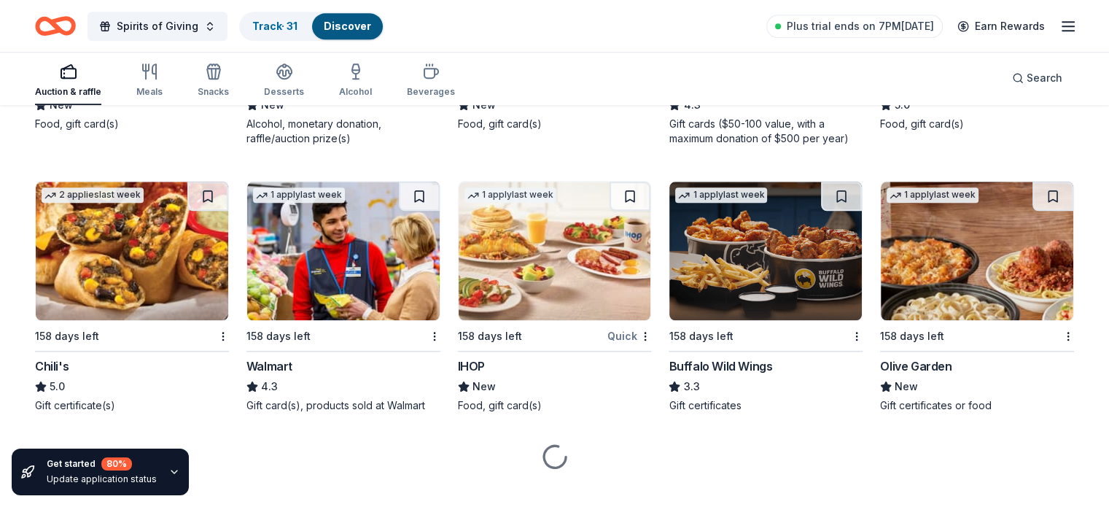
scroll to position [7038, 0]
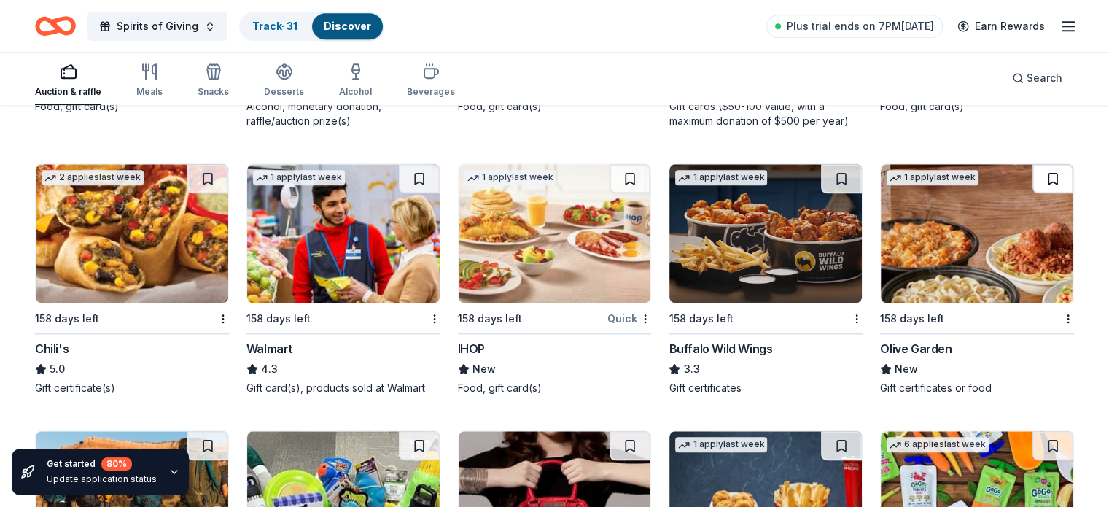
click at [1032, 172] on button at bounding box center [1052, 178] width 41 height 29
click at [821, 166] on button at bounding box center [841, 178] width 41 height 29
click at [621, 171] on button at bounding box center [629, 178] width 41 height 29
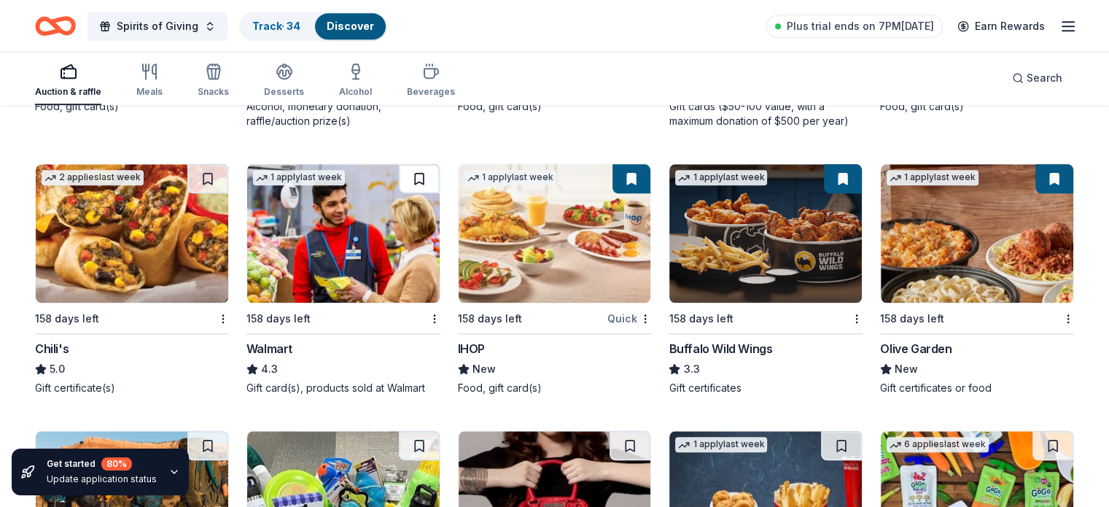
click at [421, 172] on button at bounding box center [419, 178] width 41 height 29
click at [225, 173] on button at bounding box center [207, 178] width 41 height 29
drag, startPoint x: 1108, startPoint y: 442, endPoint x: 1108, endPoint y: 469, distance: 27.0
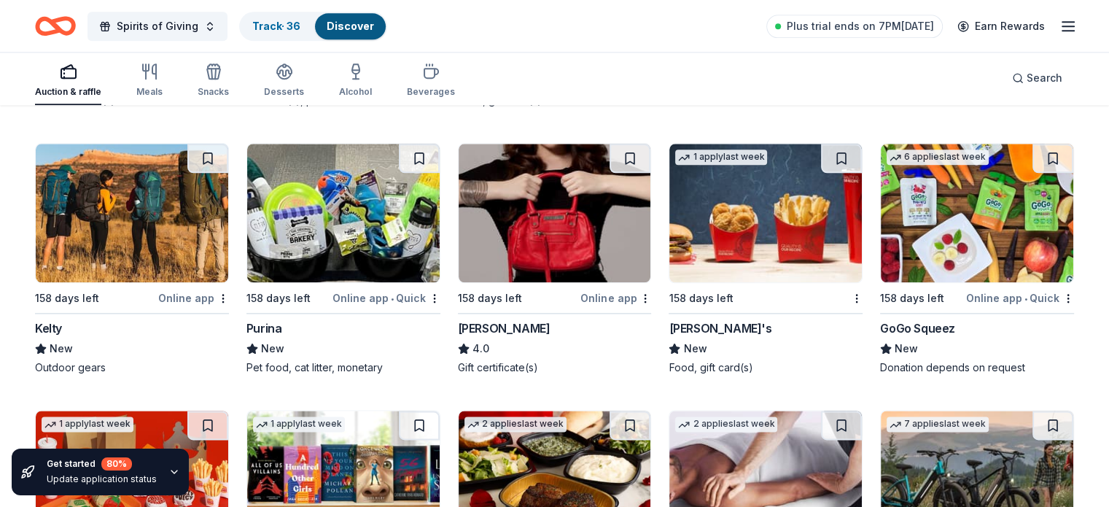
scroll to position [7217, 0]
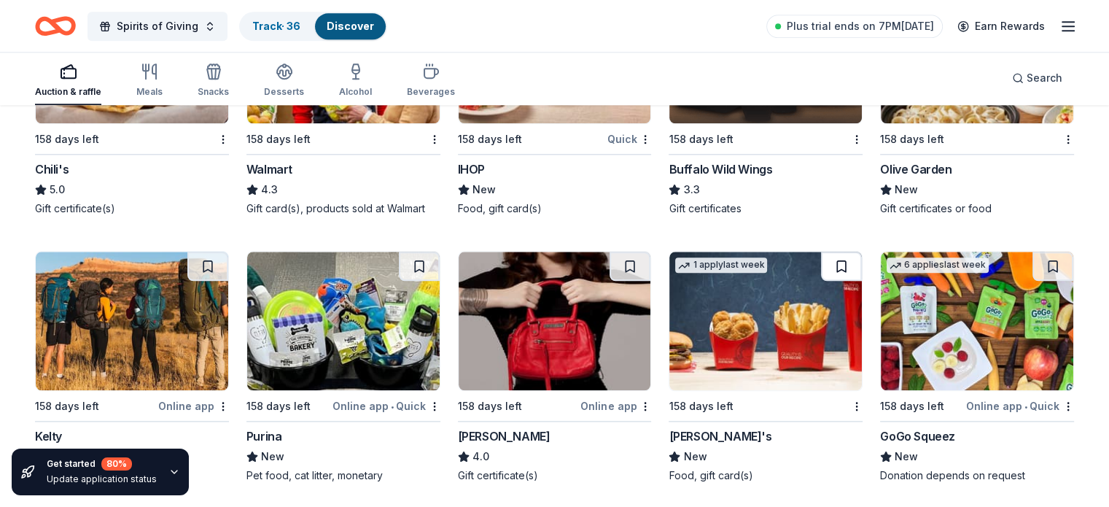
click at [827, 258] on button at bounding box center [841, 266] width 41 height 29
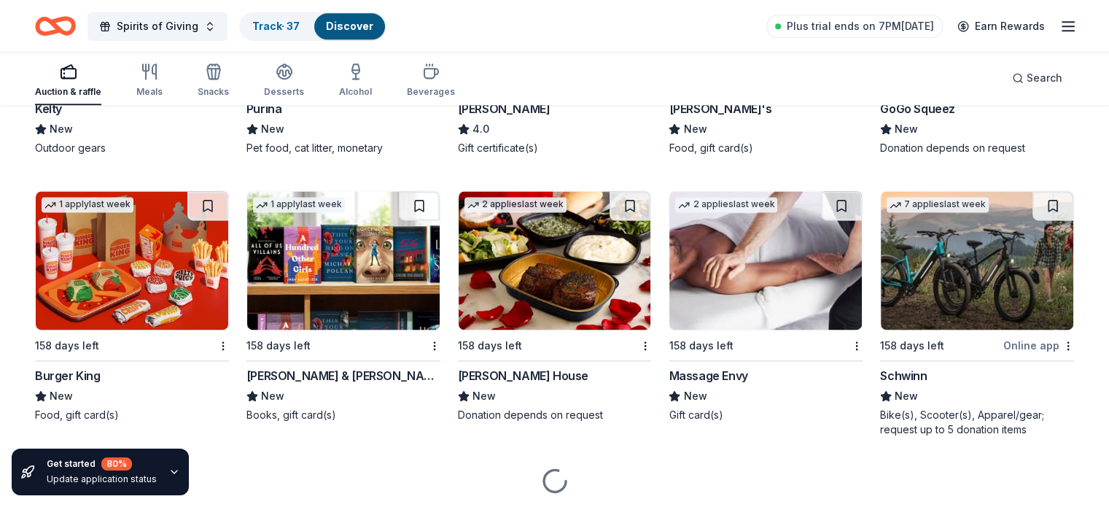
scroll to position [7584, 0]
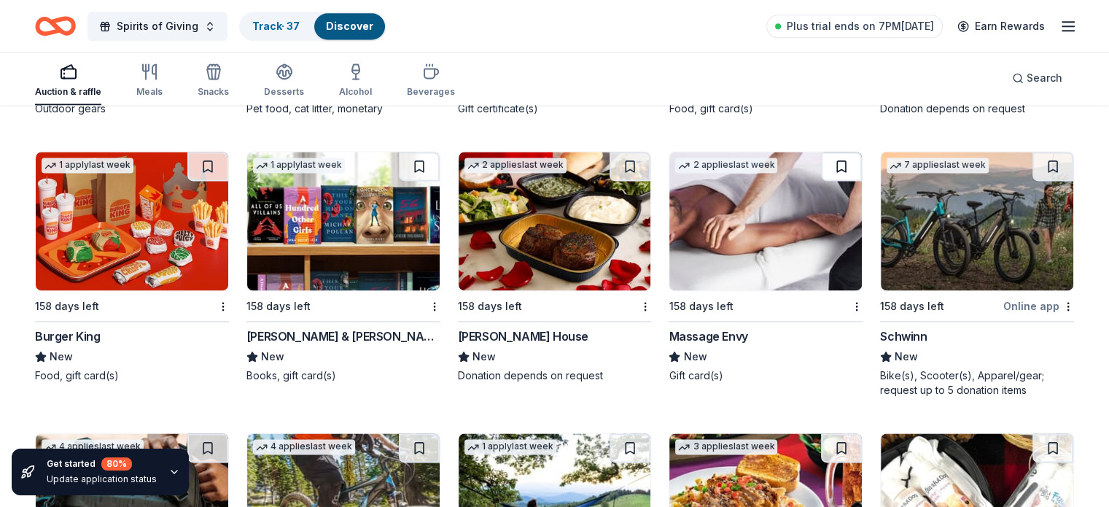
click at [830, 155] on button at bounding box center [841, 166] width 41 height 29
click at [1032, 157] on button at bounding box center [1052, 166] width 41 height 29
click at [623, 155] on button at bounding box center [629, 166] width 41 height 29
click at [424, 163] on button at bounding box center [419, 166] width 41 height 29
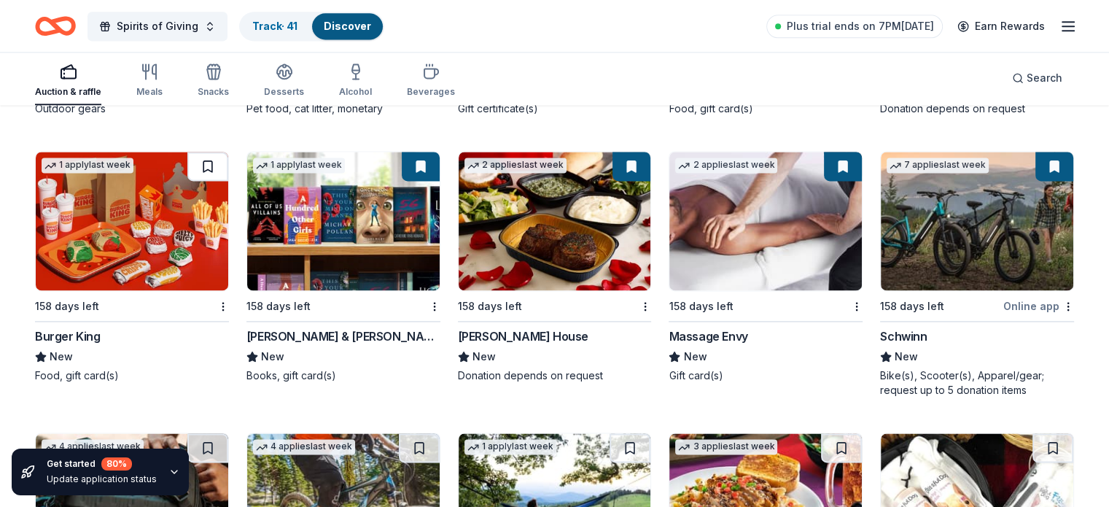
click at [219, 163] on button at bounding box center [207, 166] width 41 height 29
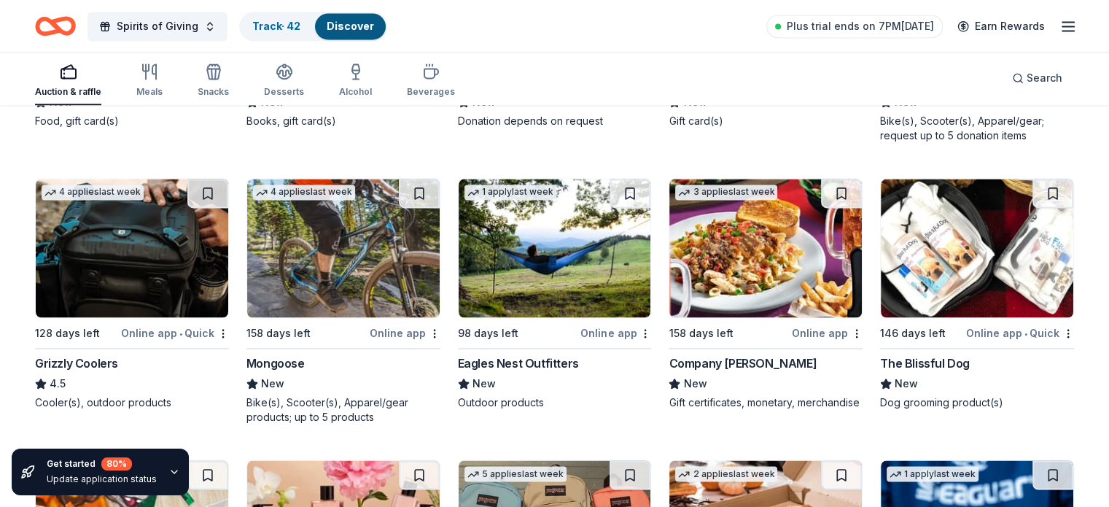
scroll to position [7849, 0]
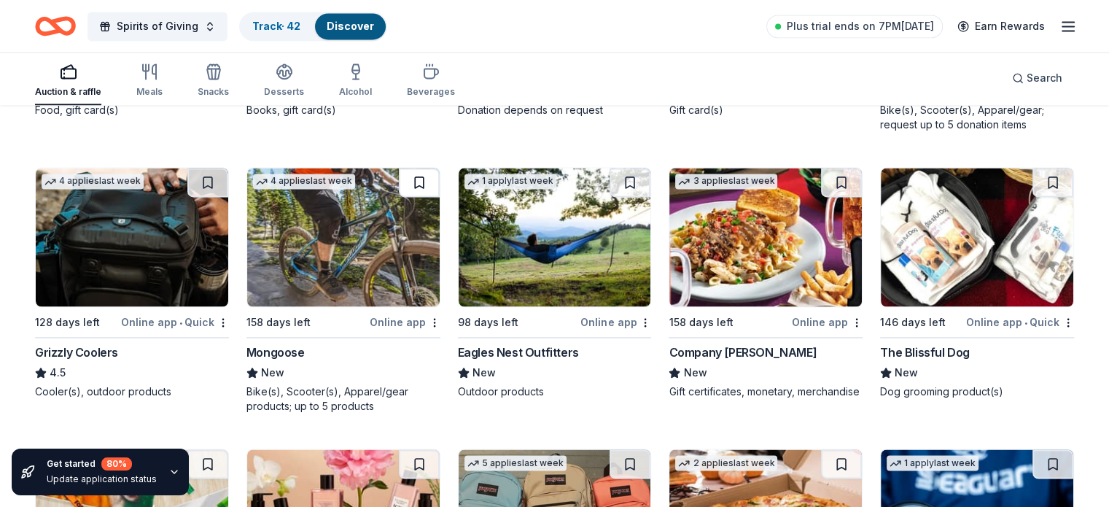
click at [417, 171] on button at bounding box center [419, 182] width 41 height 29
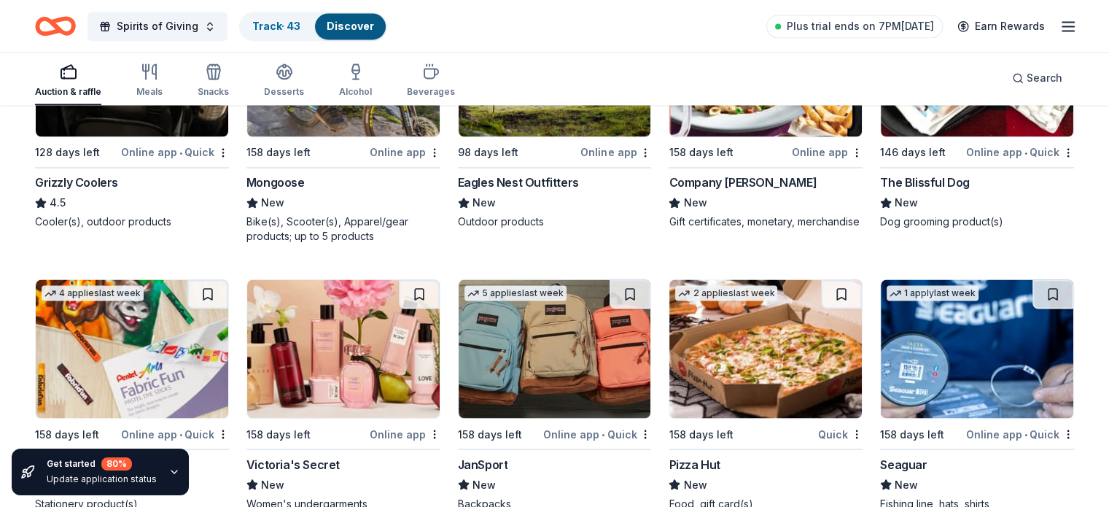
scroll to position [8071, 0]
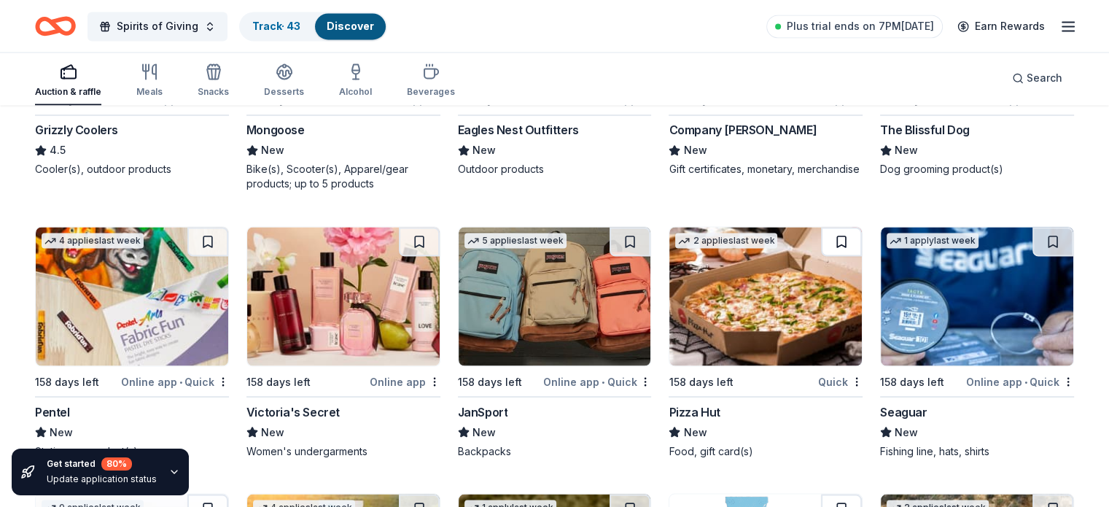
click at [830, 235] on button at bounding box center [841, 241] width 41 height 29
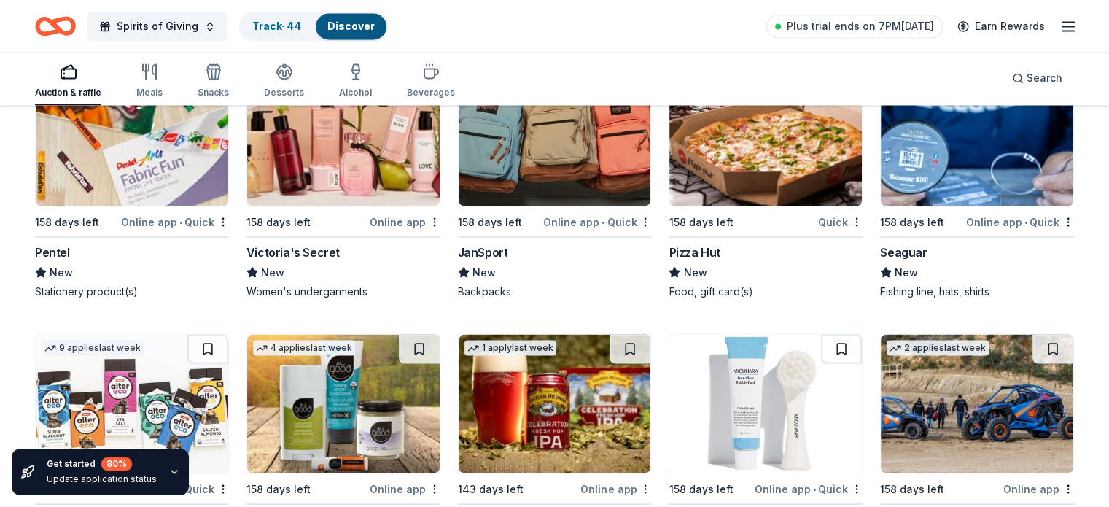
scroll to position [8376, 0]
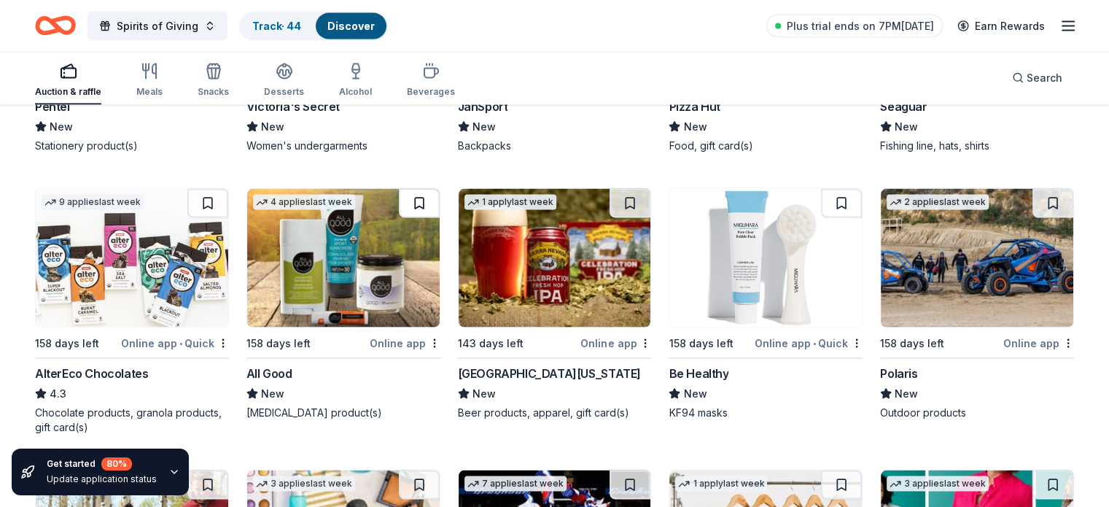
click at [426, 193] on button at bounding box center [419, 203] width 41 height 29
click at [837, 192] on button at bounding box center [841, 203] width 41 height 29
click at [214, 193] on button at bounding box center [207, 203] width 41 height 29
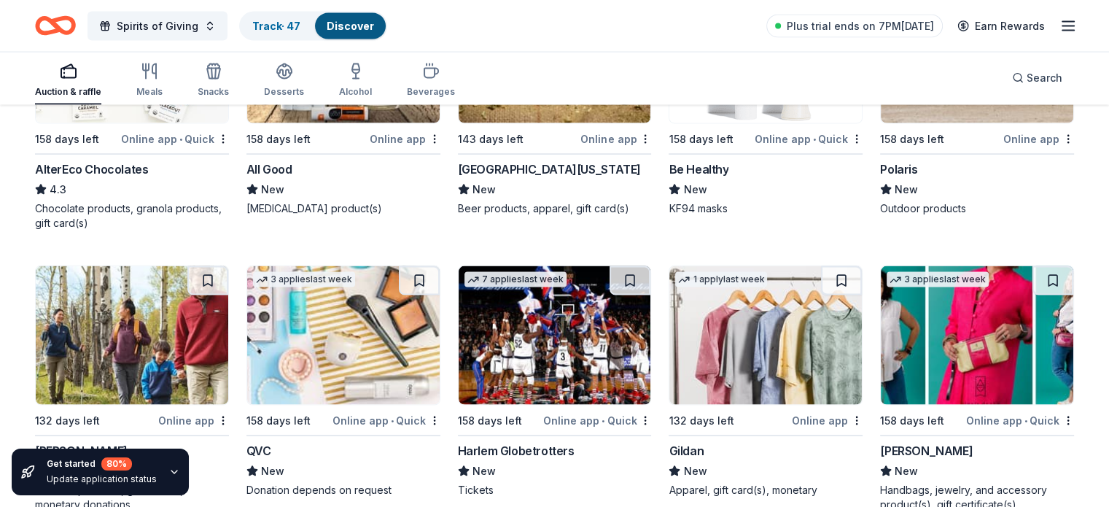
scroll to position [8614, 0]
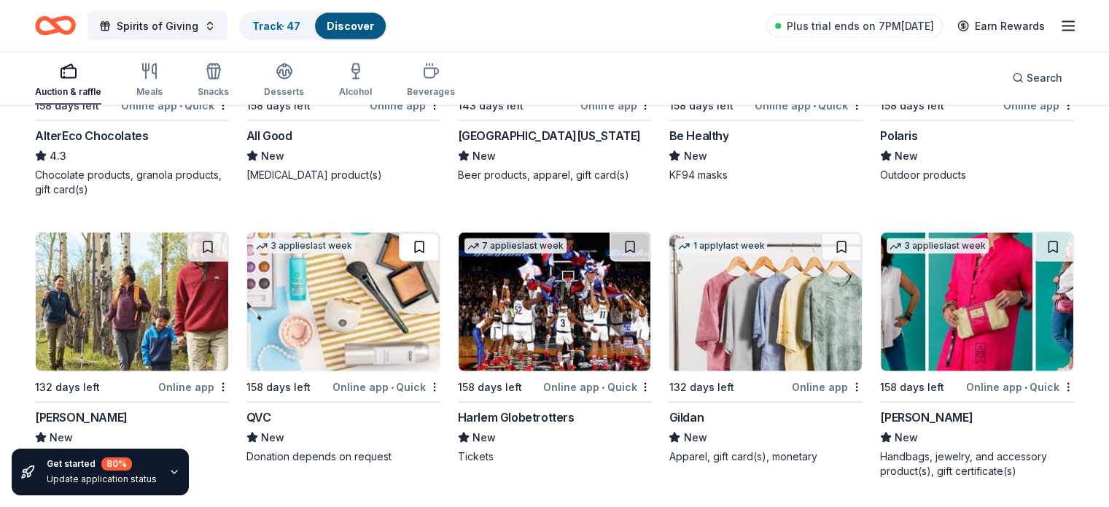
click at [426, 233] on button at bounding box center [419, 247] width 41 height 29
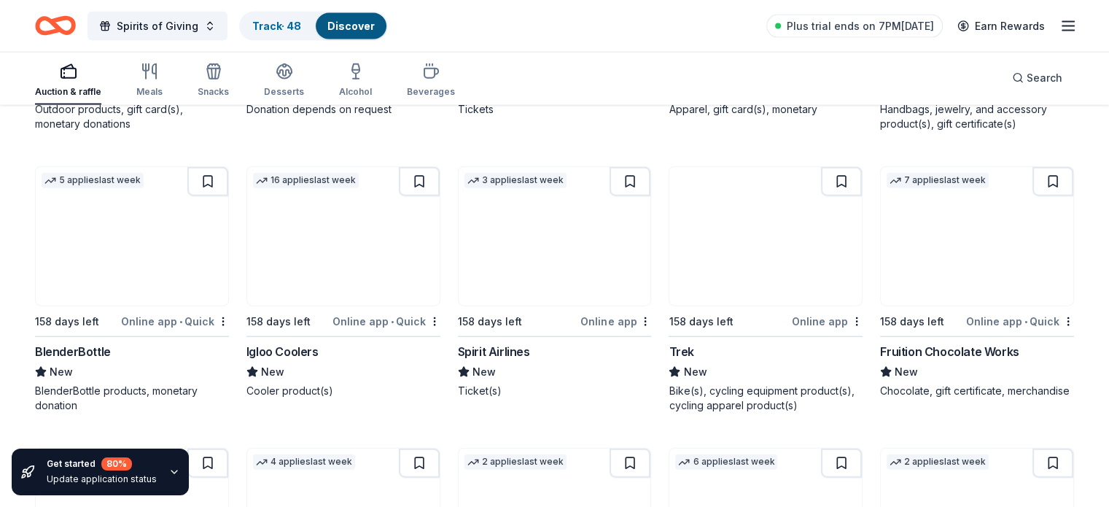
scroll to position [8985, 0]
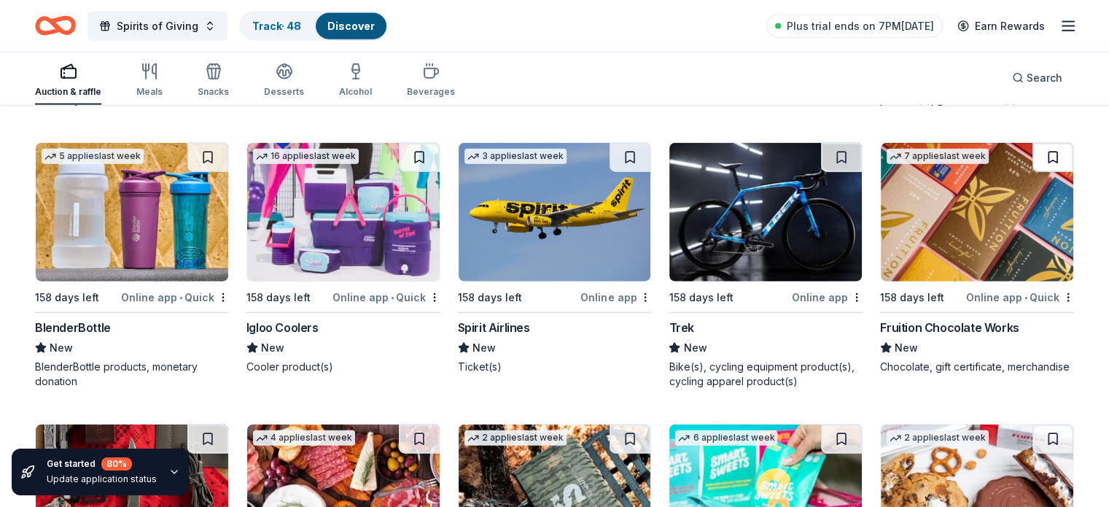
click at [1032, 147] on button at bounding box center [1052, 157] width 41 height 29
click at [632, 144] on button at bounding box center [629, 157] width 41 height 29
click at [222, 150] on button at bounding box center [207, 157] width 41 height 29
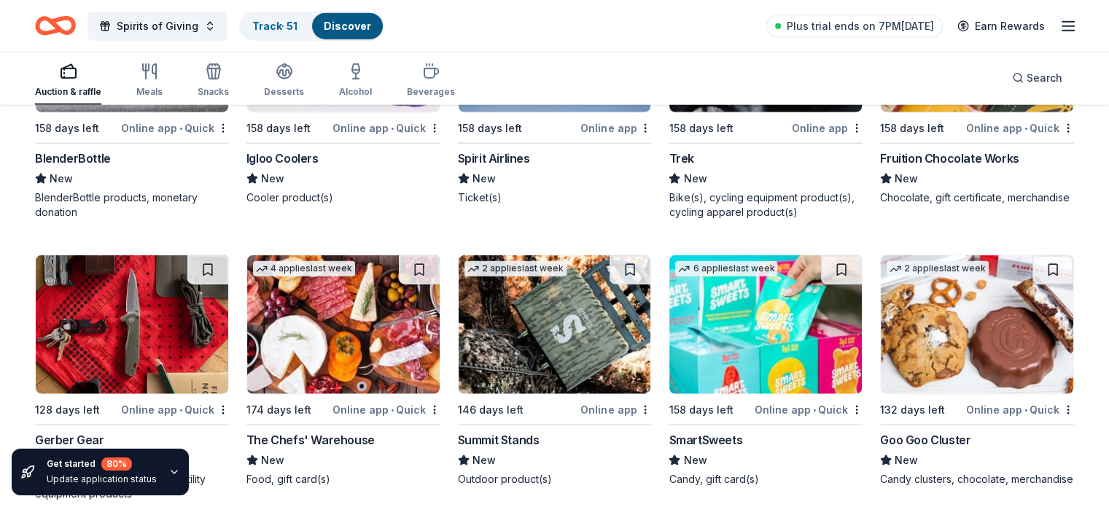
scroll to position [9201, 0]
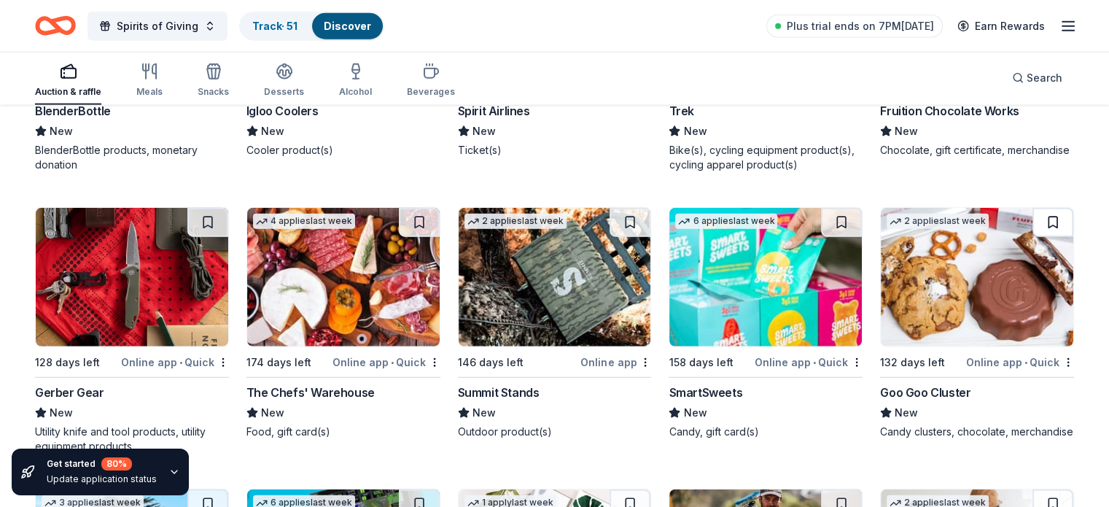
click at [1034, 210] on button at bounding box center [1052, 222] width 41 height 29
click at [825, 214] on button at bounding box center [841, 222] width 41 height 29
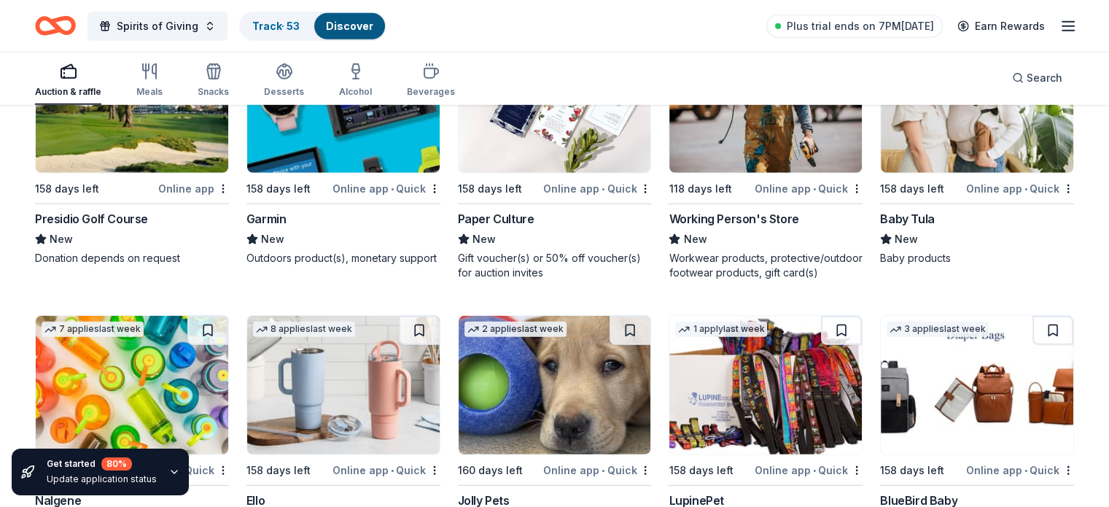
scroll to position [9782, 0]
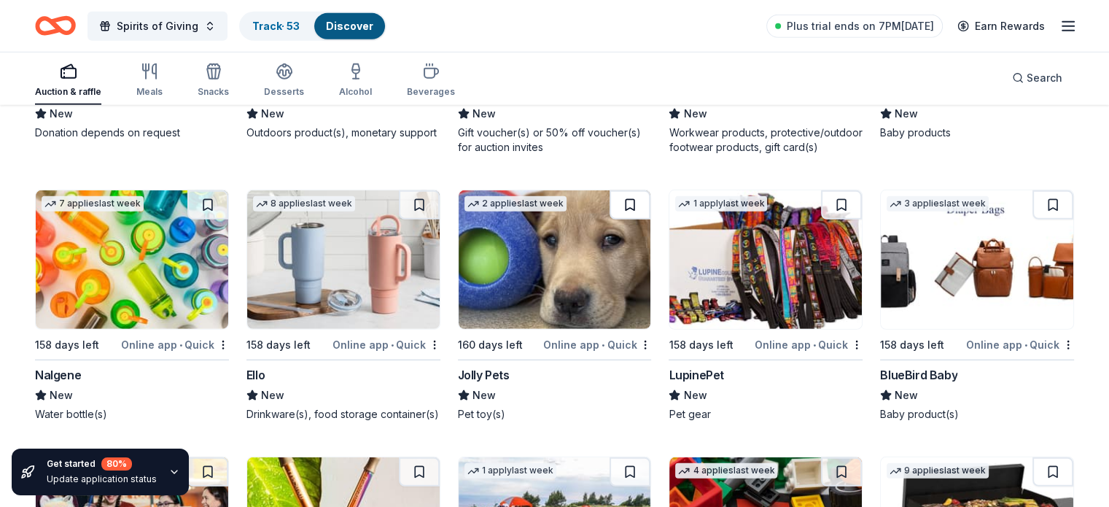
click at [627, 199] on button at bounding box center [629, 204] width 41 height 29
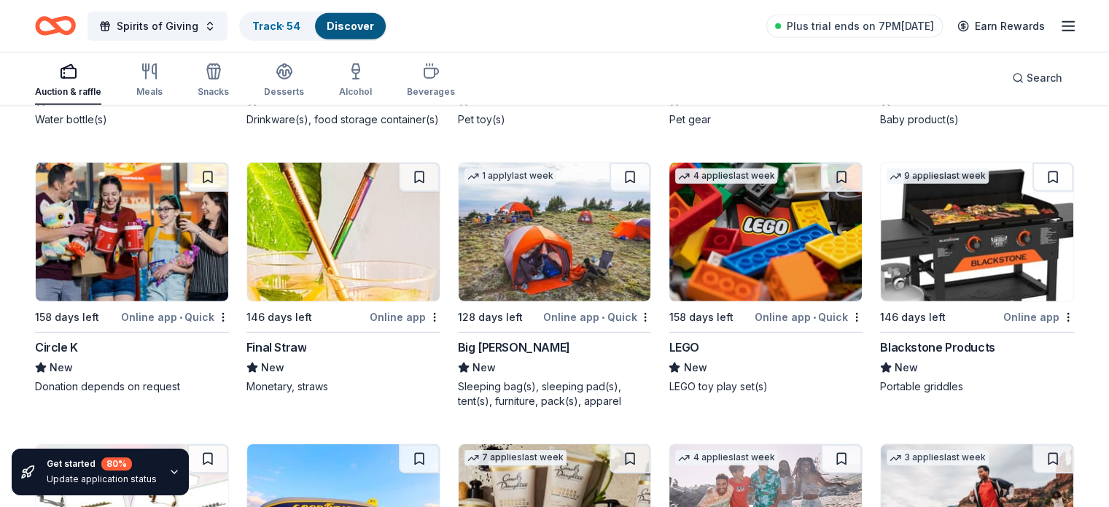
scroll to position [10089, 0]
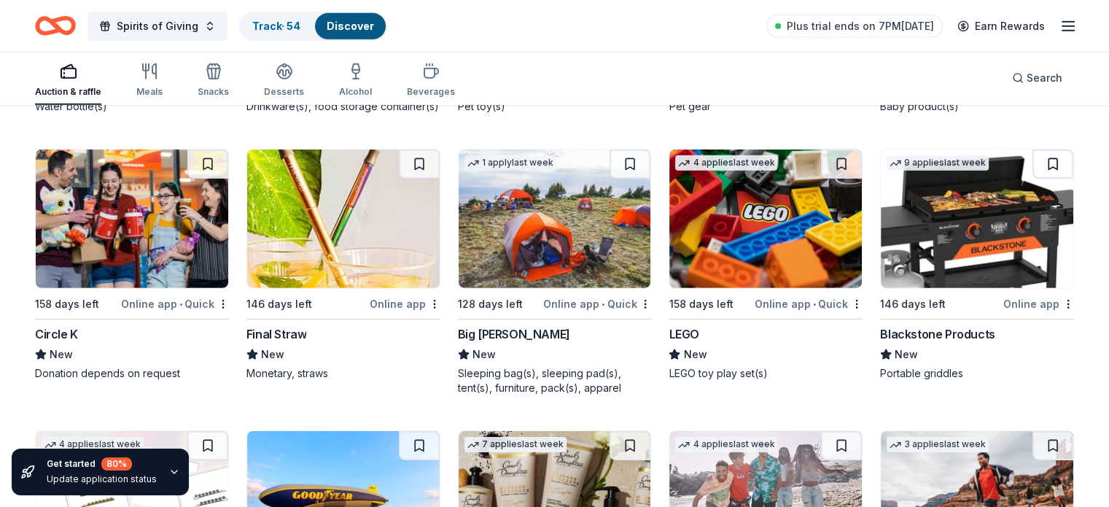
click at [1032, 164] on button at bounding box center [1052, 163] width 41 height 29
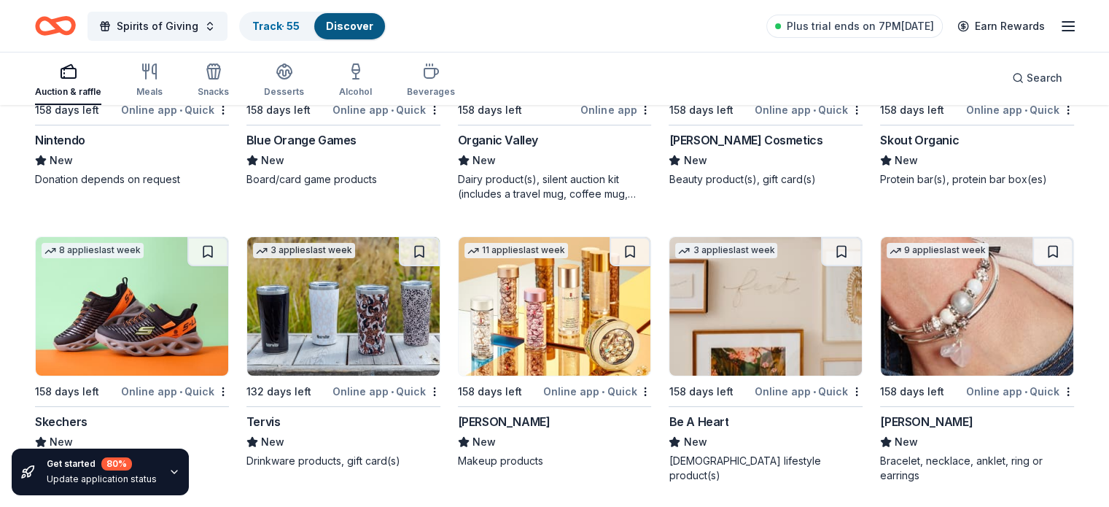
scroll to position [10874, 0]
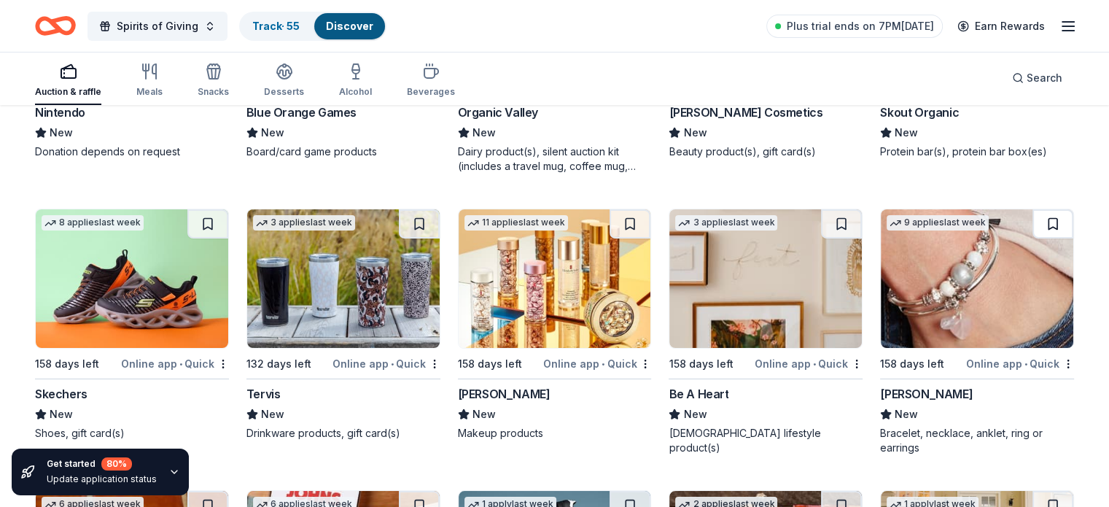
click at [1032, 230] on button at bounding box center [1052, 223] width 41 height 29
click at [624, 234] on button at bounding box center [629, 223] width 41 height 29
click at [214, 224] on button at bounding box center [207, 223] width 41 height 29
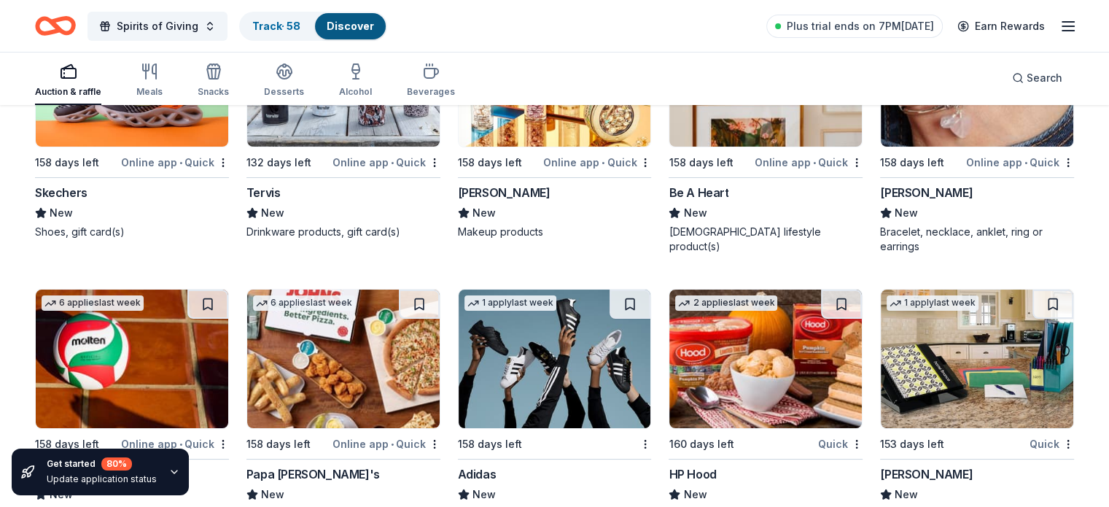
scroll to position [11125, 0]
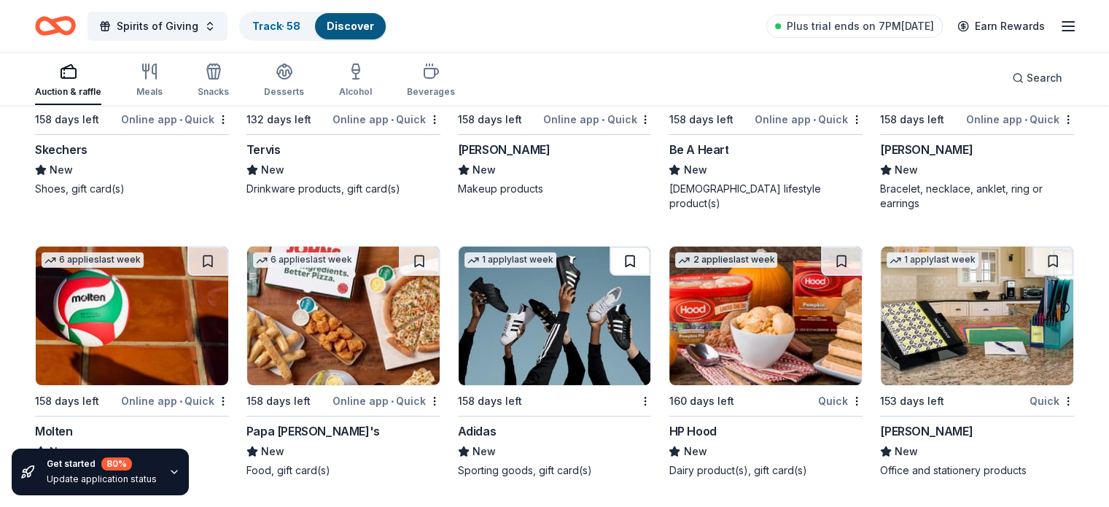
click at [630, 253] on button at bounding box center [629, 260] width 41 height 29
click at [430, 257] on button at bounding box center [419, 260] width 41 height 29
click at [297, 24] on link "Track · 60" at bounding box center [276, 26] width 49 height 12
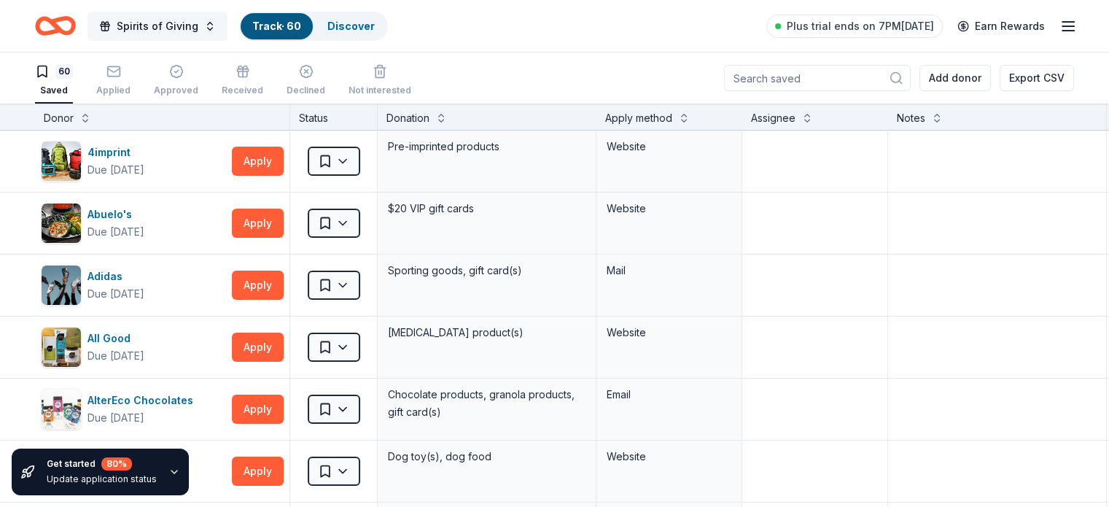
click at [188, 26] on span "Spirits of Giving" at bounding box center [158, 25] width 82 height 17
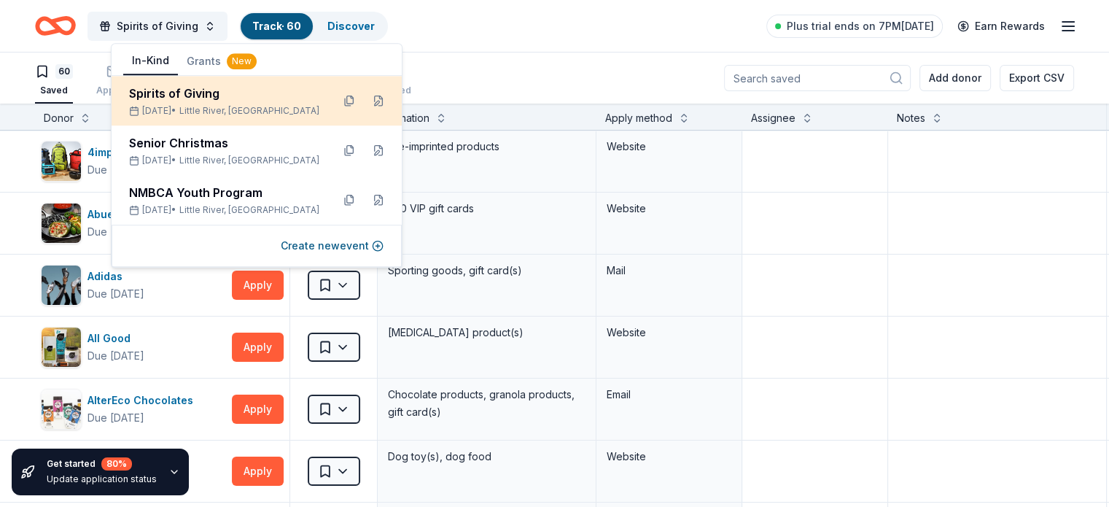
click at [196, 102] on div "Spirits of Giving Mar 01, 2026 • Little River, SC" at bounding box center [224, 101] width 191 height 32
click at [380, 99] on button at bounding box center [378, 100] width 23 height 23
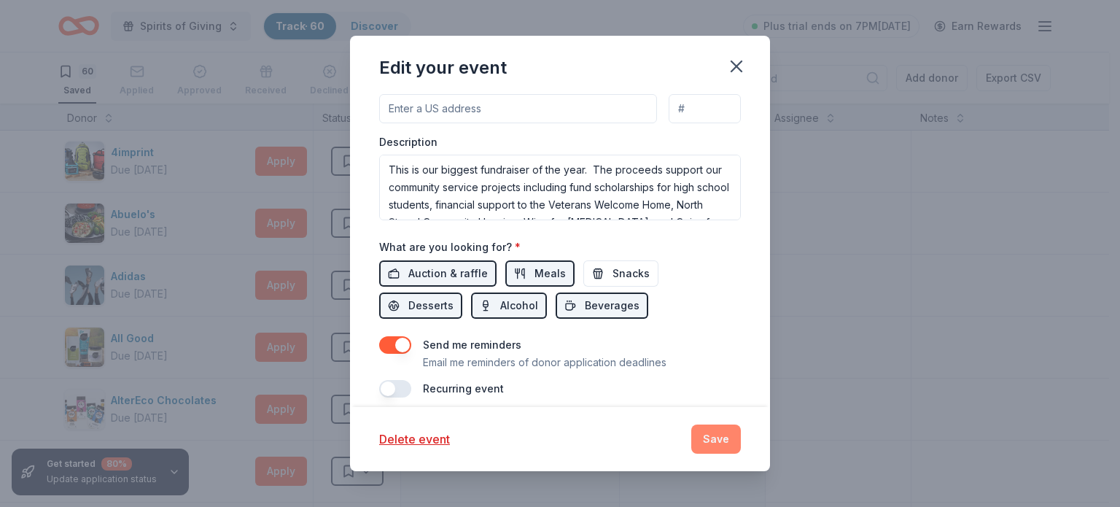
click at [711, 434] on button "Save" at bounding box center [716, 438] width 50 height 29
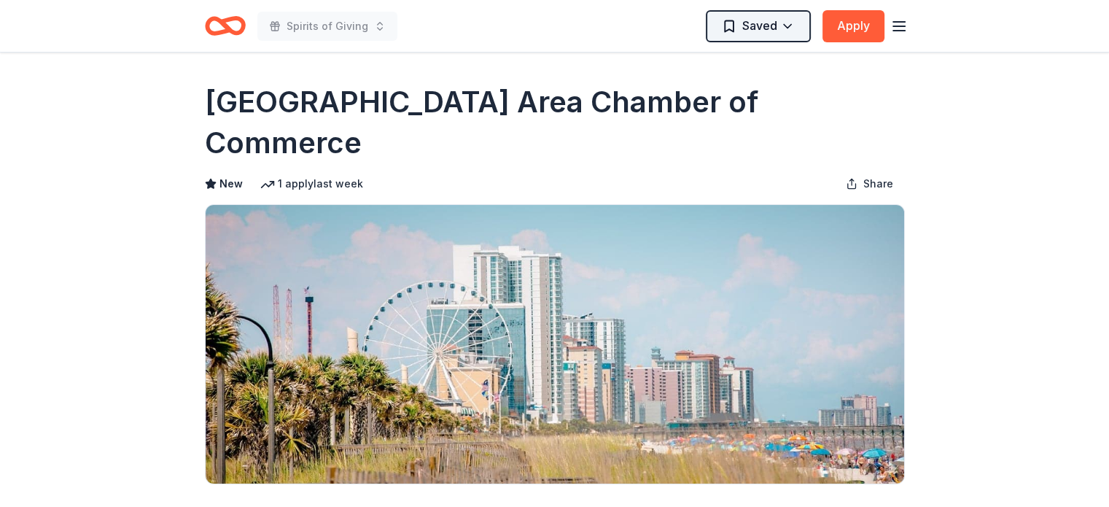
click at [744, 23] on html "Spirits of Giving Saved Apply Due [DATE] Share [GEOGRAPHIC_DATA] Area Chamber o…" at bounding box center [554, 253] width 1109 height 507
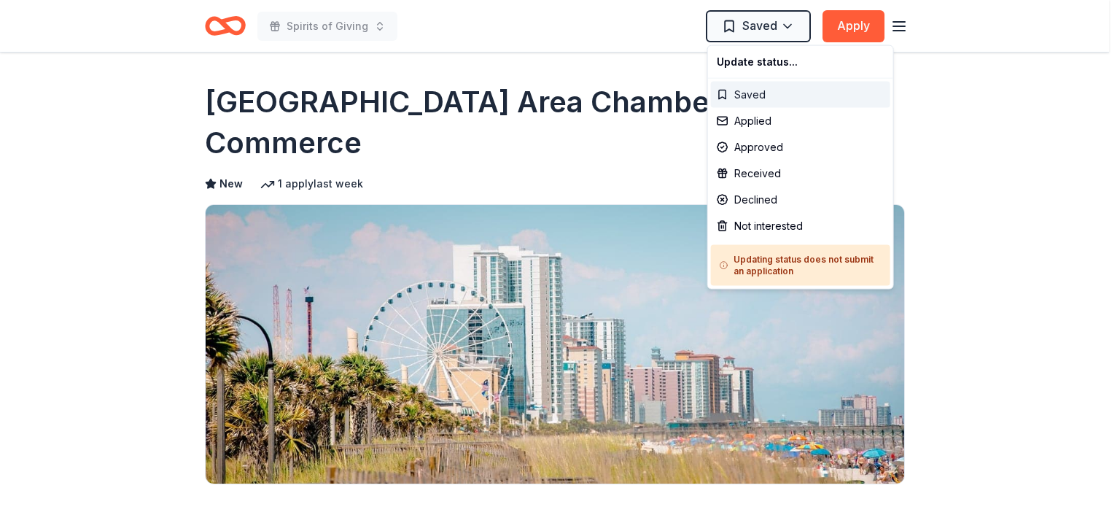
click at [749, 98] on div "Saved" at bounding box center [800, 95] width 179 height 26
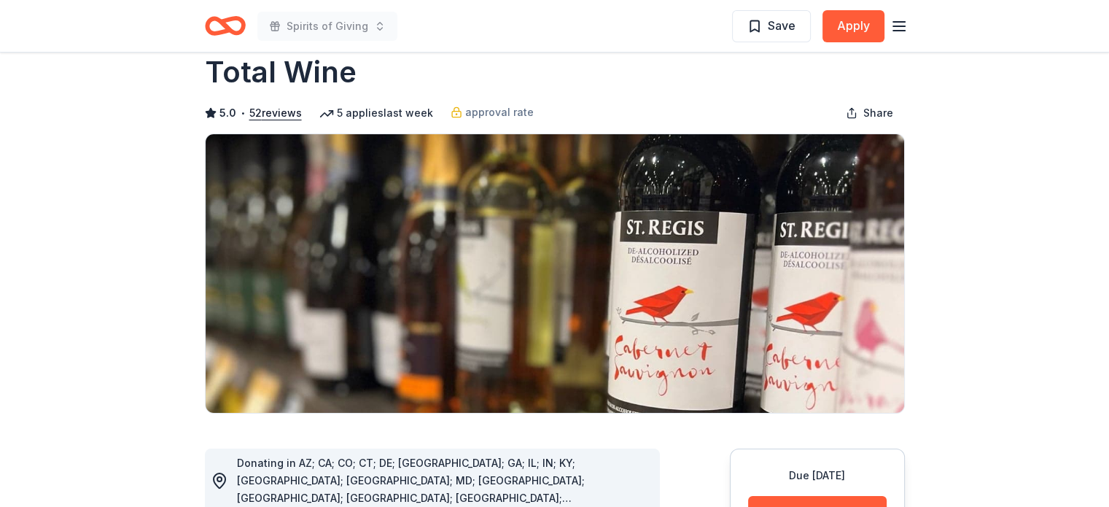
scroll to position [27, 0]
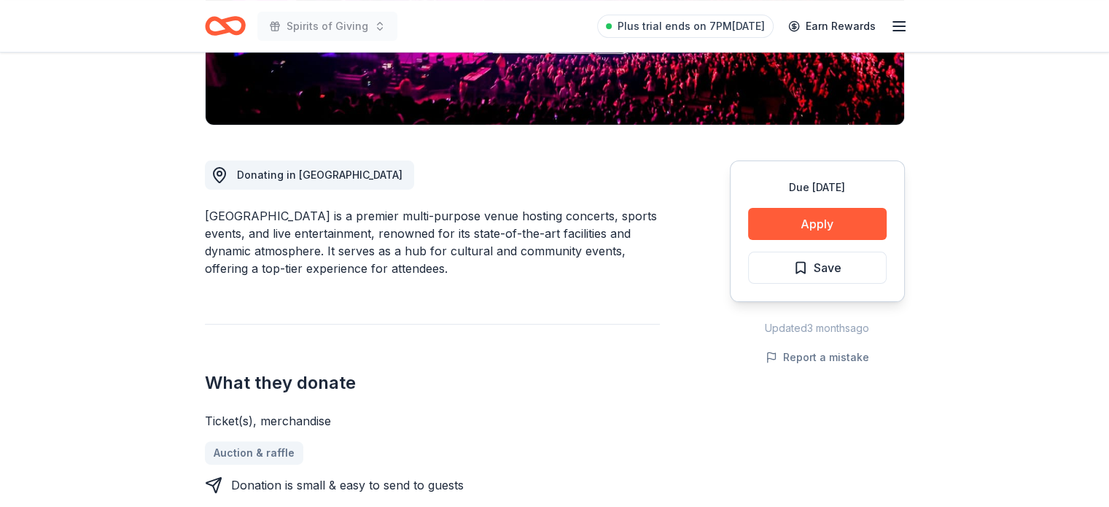
scroll to position [315, 0]
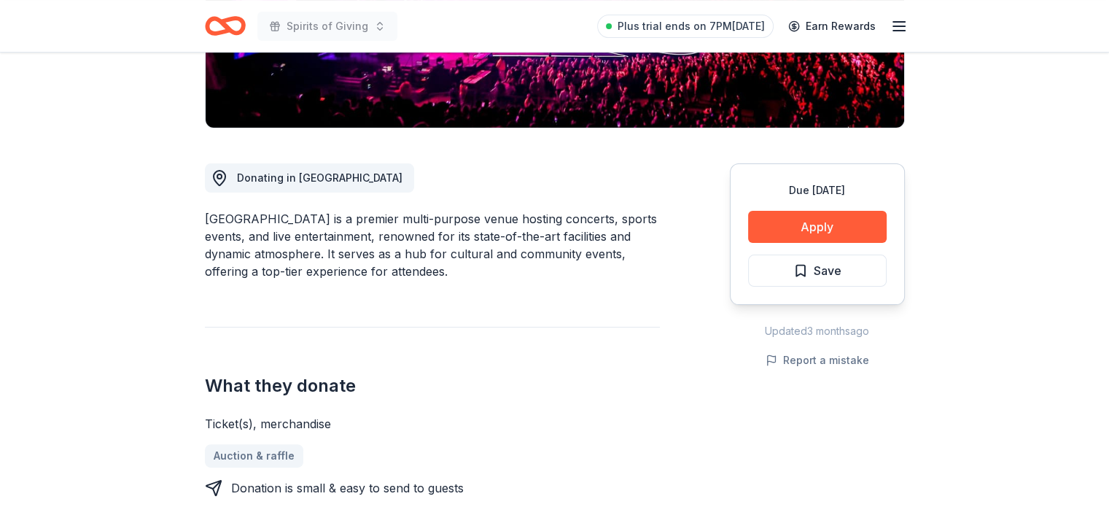
click at [501, 235] on div "Colonial Life Arena is a premier multi-purpose venue hosting concerts, sports e…" at bounding box center [432, 245] width 455 height 70
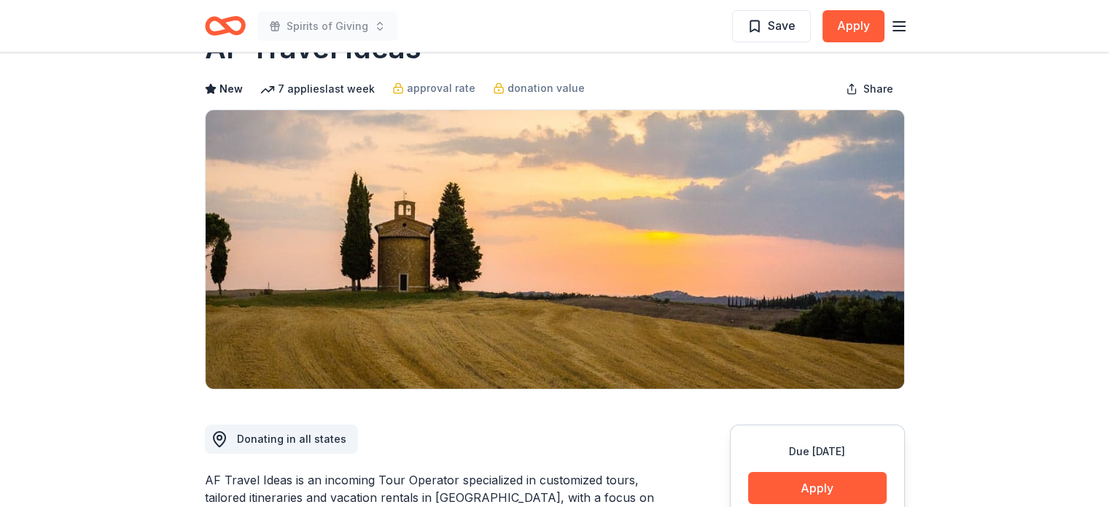
scroll to position [46, 0]
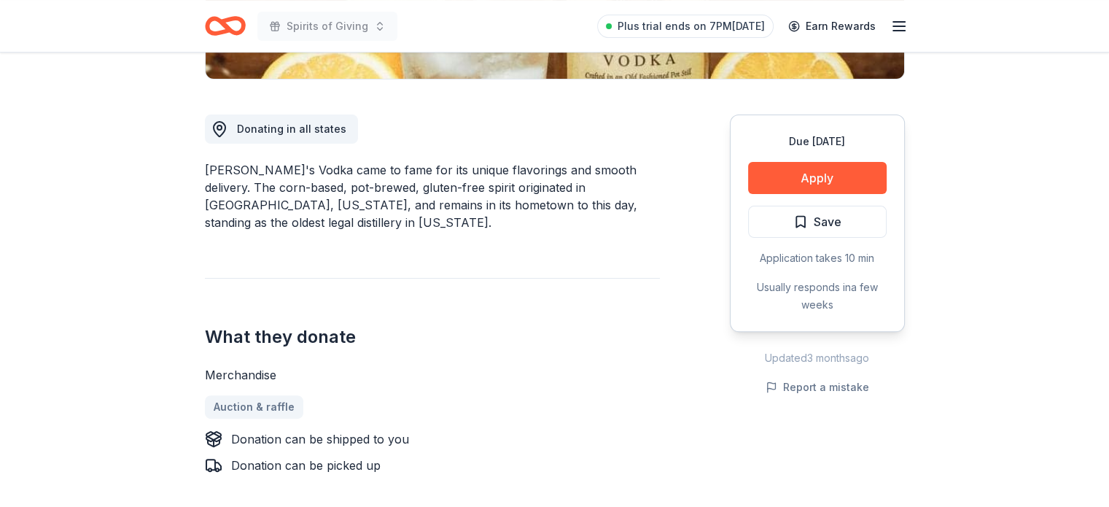
scroll to position [375, 0]
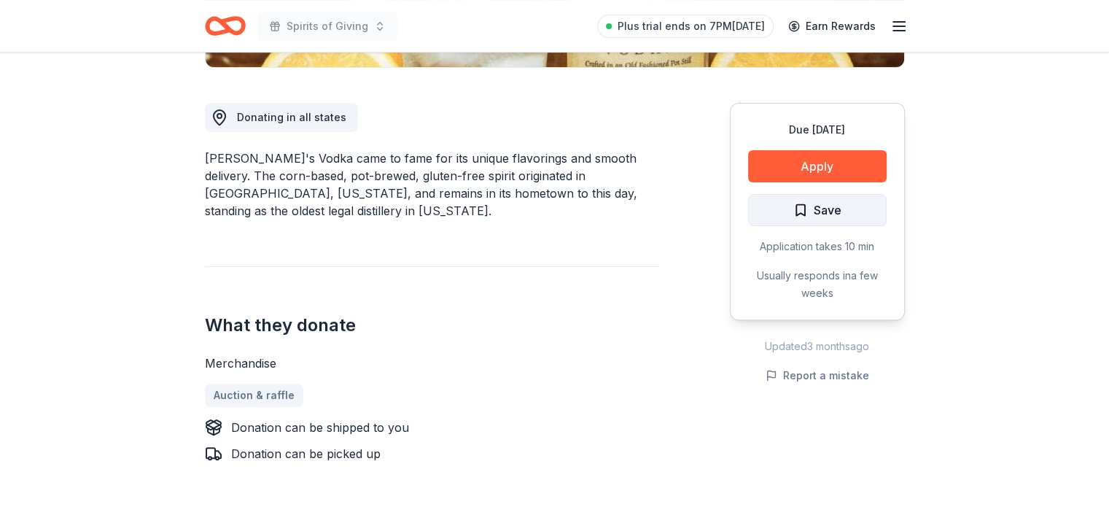
click at [838, 203] on span "Save" at bounding box center [828, 209] width 28 height 19
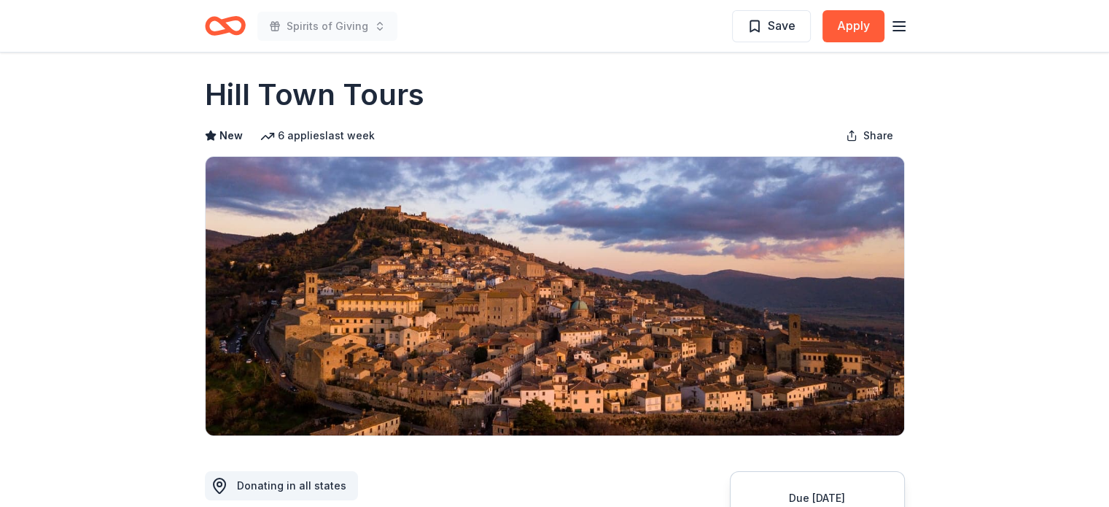
scroll to position [20, 0]
